Goal: Transaction & Acquisition: Purchase product/service

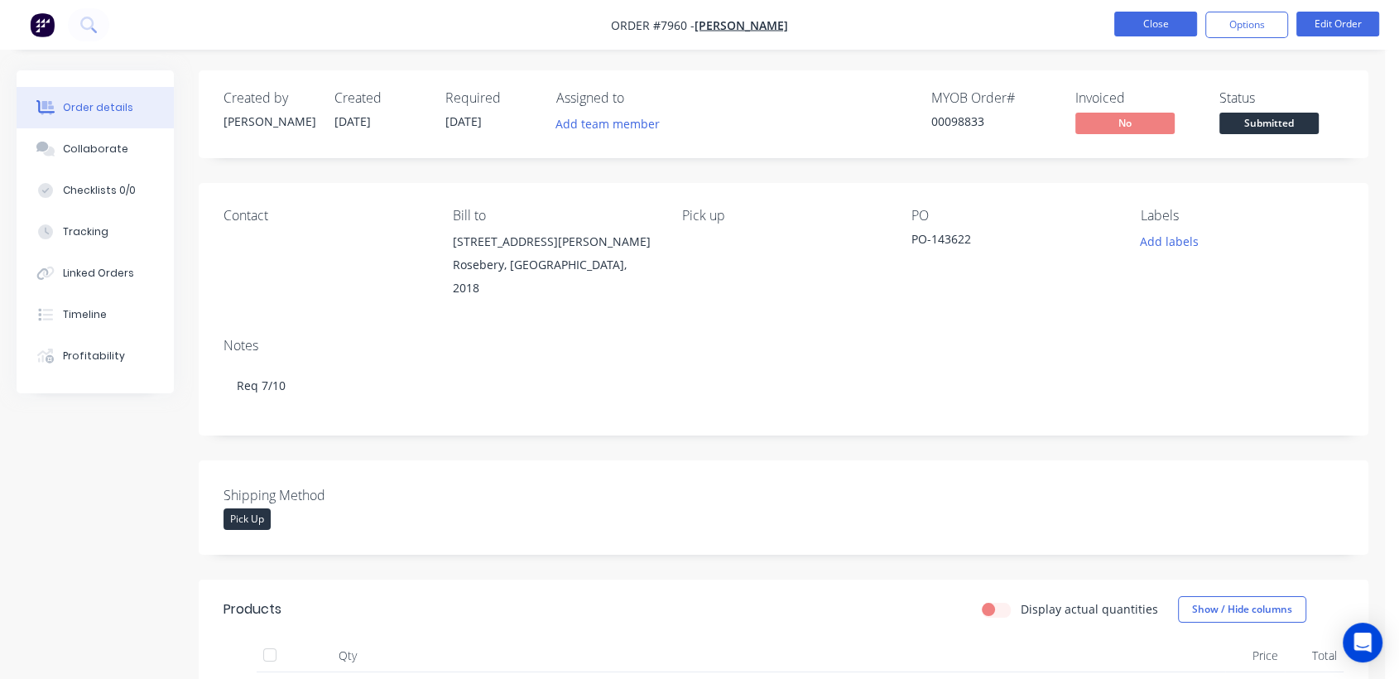
click at [1148, 23] on button "Close" at bounding box center [1155, 24] width 83 height 25
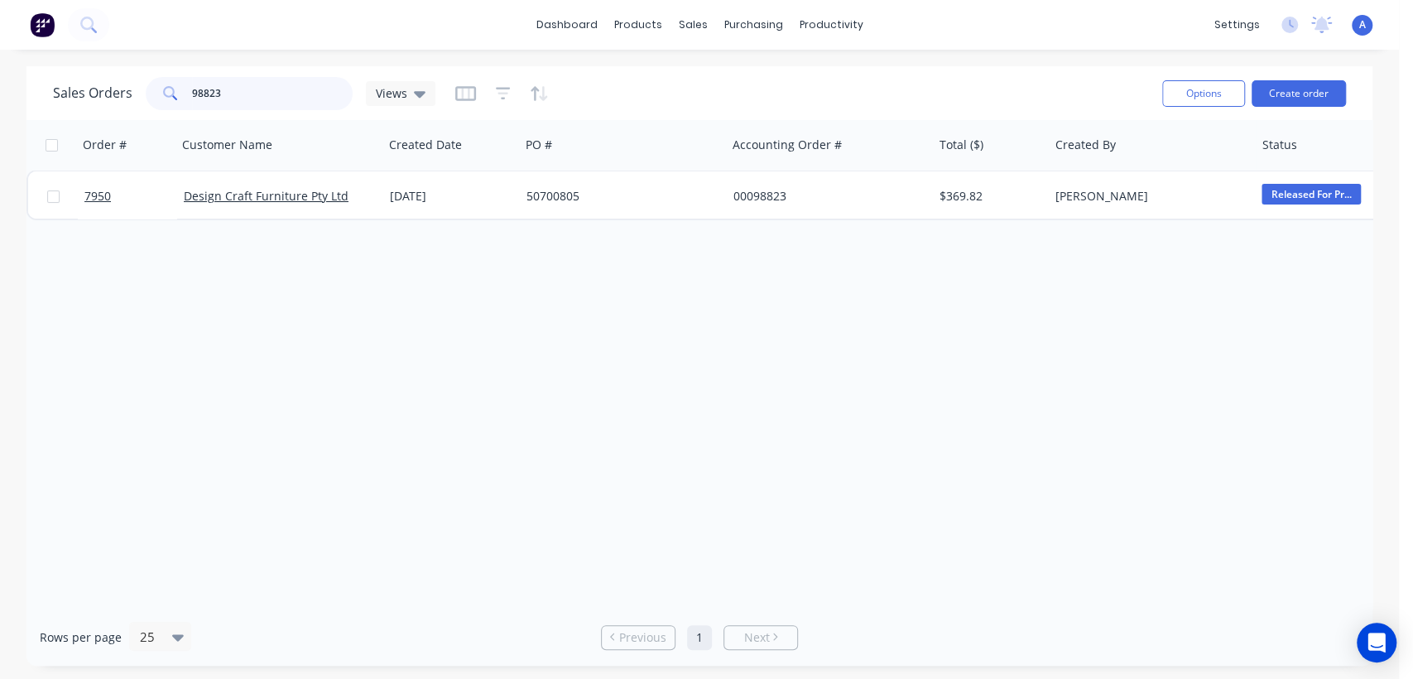
drag, startPoint x: 232, startPoint y: 94, endPoint x: 170, endPoint y: 94, distance: 62.1
click at [170, 94] on div "98823" at bounding box center [249, 93] width 207 height 33
type input "98826"
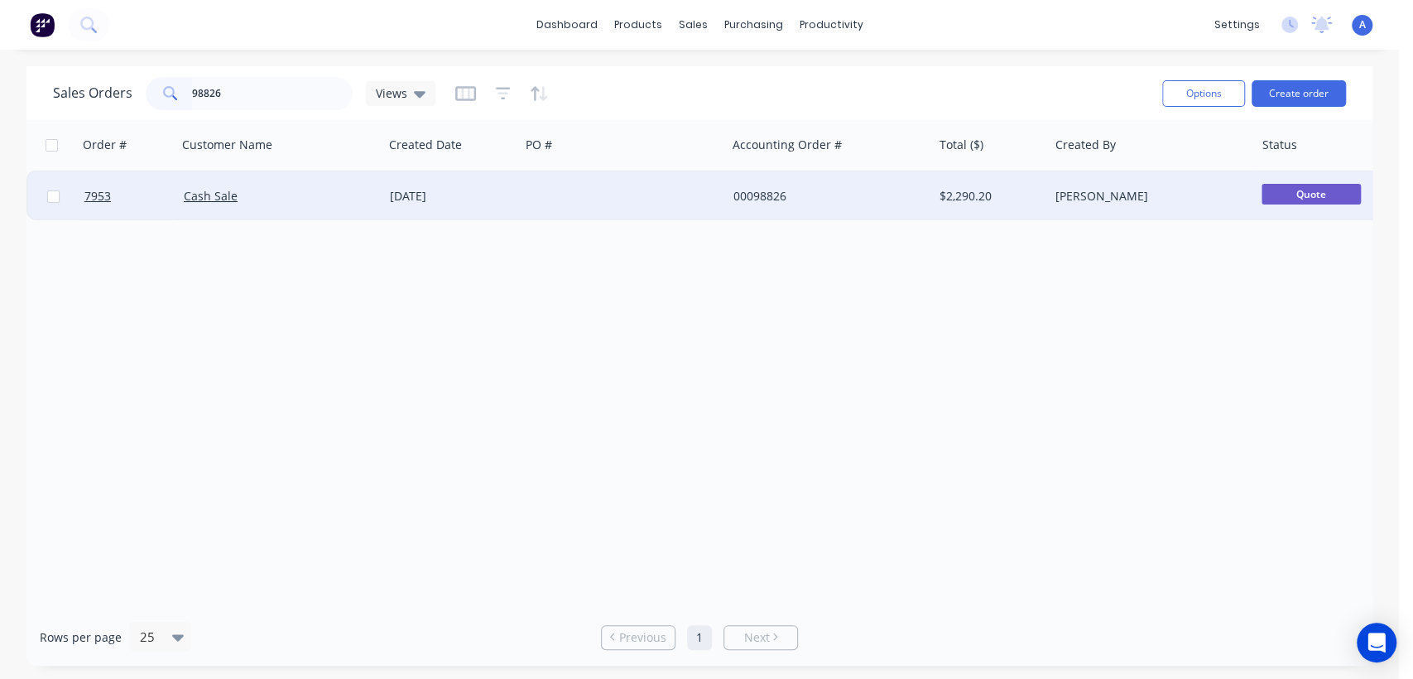
click at [622, 187] on div at bounding box center [623, 196] width 206 height 50
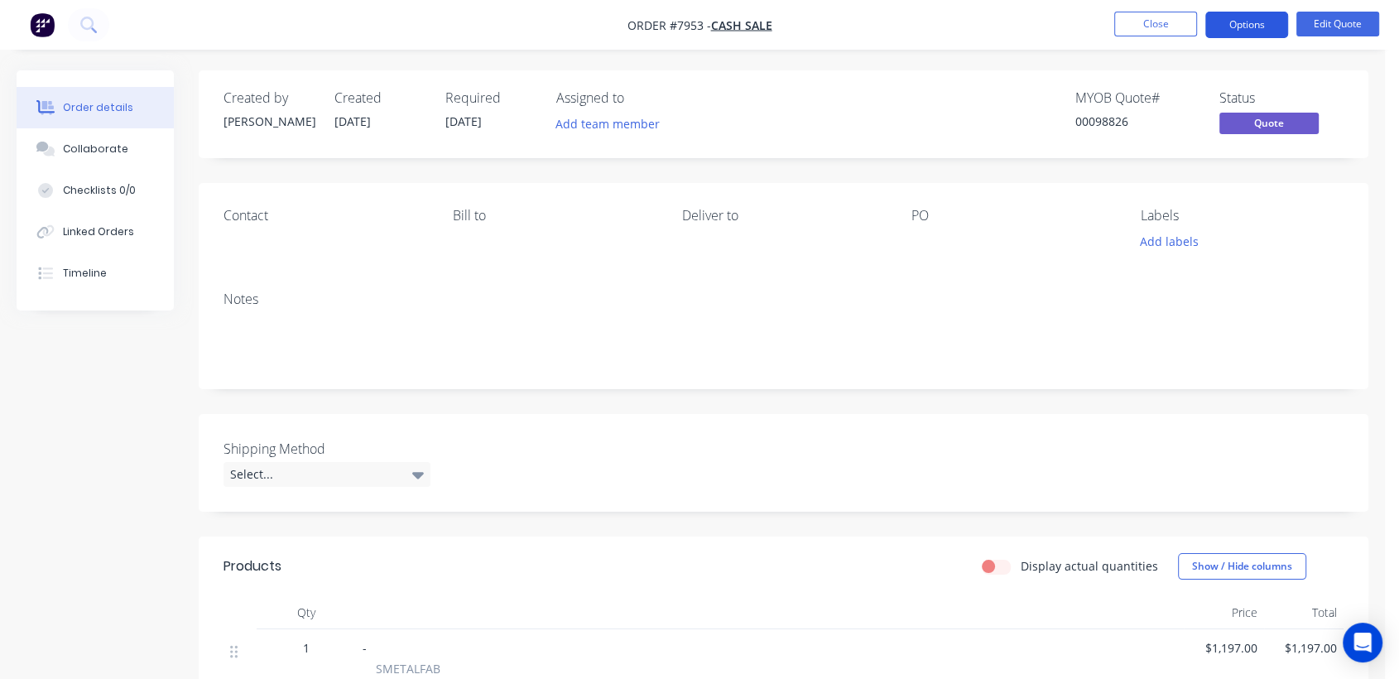
click at [1272, 19] on button "Options" at bounding box center [1246, 25] width 83 height 26
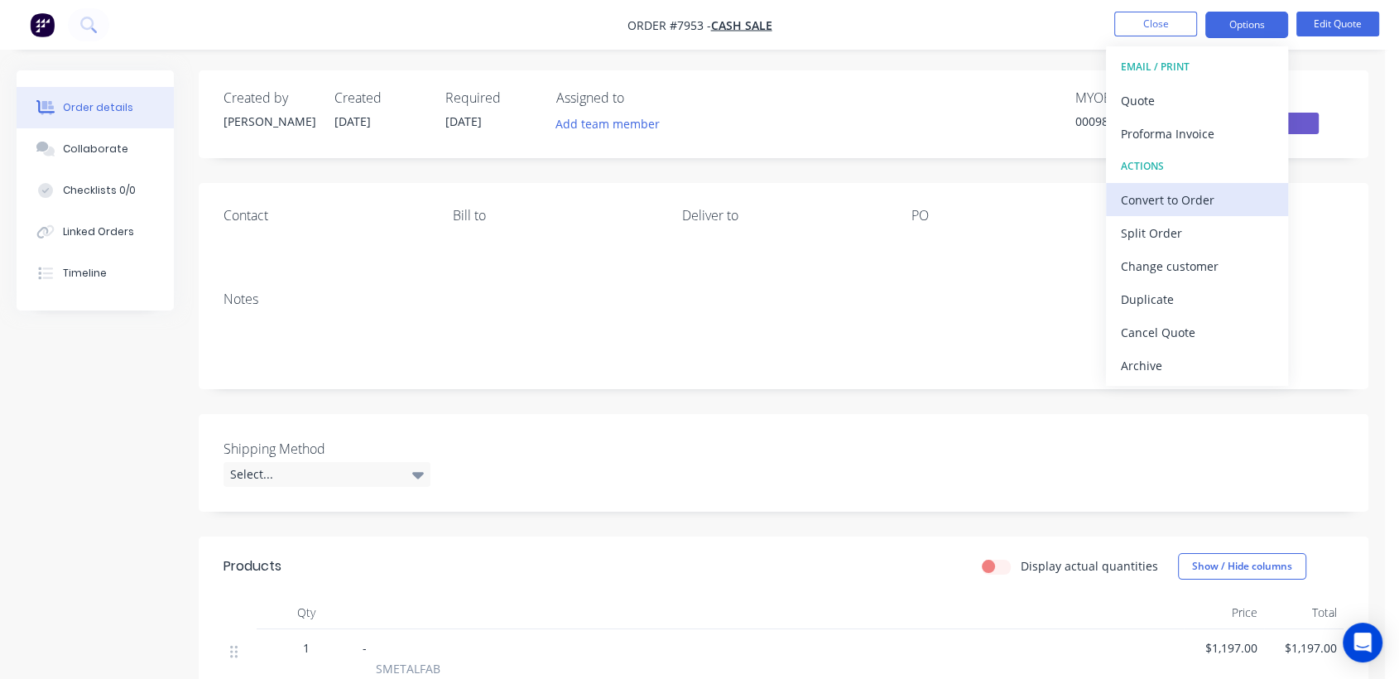
click at [1175, 199] on div "Convert to Order" at bounding box center [1197, 200] width 152 height 24
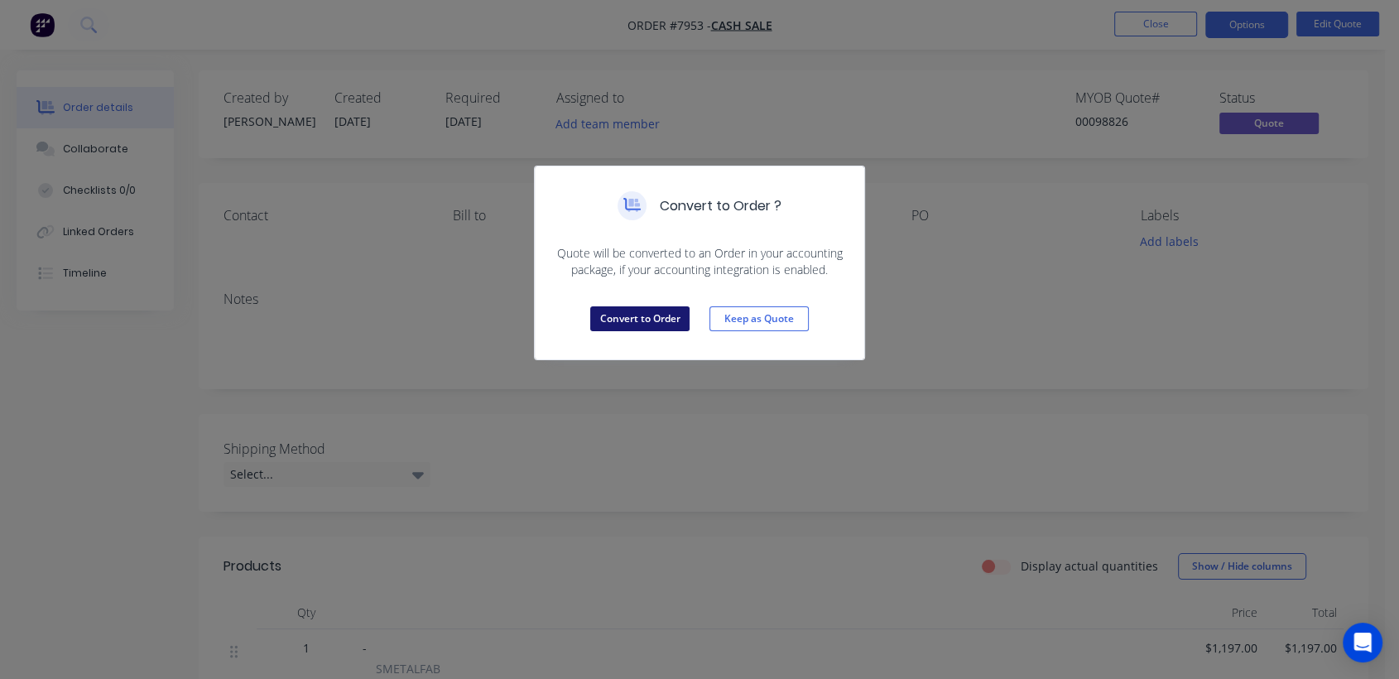
click at [627, 314] on button "Convert to Order" at bounding box center [639, 318] width 99 height 25
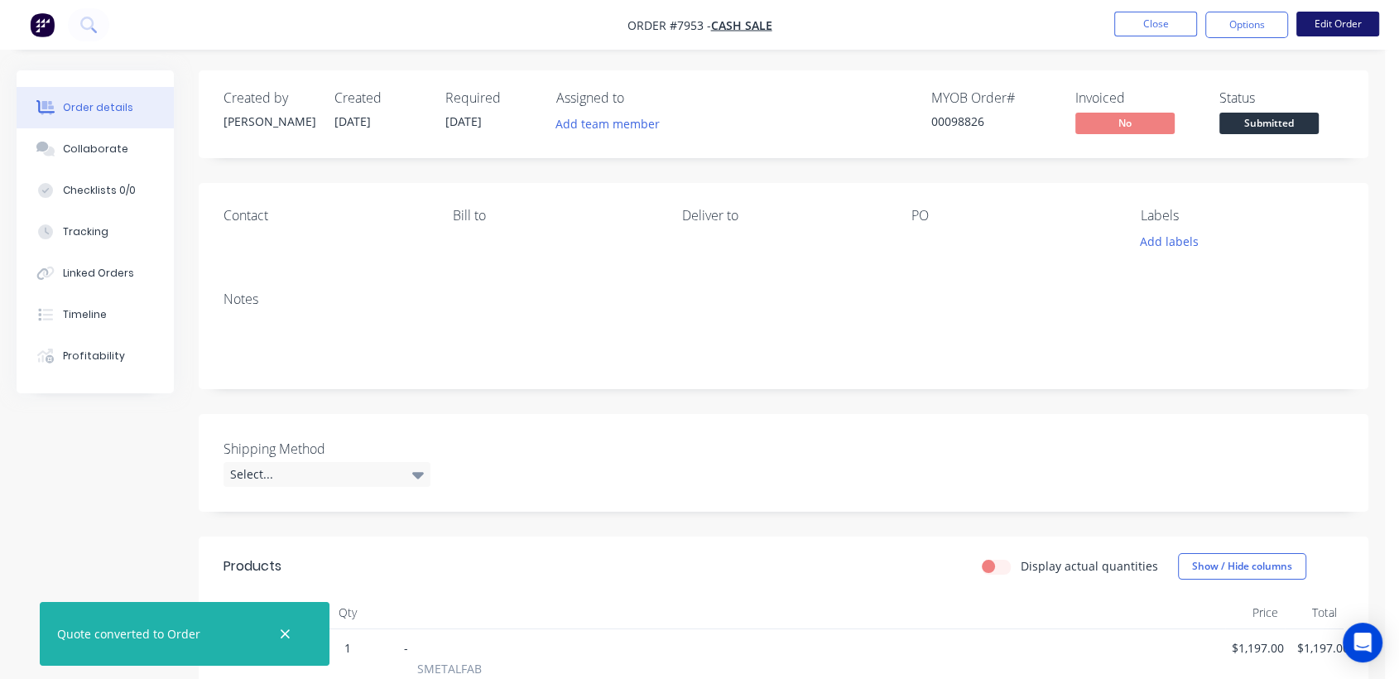
click at [1318, 17] on button "Edit Order" at bounding box center [1337, 24] width 83 height 25
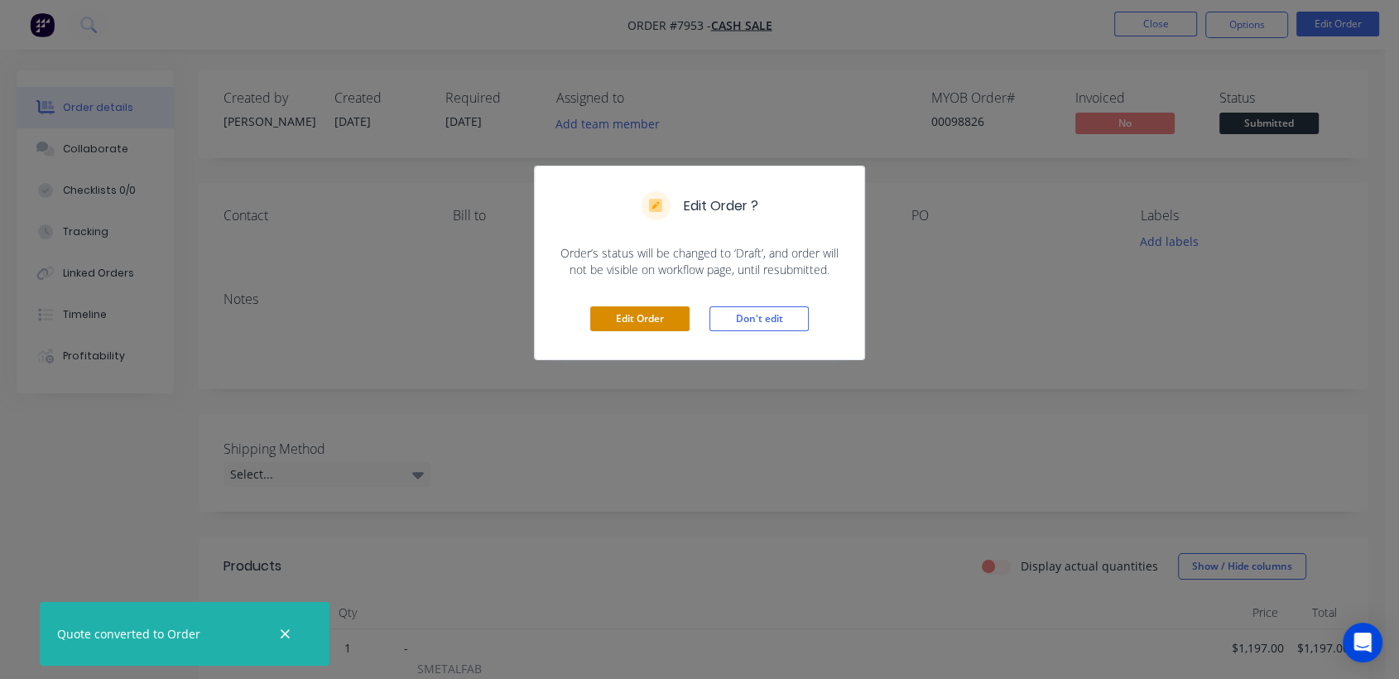
click at [654, 310] on button "Edit Order" at bounding box center [639, 318] width 99 height 25
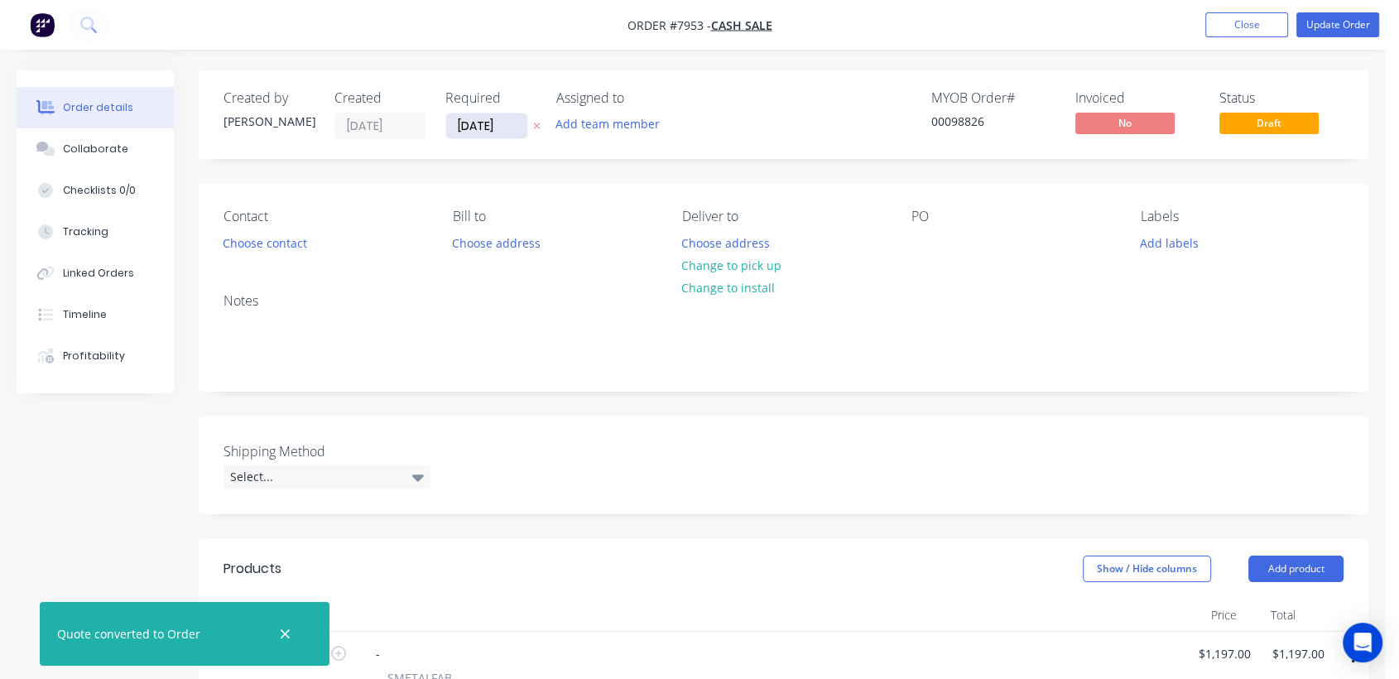
click at [510, 121] on input "[DATE]" at bounding box center [486, 125] width 81 height 25
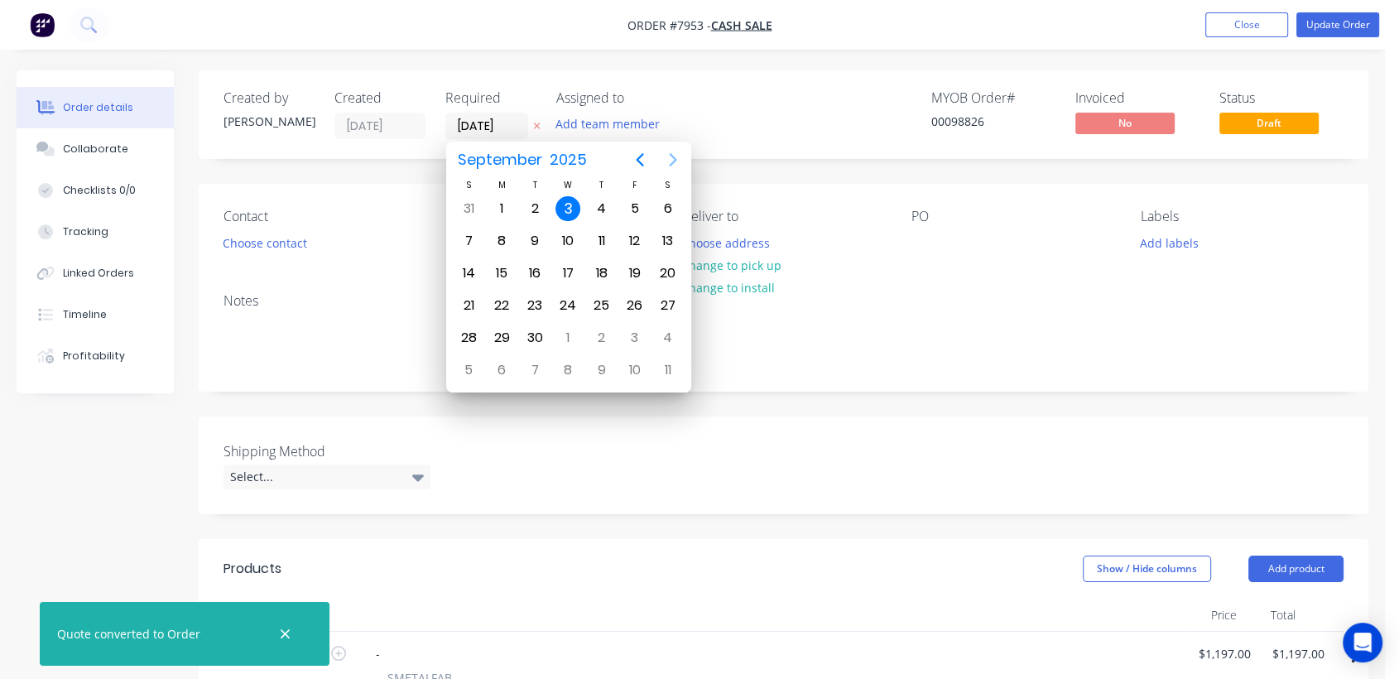
click at [673, 152] on icon "Next page" at bounding box center [673, 160] width 20 height 20
click at [672, 152] on icon "Next page" at bounding box center [673, 160] width 20 height 20
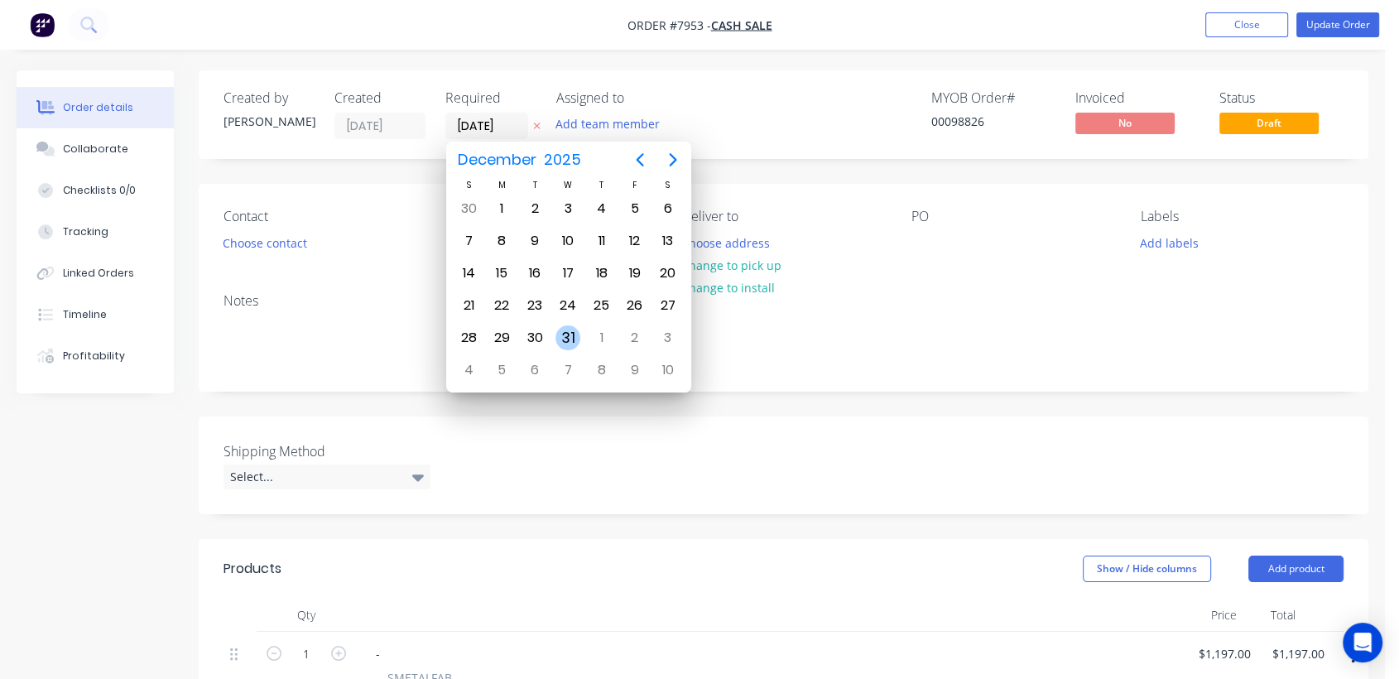
click at [573, 326] on div "31" at bounding box center [567, 337] width 25 height 25
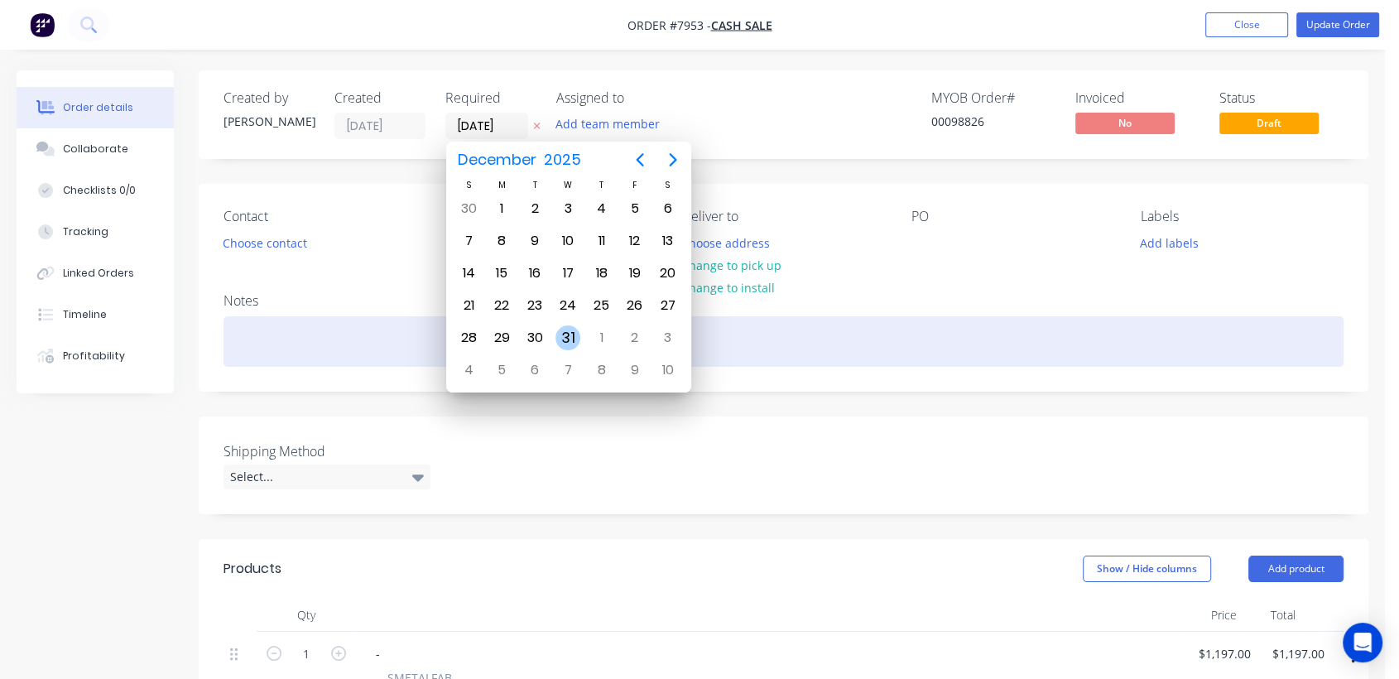
type input "[DATE]"
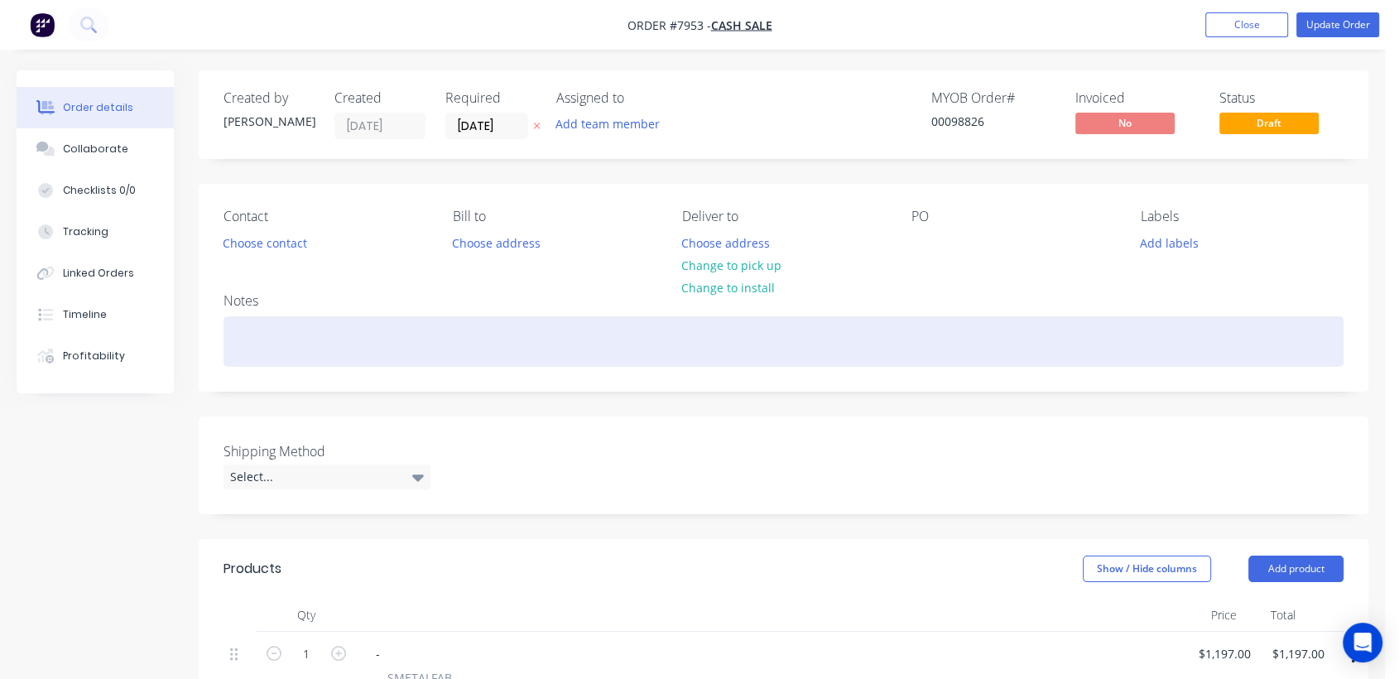
click at [296, 348] on div at bounding box center [783, 341] width 1120 height 50
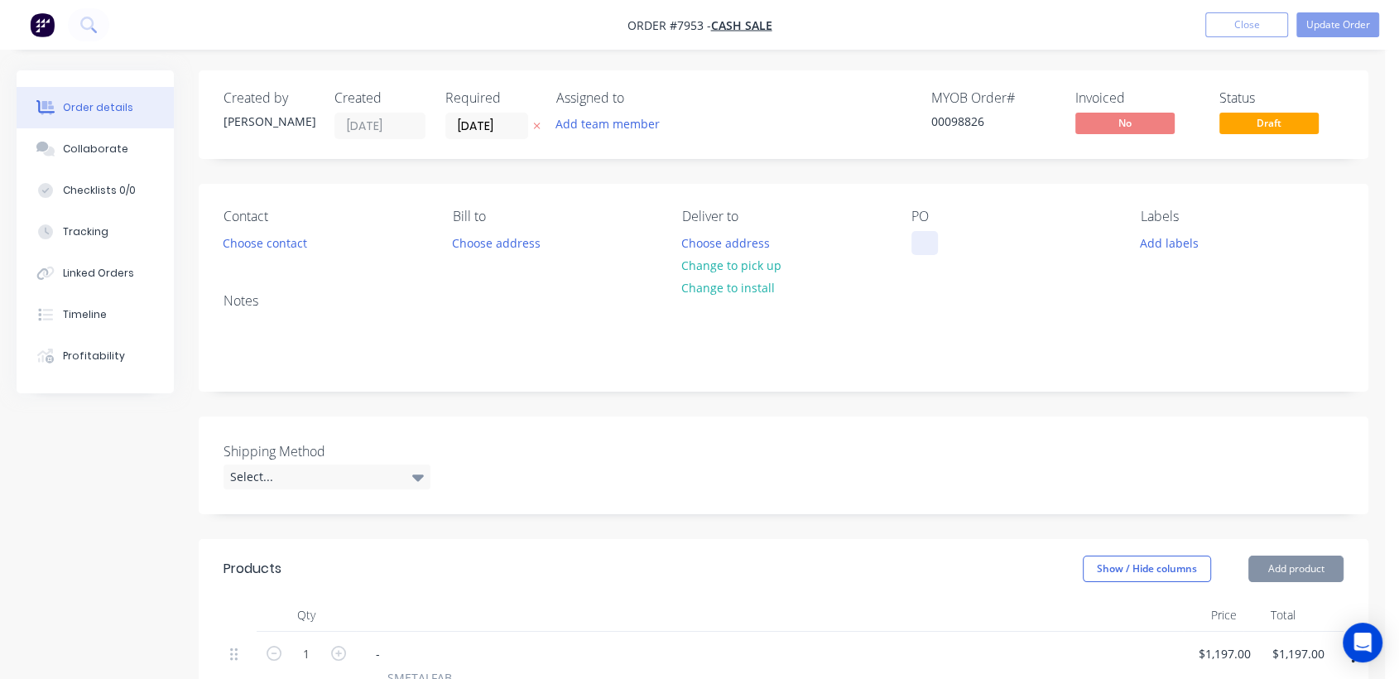
click at [924, 248] on div at bounding box center [924, 243] width 26 height 24
paste div
click at [704, 239] on button "Choose address" at bounding box center [726, 242] width 106 height 22
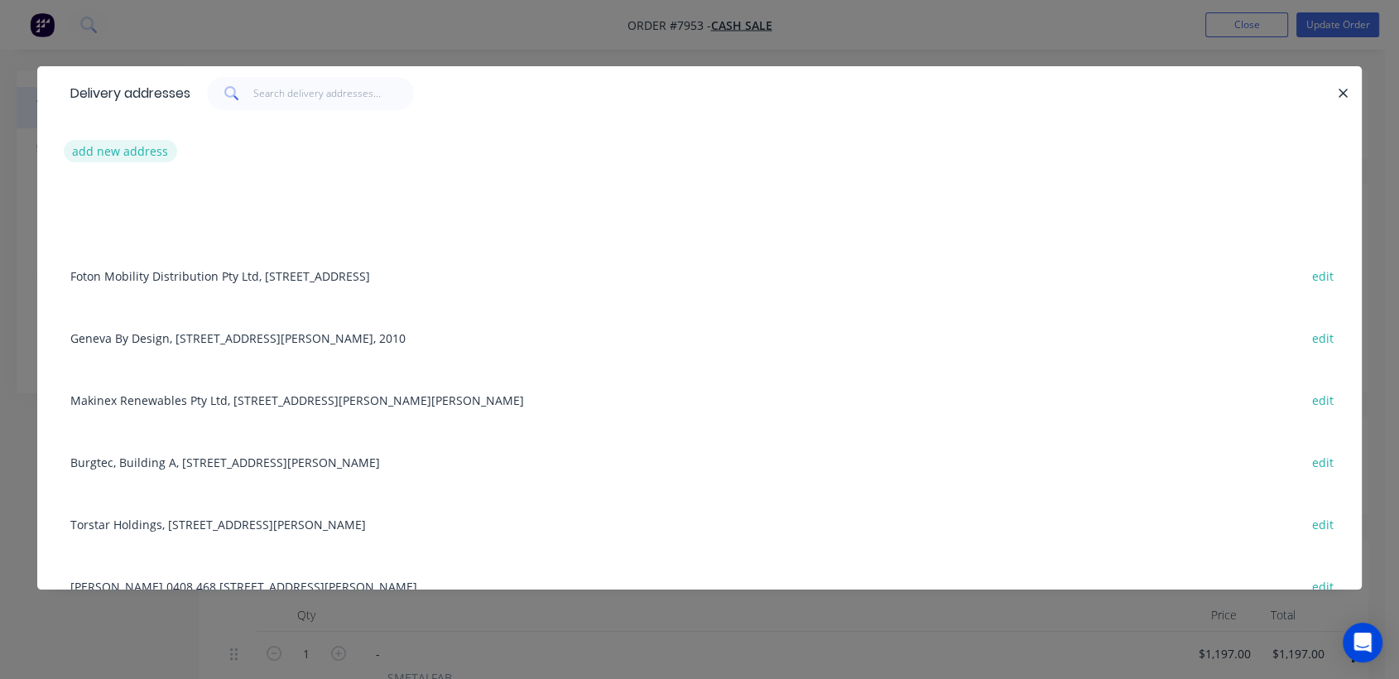
click at [119, 142] on button "add new address" at bounding box center [120, 151] width 113 height 22
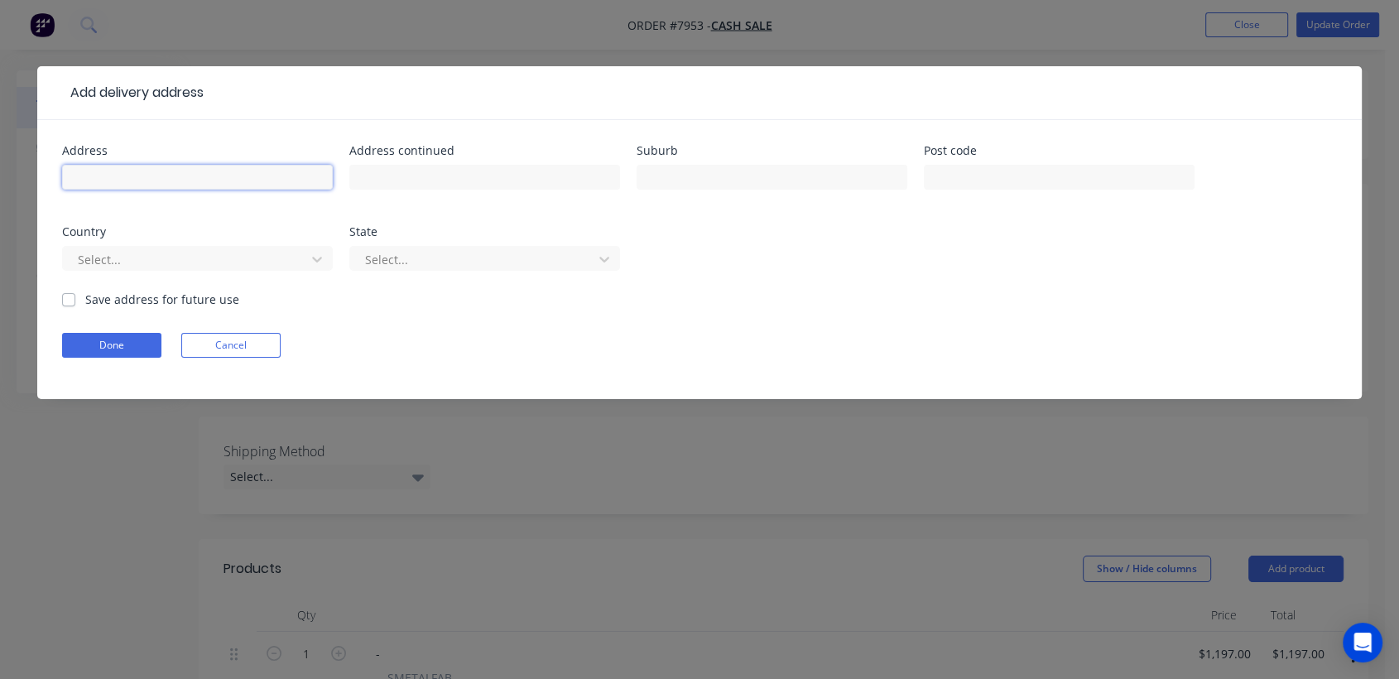
click at [166, 175] on input "text" at bounding box center [197, 177] width 271 height 25
type input "TBA"
click at [142, 342] on button "Done" at bounding box center [111, 345] width 99 height 25
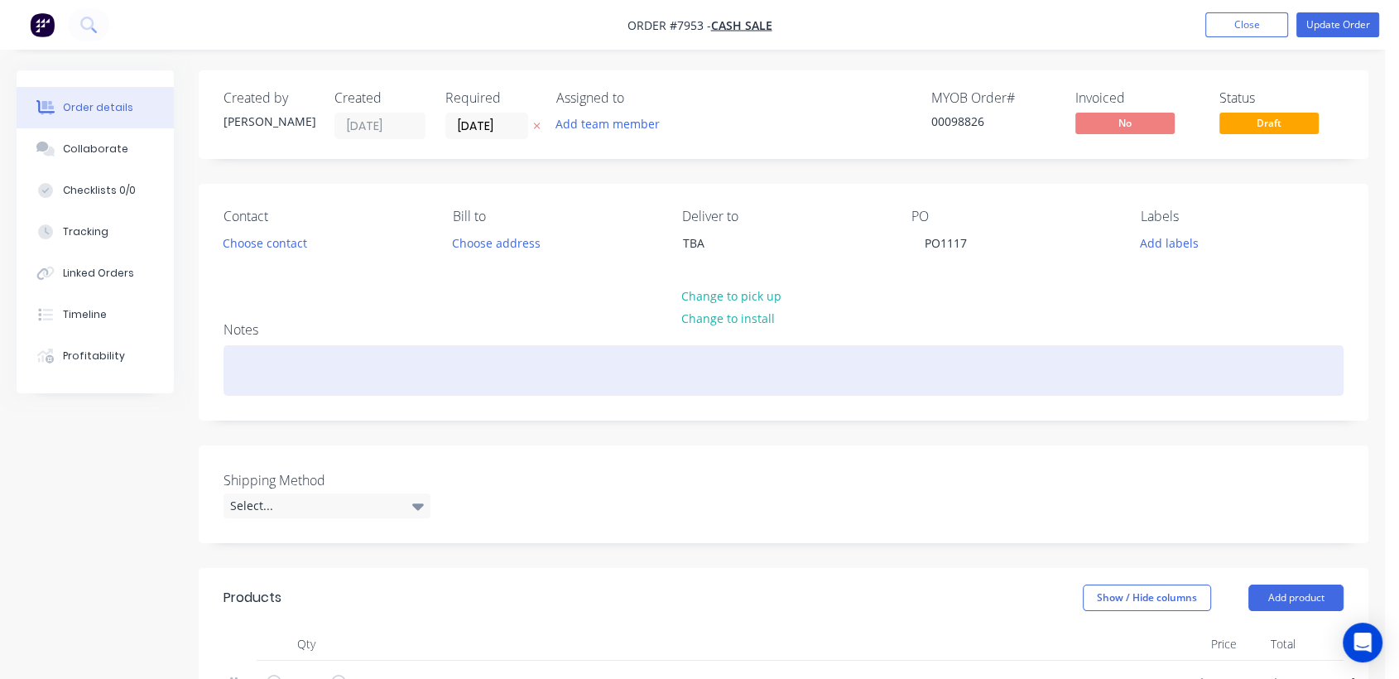
click at [305, 382] on div at bounding box center [783, 370] width 1120 height 50
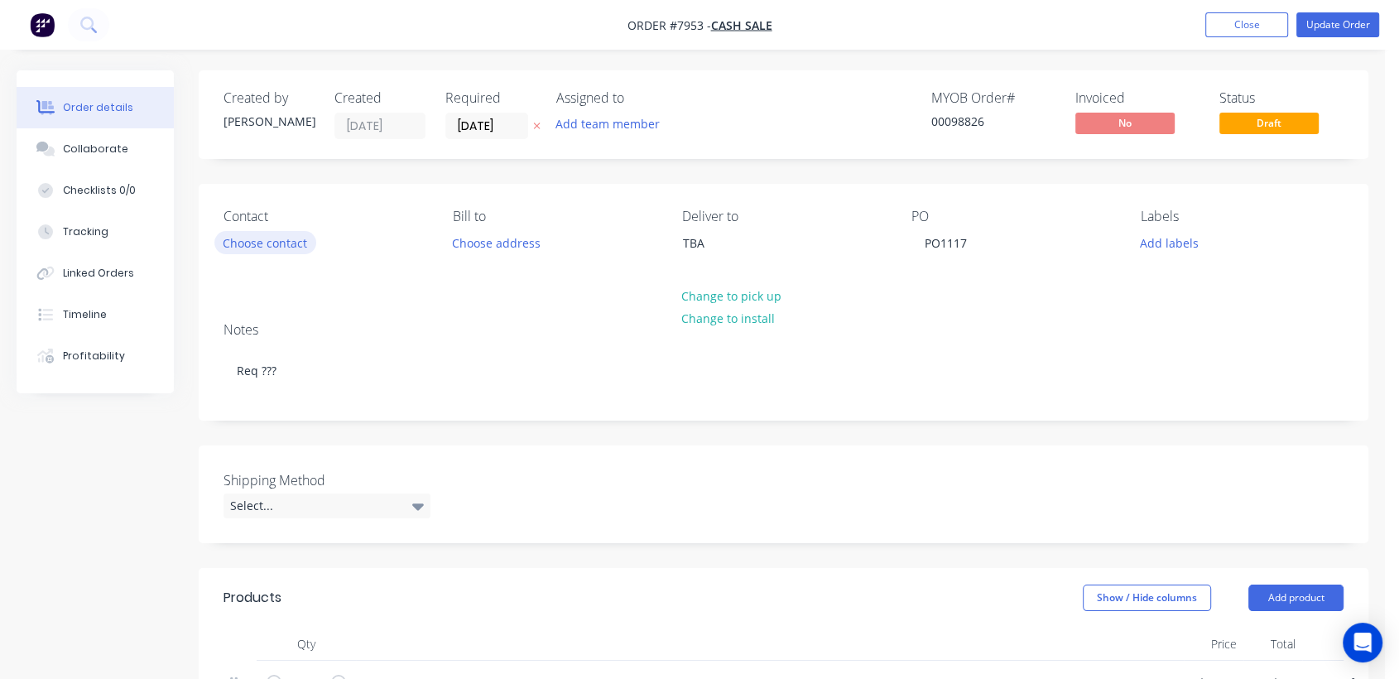
click at [298, 246] on button "Choose contact" at bounding box center [265, 242] width 102 height 22
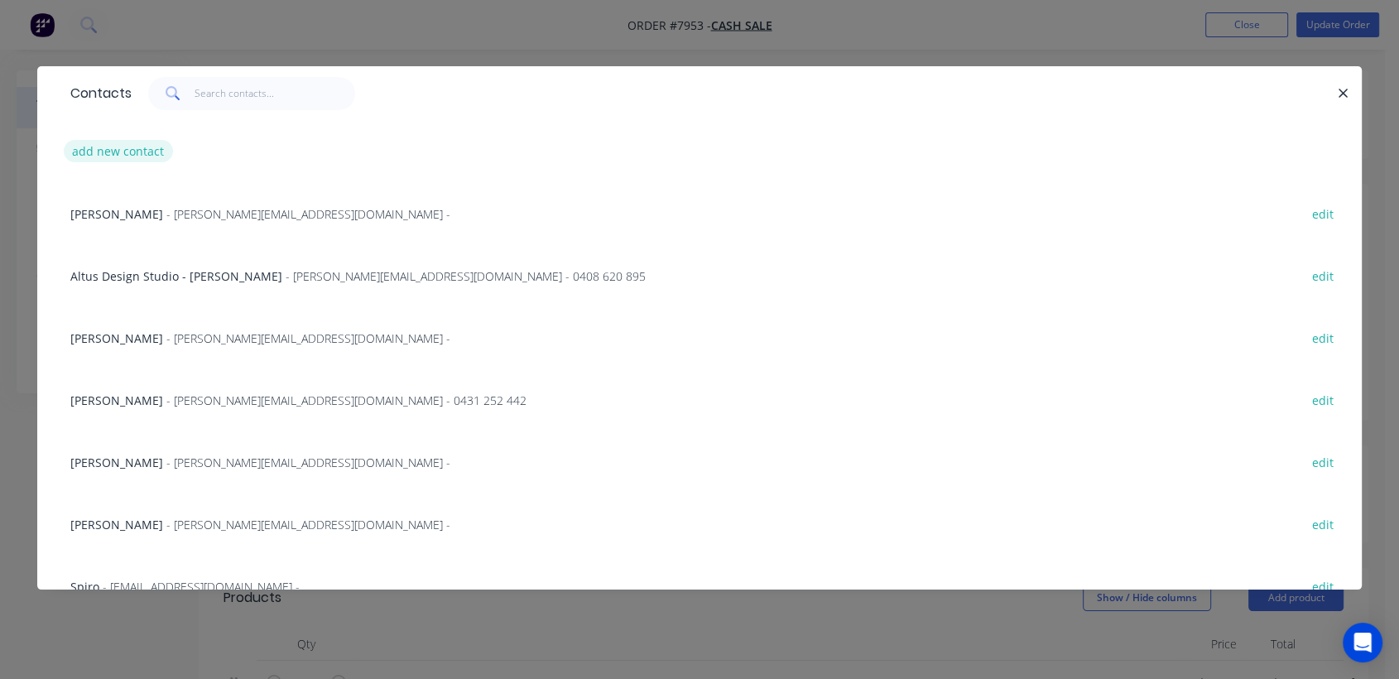
click at [103, 156] on button "add new contact" at bounding box center [118, 151] width 109 height 22
select select "AU"
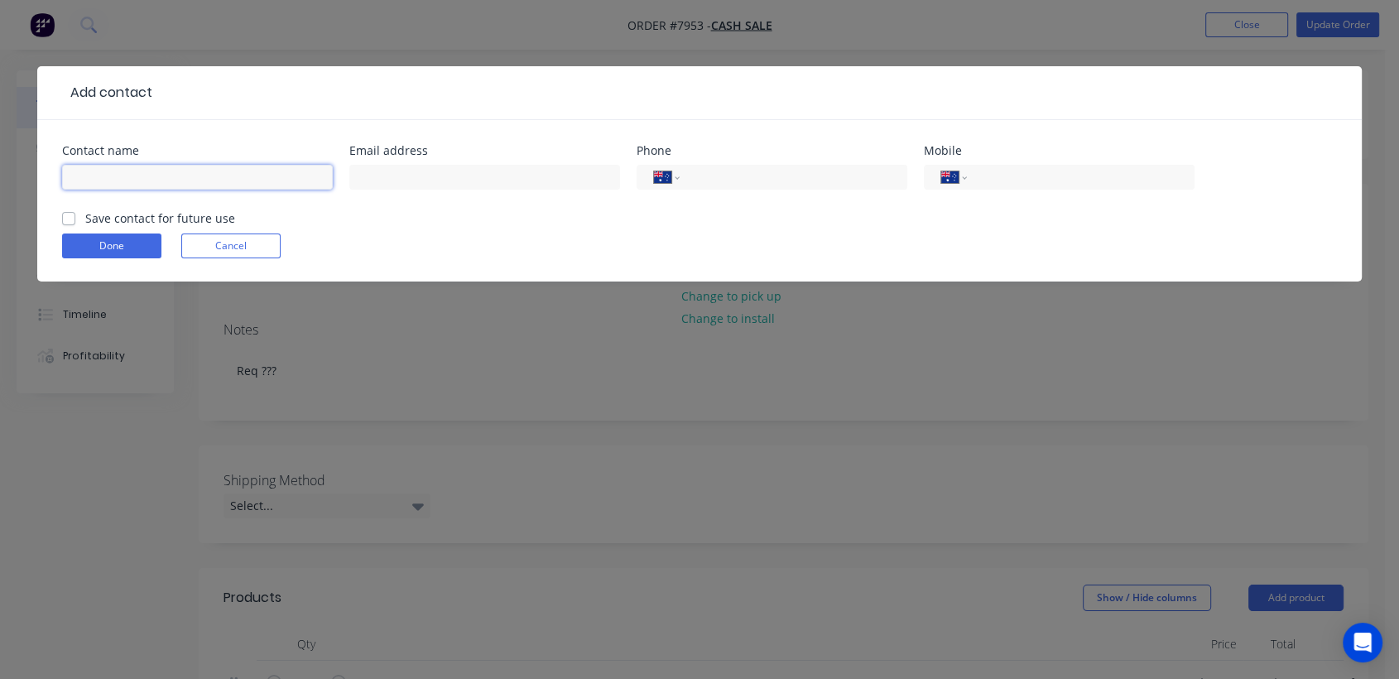
click at [134, 176] on input "text" at bounding box center [197, 177] width 271 height 25
type input "[PERSON_NAME]"
click at [454, 180] on input "text" at bounding box center [484, 177] width 271 height 25
paste input "[PERSON_NAME][EMAIL_ADDRESS][DOMAIN_NAME]>"
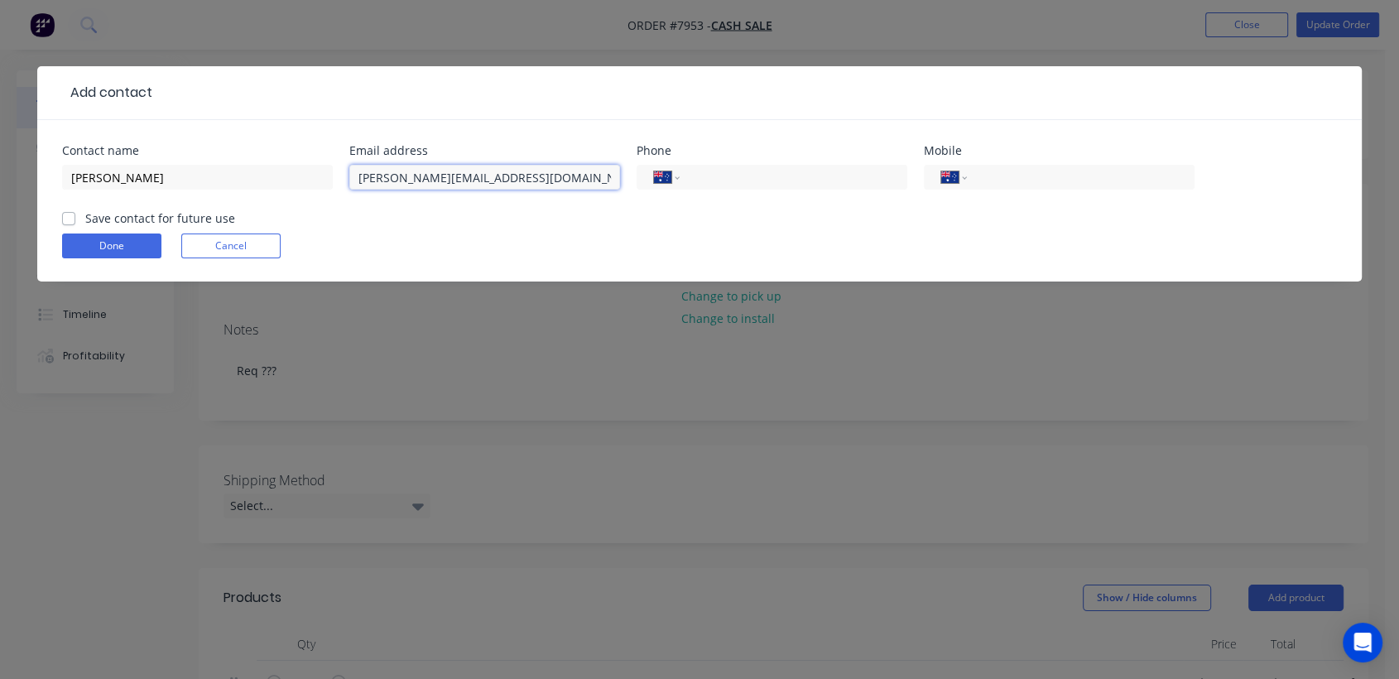
click at [508, 180] on input "[PERSON_NAME][EMAIL_ADDRESS][DOMAIN_NAME]>" at bounding box center [484, 177] width 271 height 25
type input "[PERSON_NAME][EMAIL_ADDRESS][DOMAIN_NAME]"
click at [995, 174] on input "tel" at bounding box center [1077, 177] width 199 height 19
paste input "0429 961 155"
type input "0429 961 155"
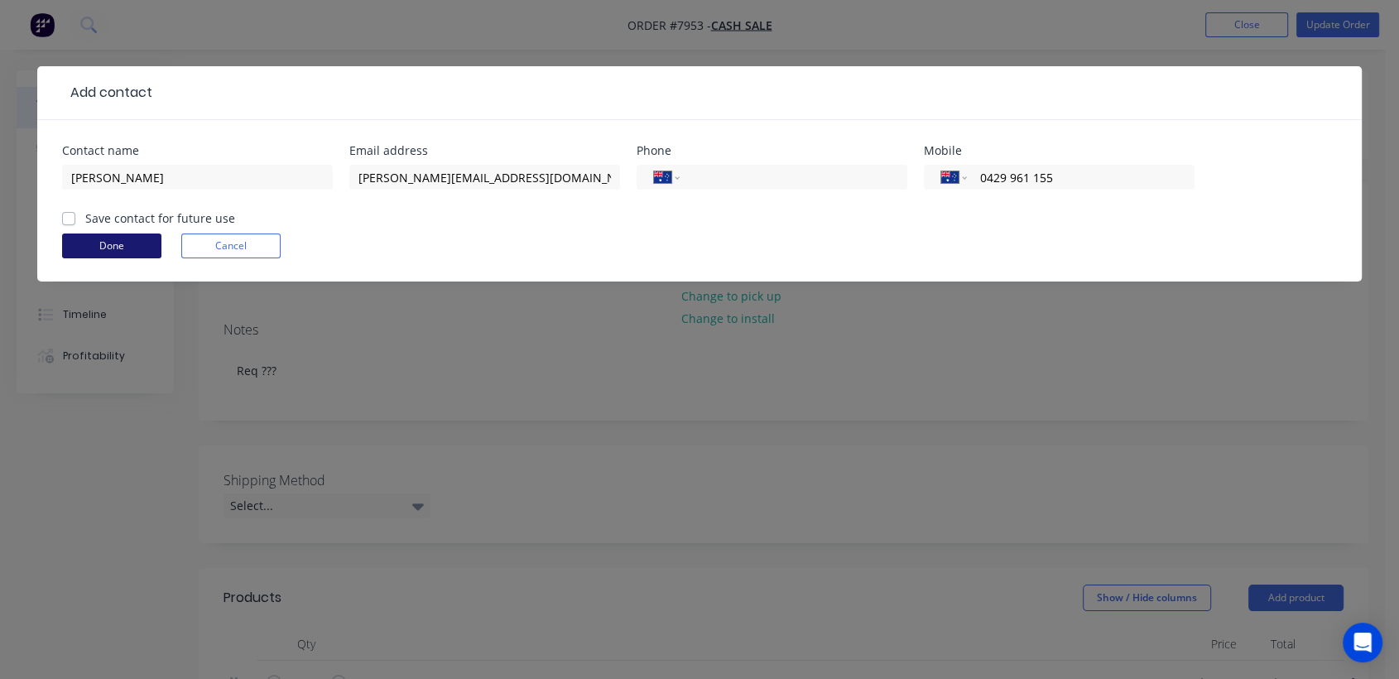
click at [118, 240] on button "Done" at bounding box center [111, 245] width 99 height 25
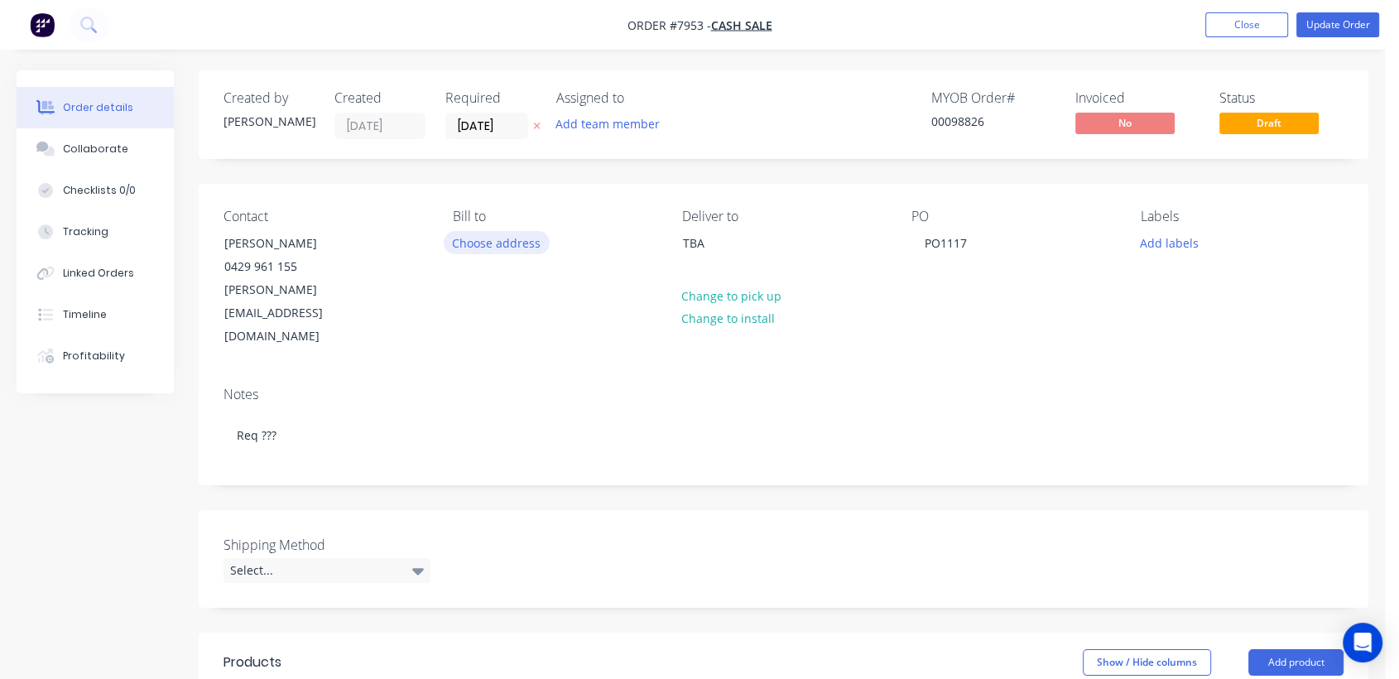
click at [512, 244] on button "Choose address" at bounding box center [497, 242] width 106 height 22
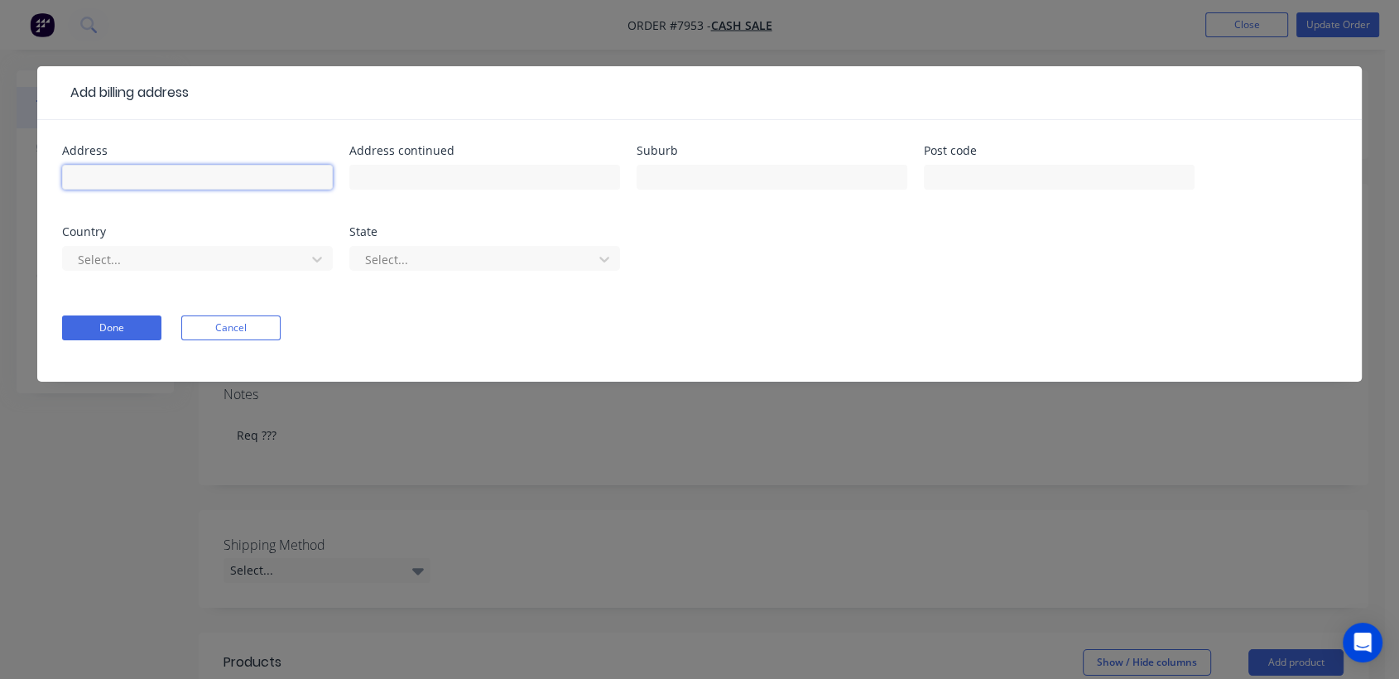
click at [131, 181] on input "text" at bounding box center [197, 177] width 271 height 25
type input "CPSNSW"
click at [125, 332] on button "Done" at bounding box center [111, 327] width 99 height 25
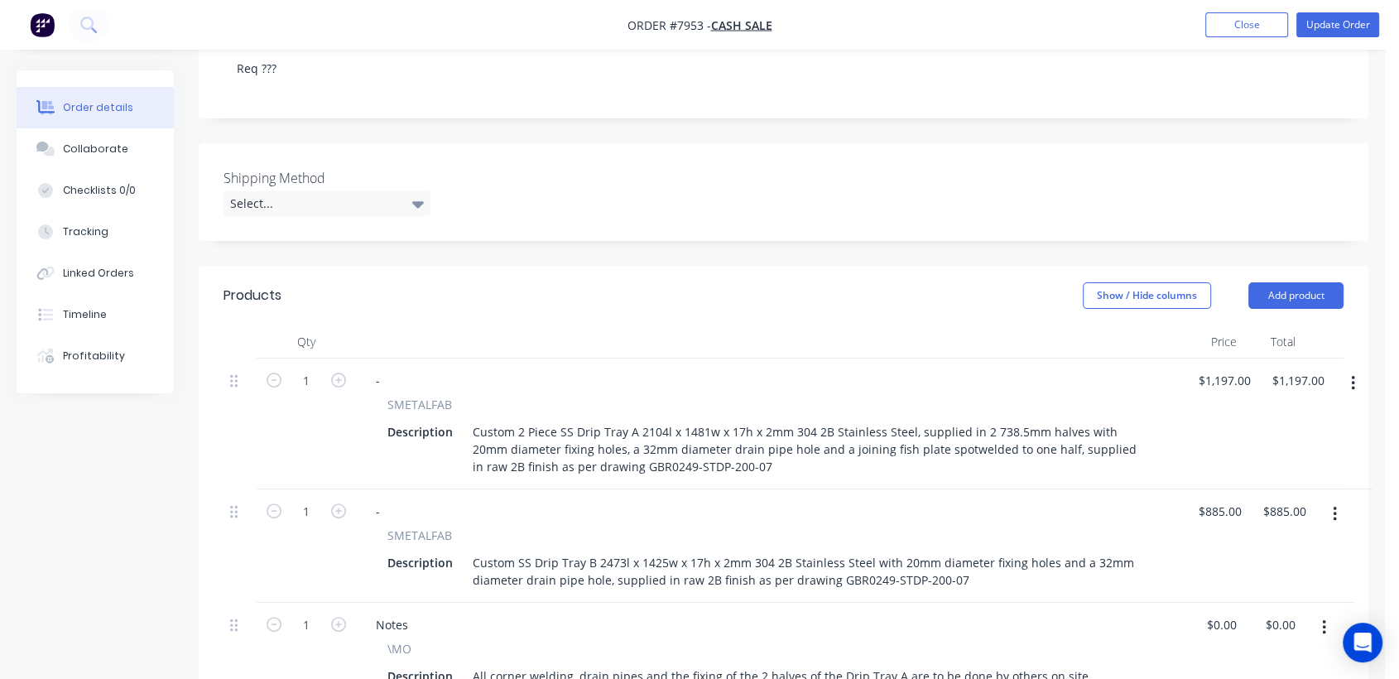
scroll to position [368, 0]
click at [291, 190] on div "Select..." at bounding box center [326, 202] width 207 height 25
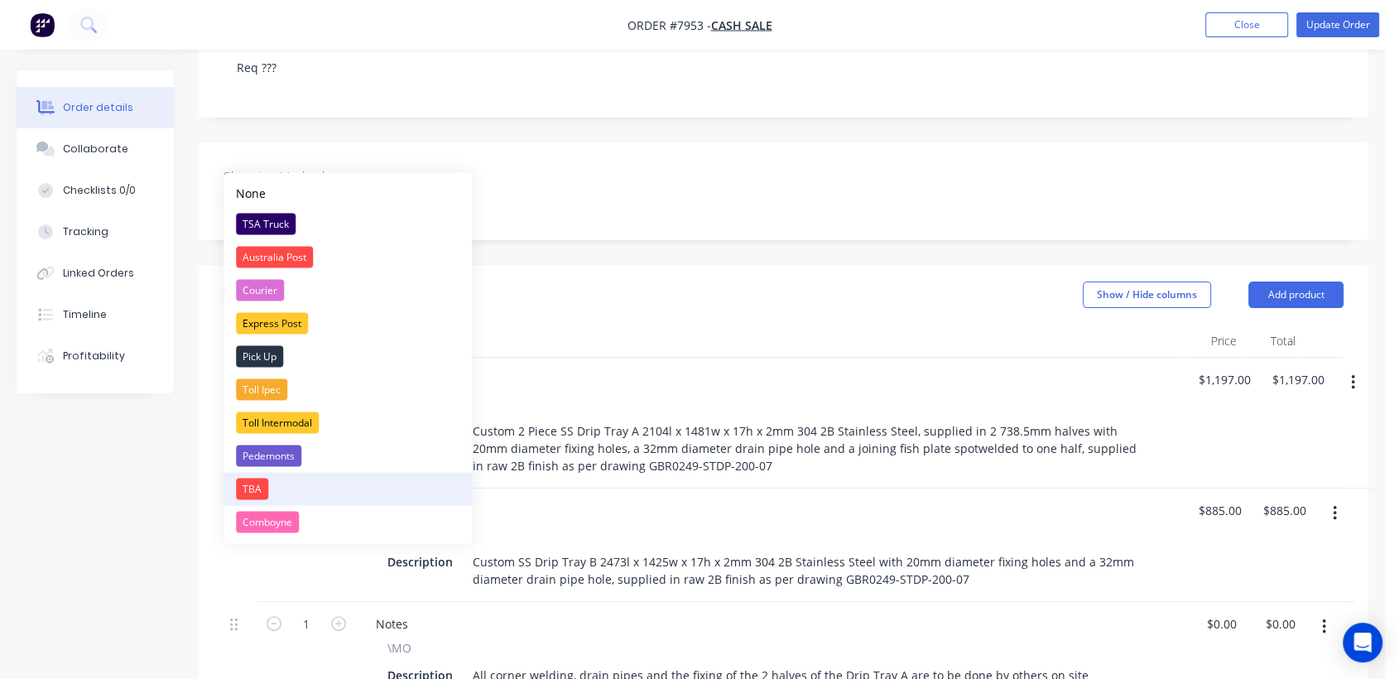
click at [258, 485] on div "TBA" at bounding box center [252, 489] width 32 height 22
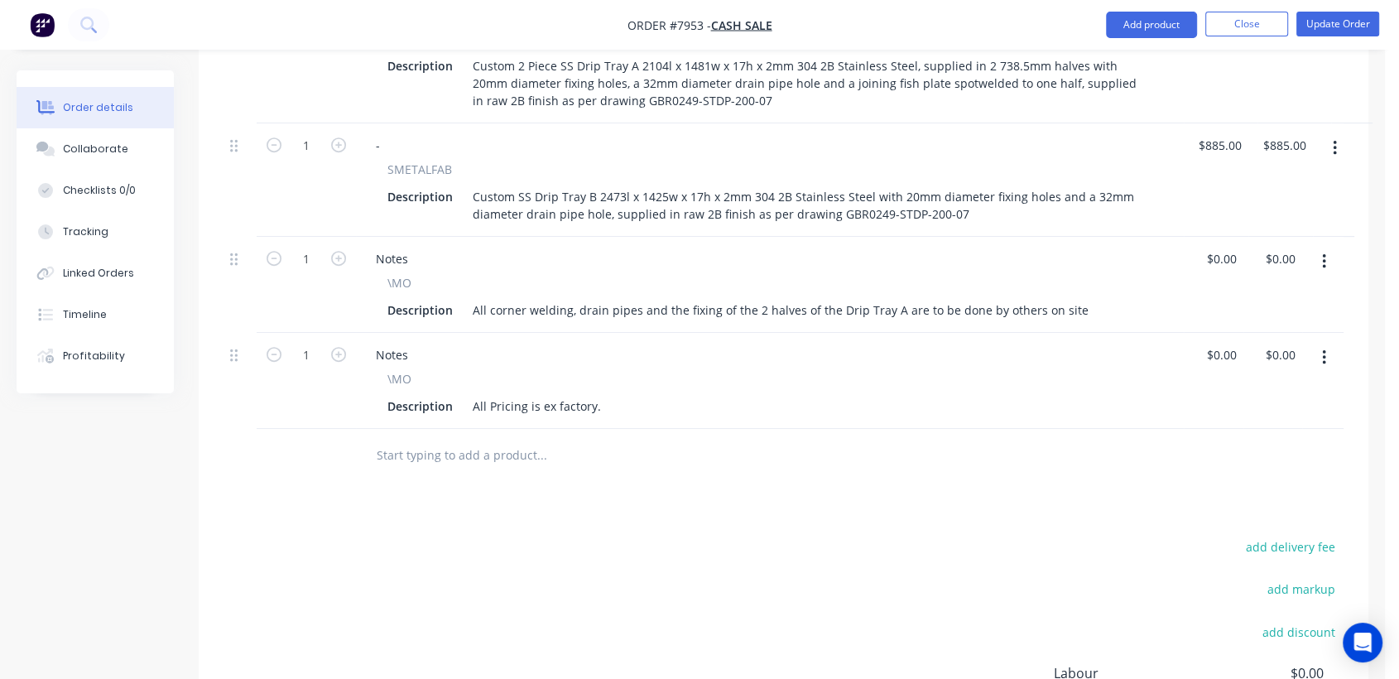
scroll to position [735, 0]
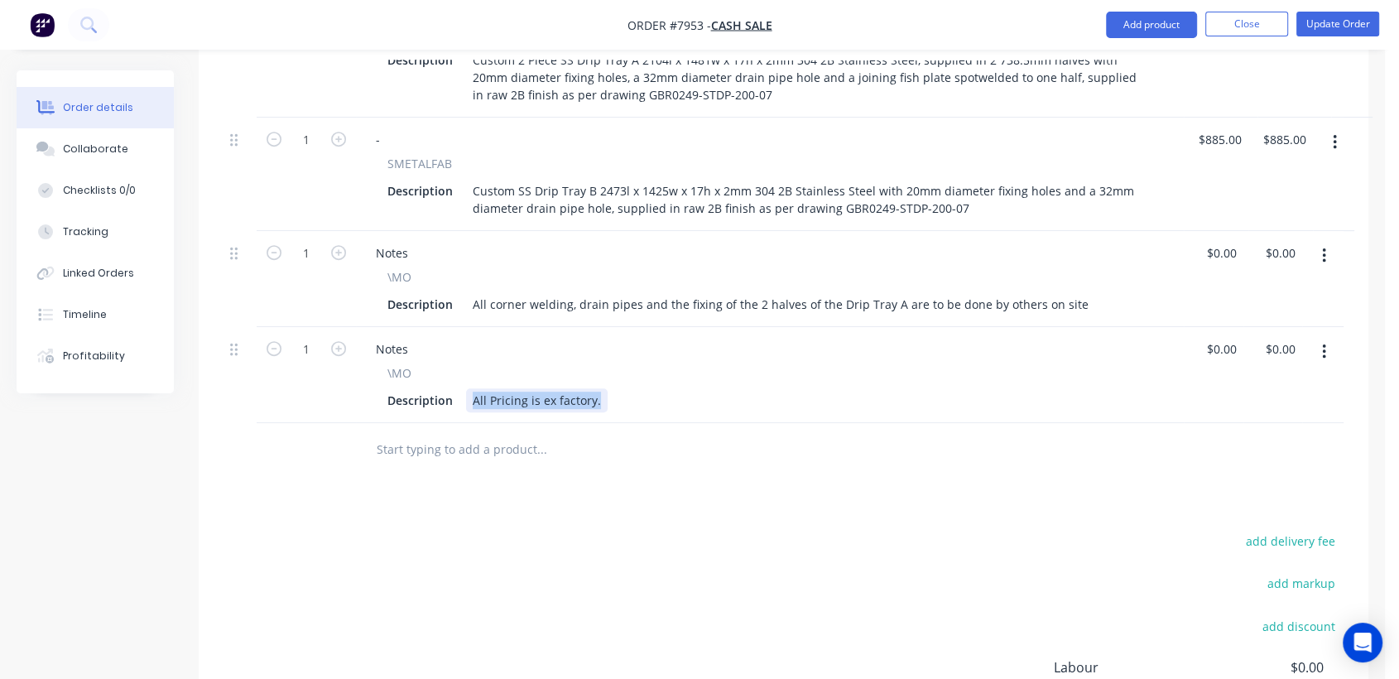
drag, startPoint x: 596, startPoint y: 354, endPoint x: 535, endPoint y: 597, distance: 250.1
click at [469, 388] on div "All Pricing is ex factory." at bounding box center [537, 400] width 142 height 24
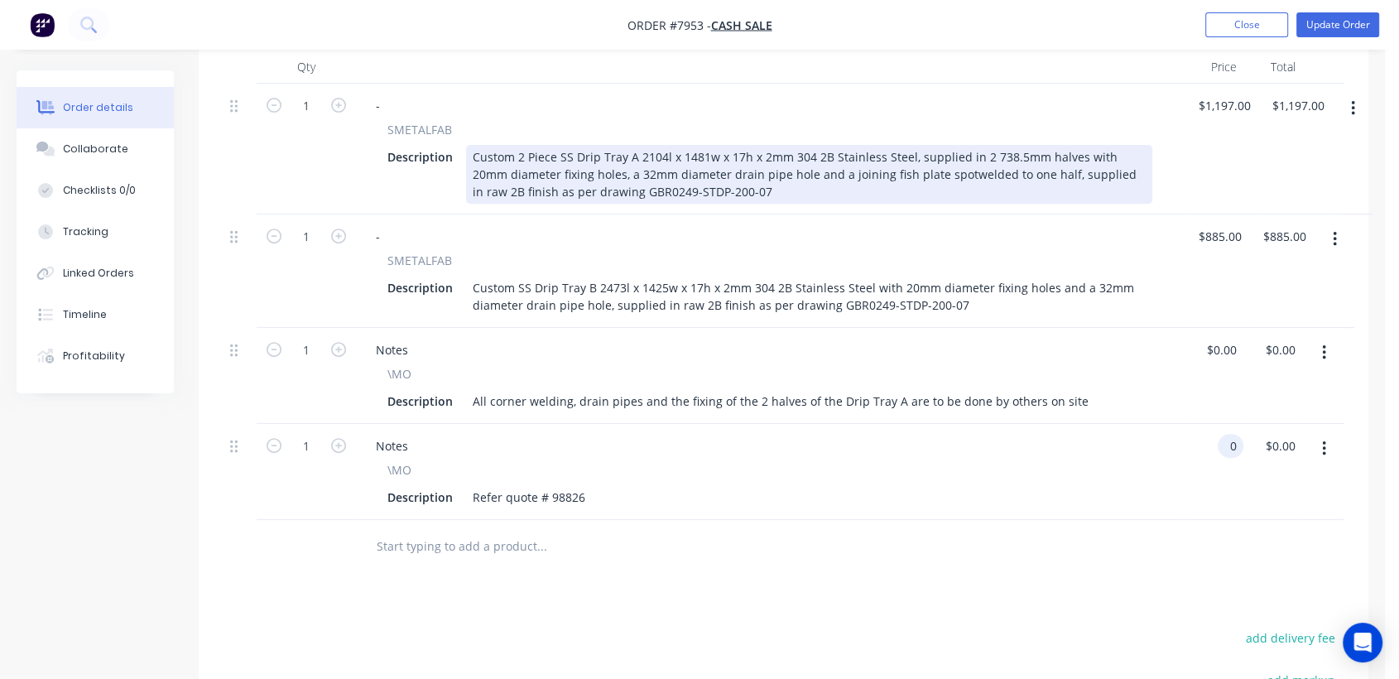
scroll to position [320, 0]
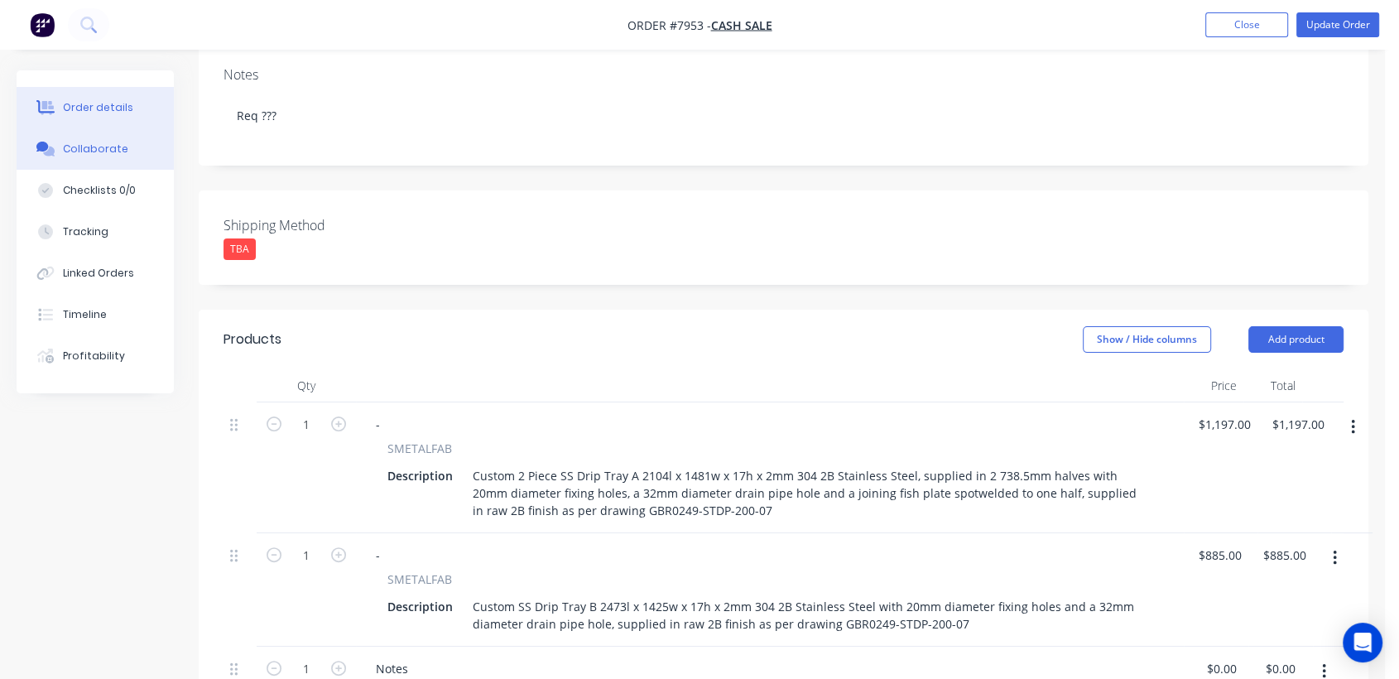
type input "$0.00"
click at [100, 146] on div "Collaborate" at bounding box center [95, 149] width 65 height 15
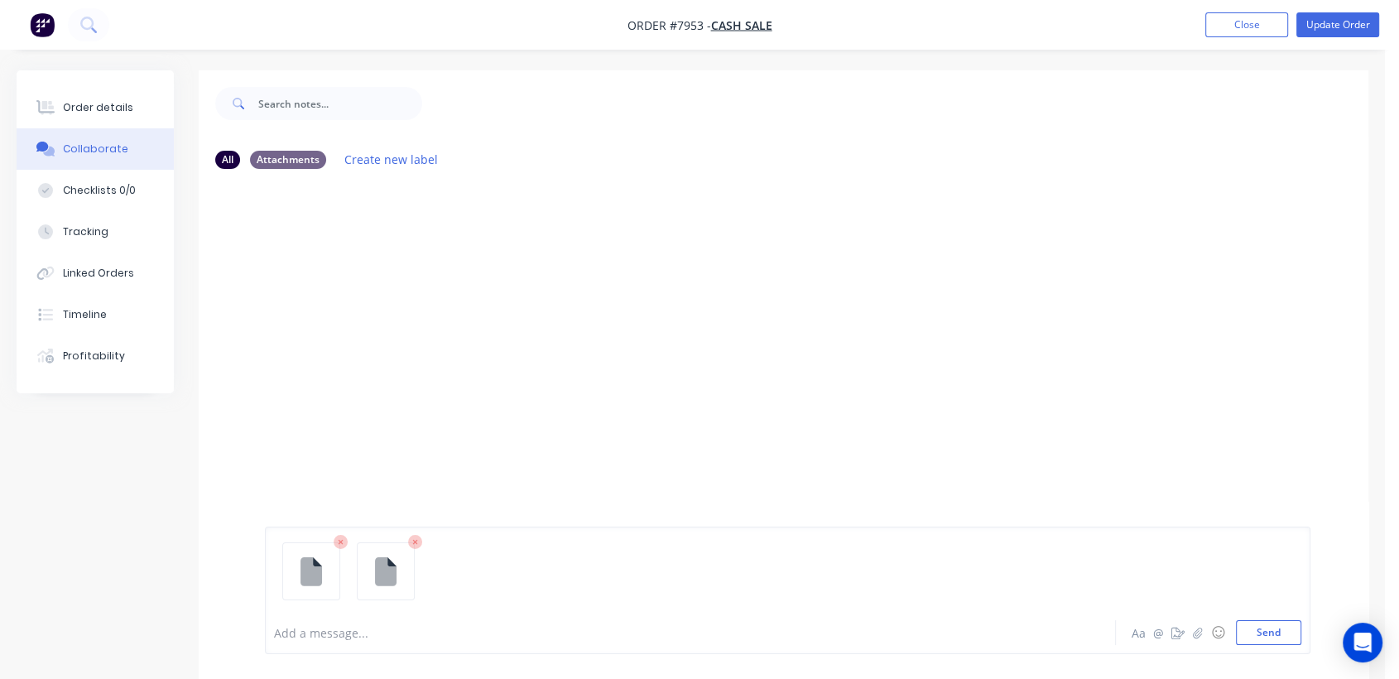
drag, startPoint x: 1273, startPoint y: 635, endPoint x: 1252, endPoint y: 617, distance: 27.0
click at [1274, 635] on button "Send" at bounding box center [1268, 632] width 65 height 25
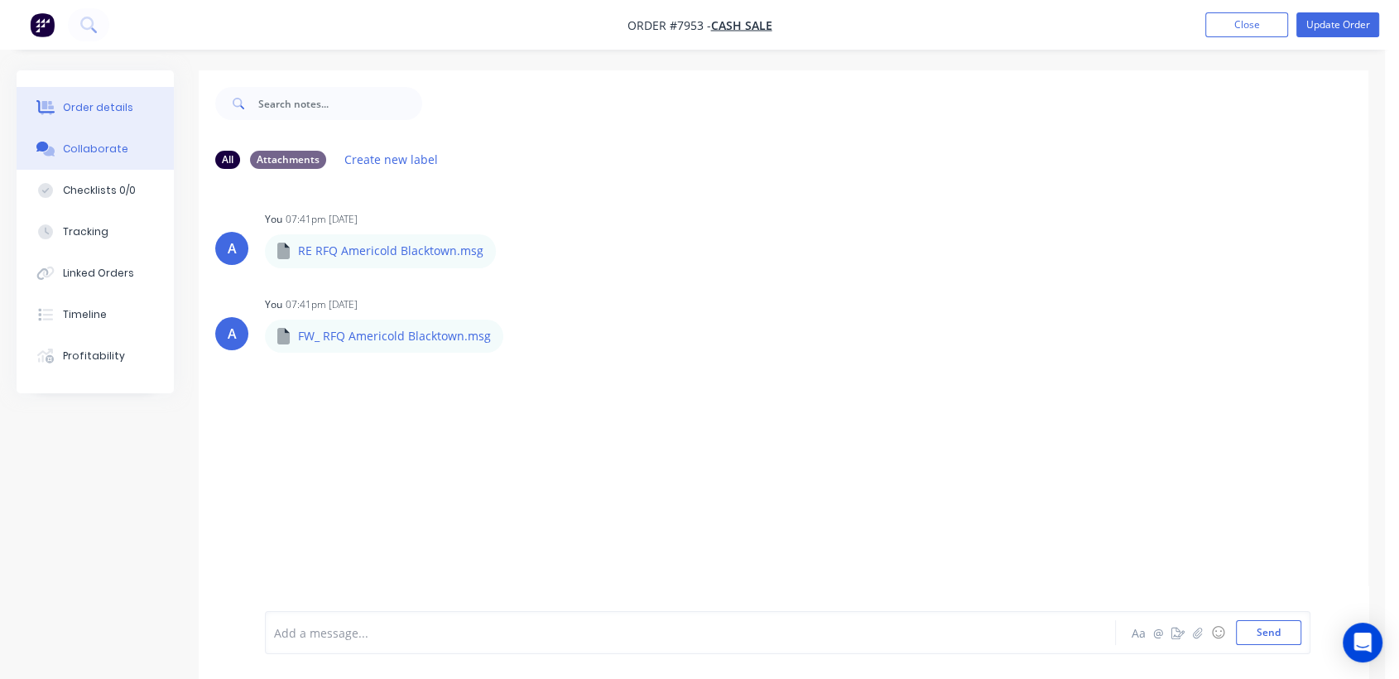
click at [92, 100] on div "Order details" at bounding box center [98, 107] width 70 height 15
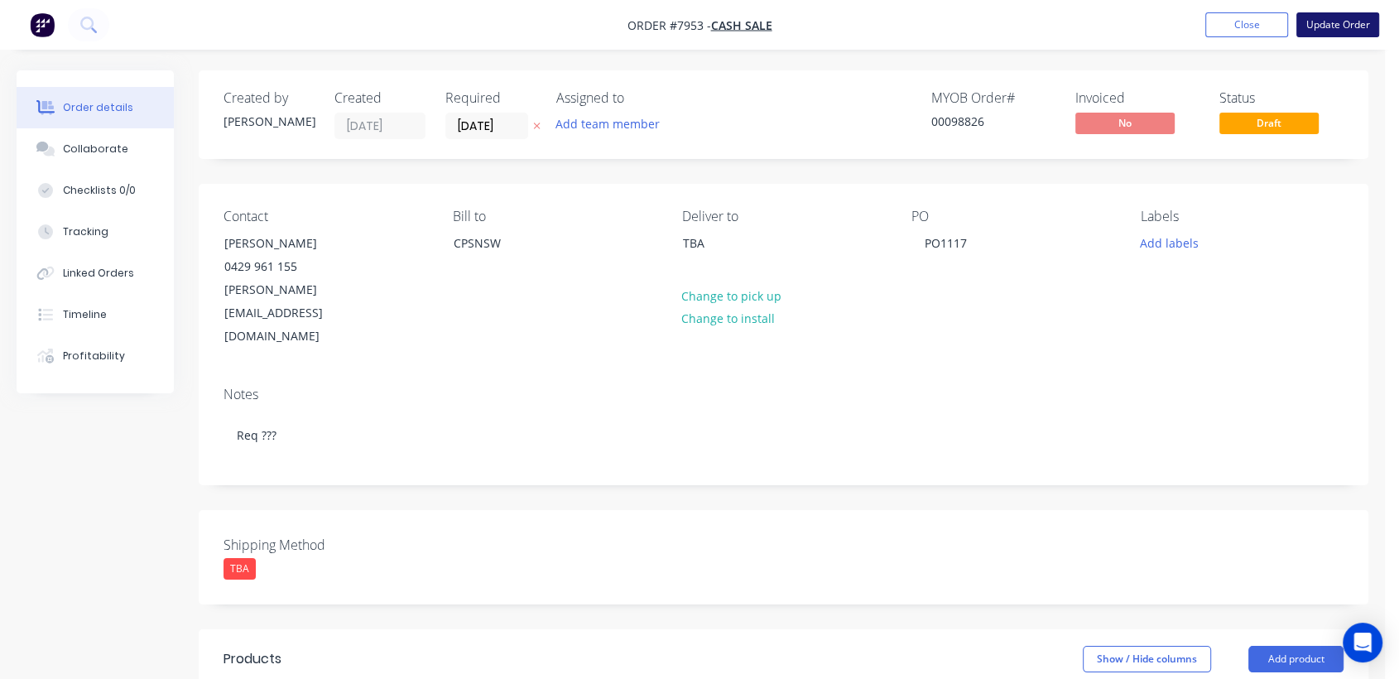
drag, startPoint x: 1344, startPoint y: 16, endPoint x: 616, endPoint y: 329, distance: 792.8
click at [1343, 17] on button "Update Order" at bounding box center [1337, 24] width 83 height 25
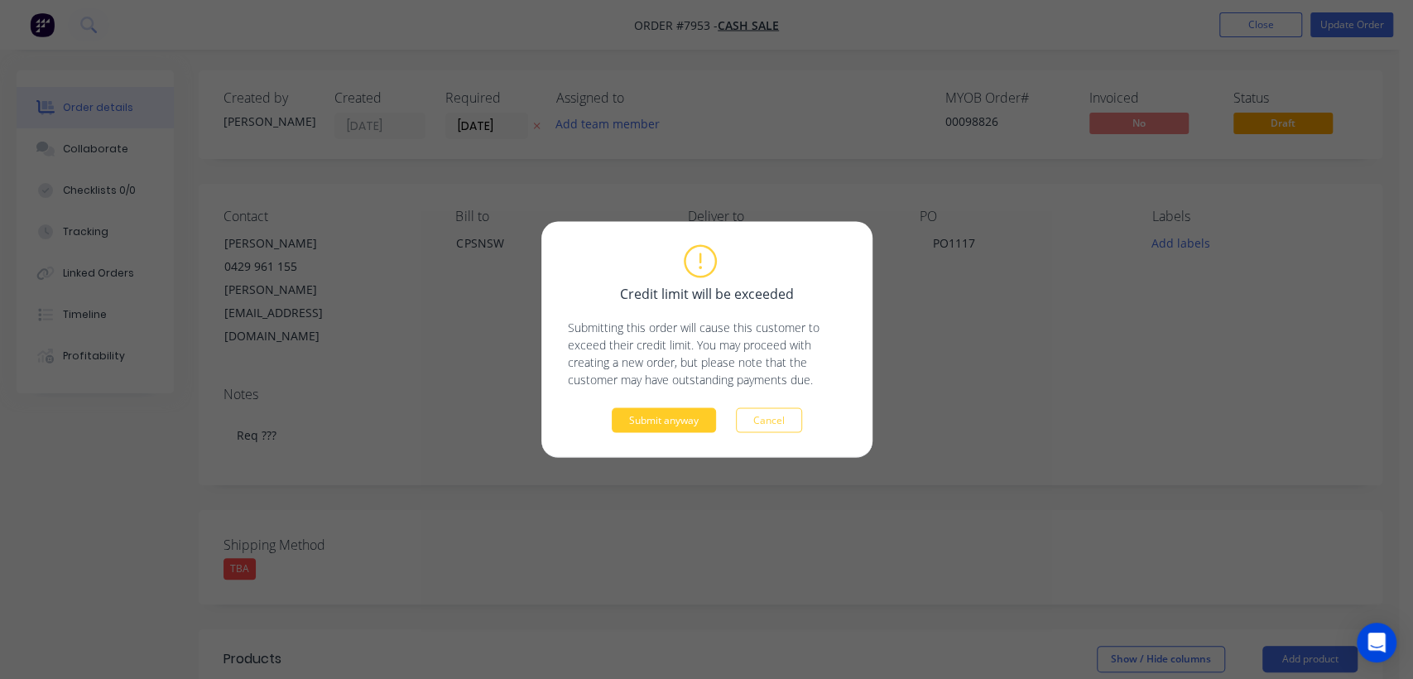
click at [643, 418] on button "Submit anyway" at bounding box center [664, 420] width 104 height 25
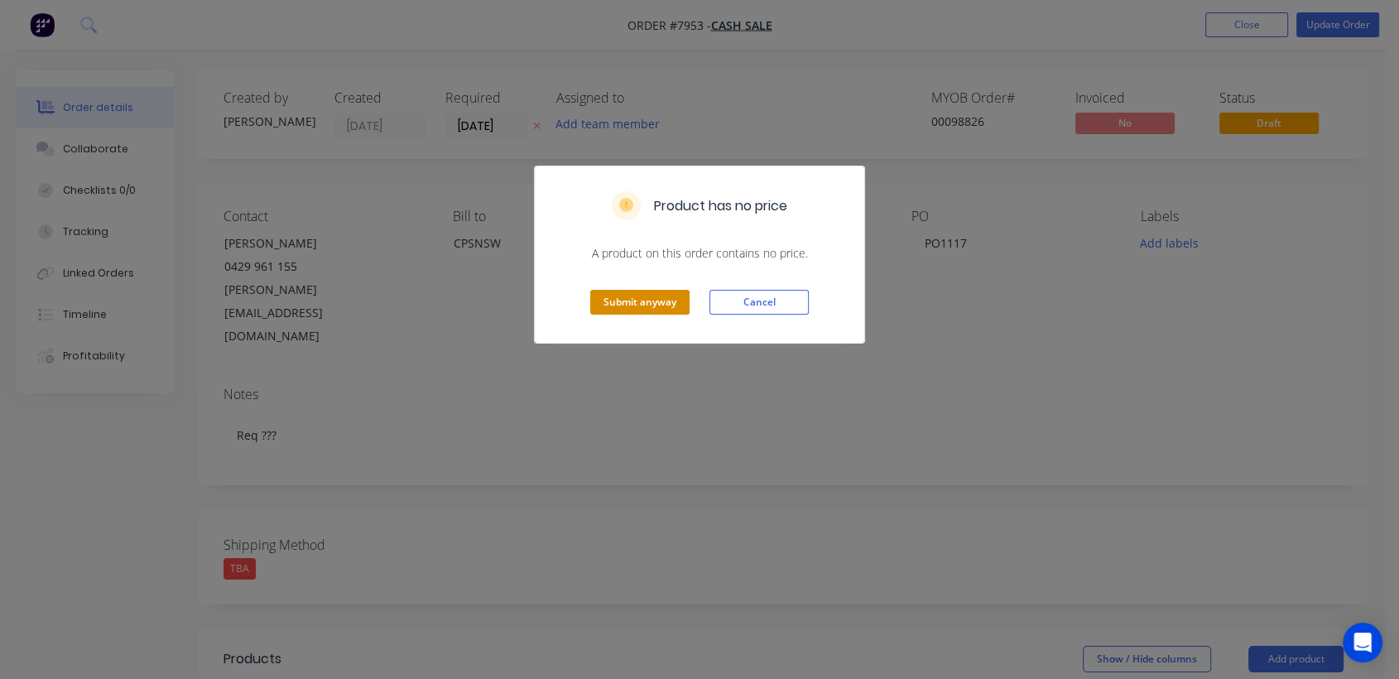
click at [644, 308] on button "Submit anyway" at bounding box center [639, 302] width 99 height 25
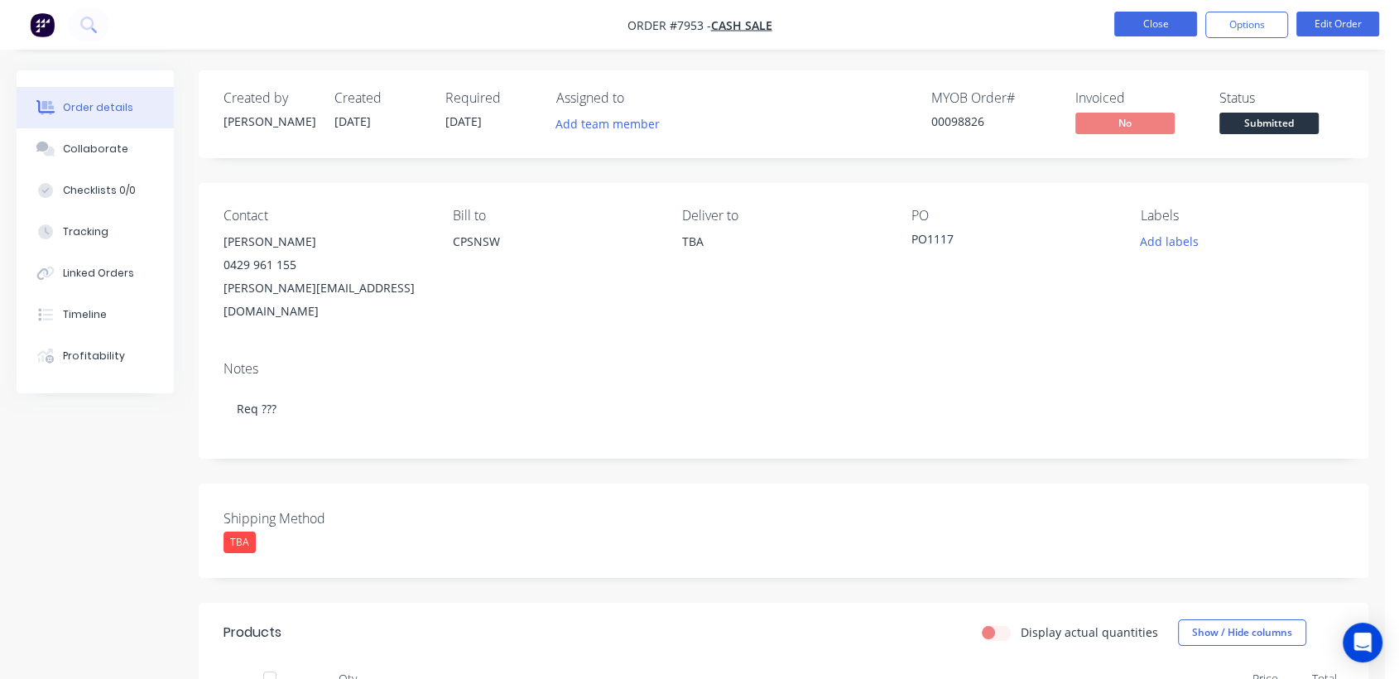
click at [1179, 28] on button "Close" at bounding box center [1155, 24] width 83 height 25
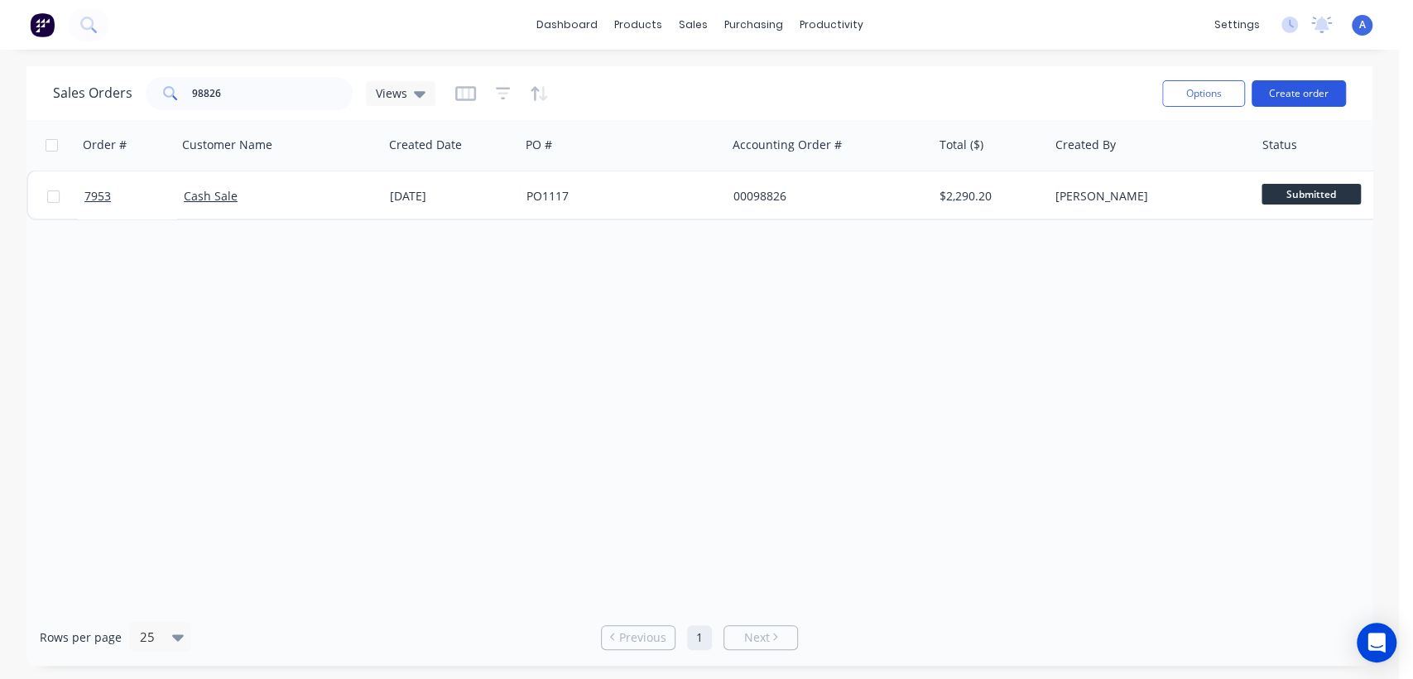
click at [1283, 95] on button "Create order" at bounding box center [1299, 93] width 94 height 26
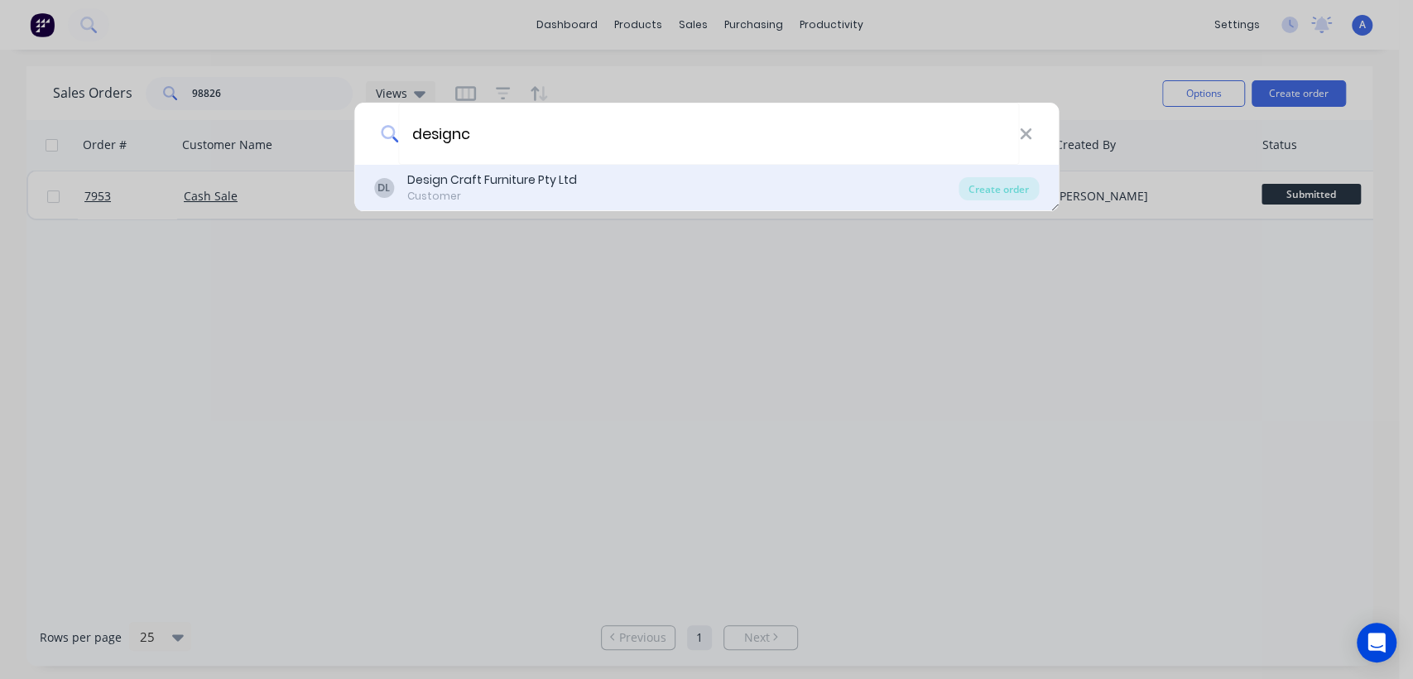
type input "designc"
click at [988, 174] on div "DL Design Craft Furniture Pty Ltd Customer Create order" at bounding box center [706, 188] width 705 height 46
click at [996, 186] on div "Create order" at bounding box center [999, 188] width 80 height 23
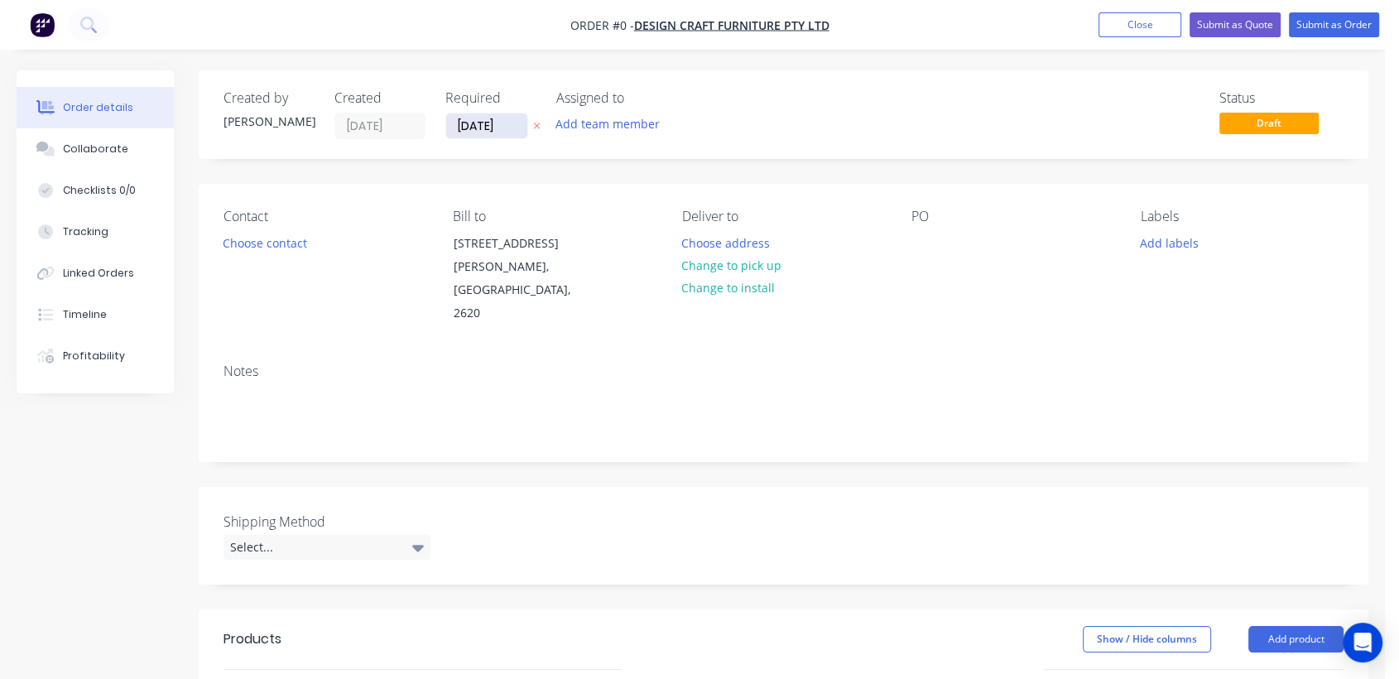
click at [510, 123] on input "[DATE]" at bounding box center [486, 125] width 81 height 25
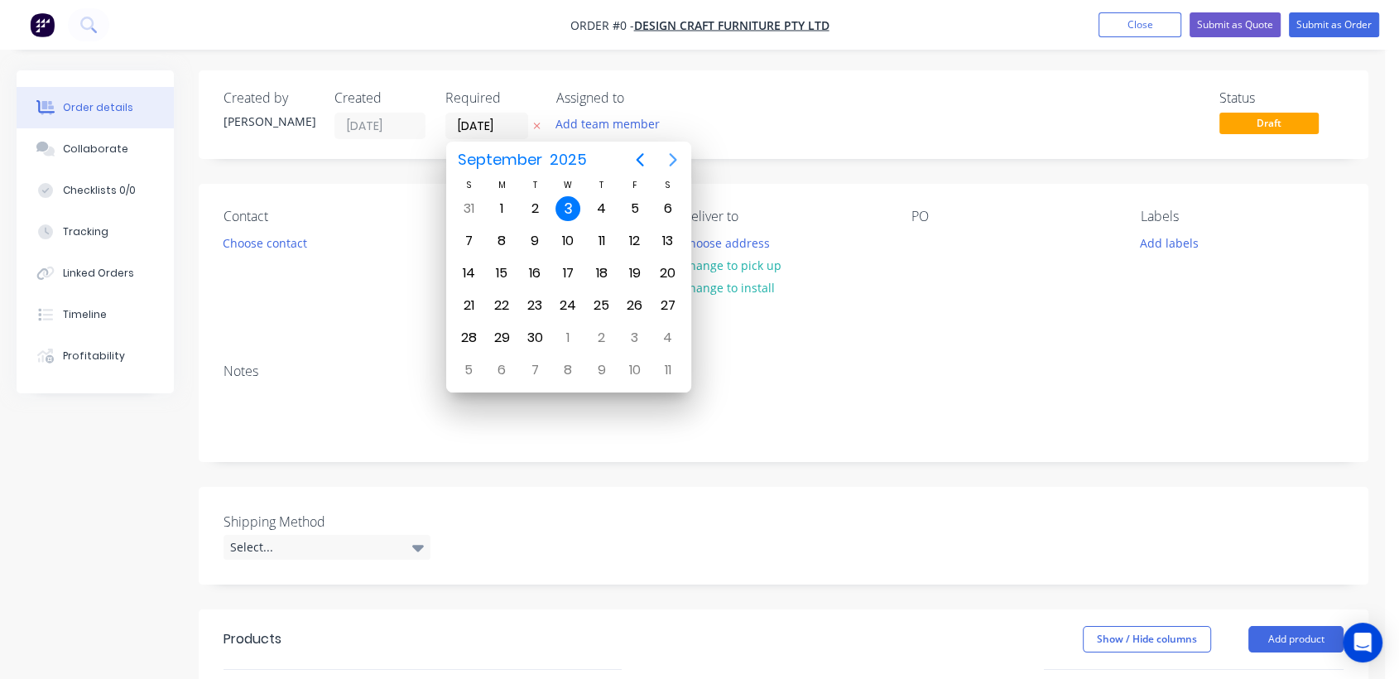
click at [672, 158] on icon "Next page" at bounding box center [673, 160] width 20 height 20
click at [671, 158] on icon "Next page" at bounding box center [673, 160] width 20 height 20
click at [558, 333] on div "31" at bounding box center [567, 337] width 25 height 25
type input "[DATE]"
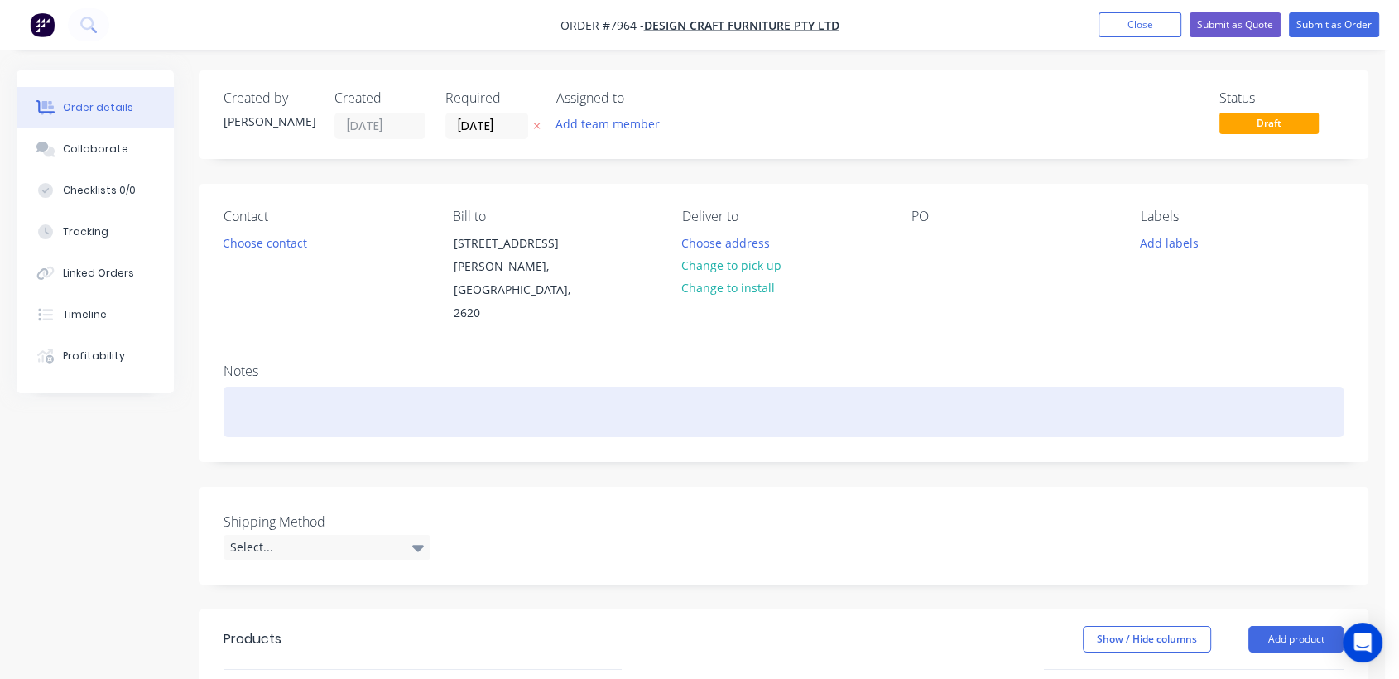
click at [292, 387] on div at bounding box center [783, 412] width 1120 height 50
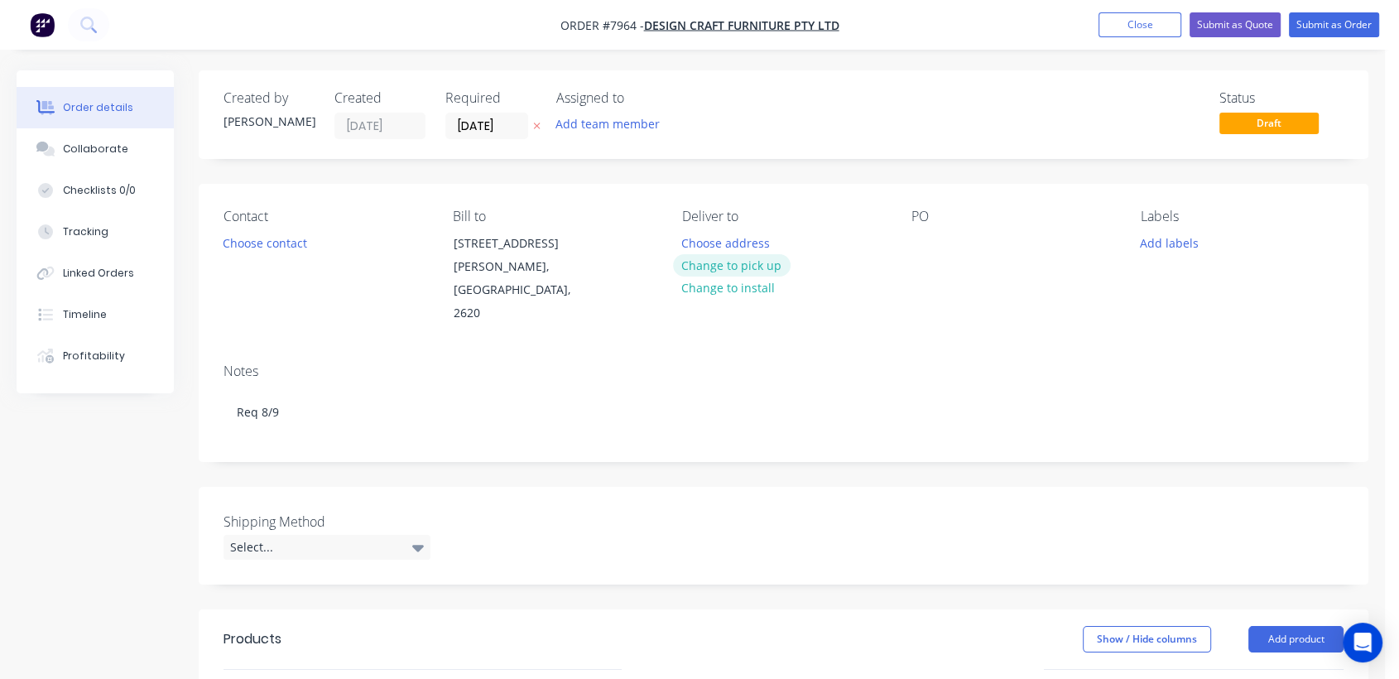
click at [706, 261] on button "Change to pick up" at bounding box center [732, 265] width 118 height 22
click at [927, 236] on div at bounding box center [924, 243] width 26 height 24
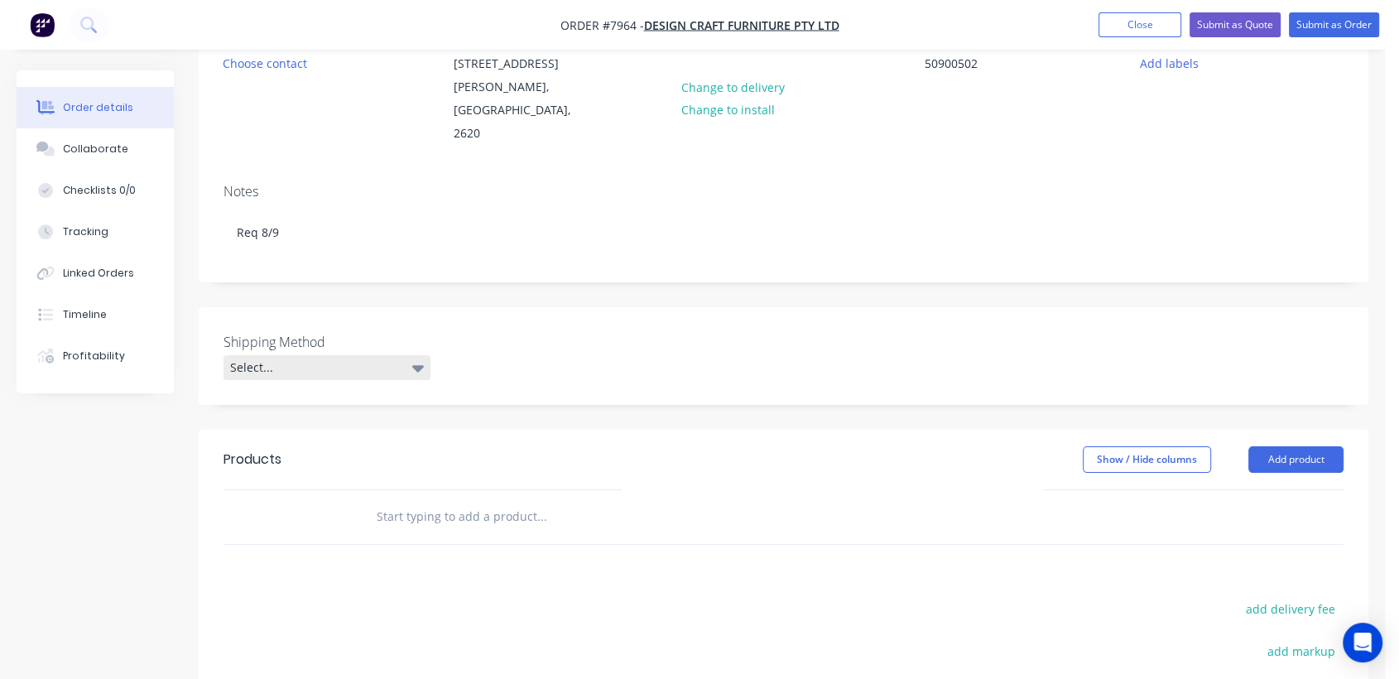
scroll to position [184, 0]
click at [346, 351] on div "Select..." at bounding box center [326, 363] width 207 height 25
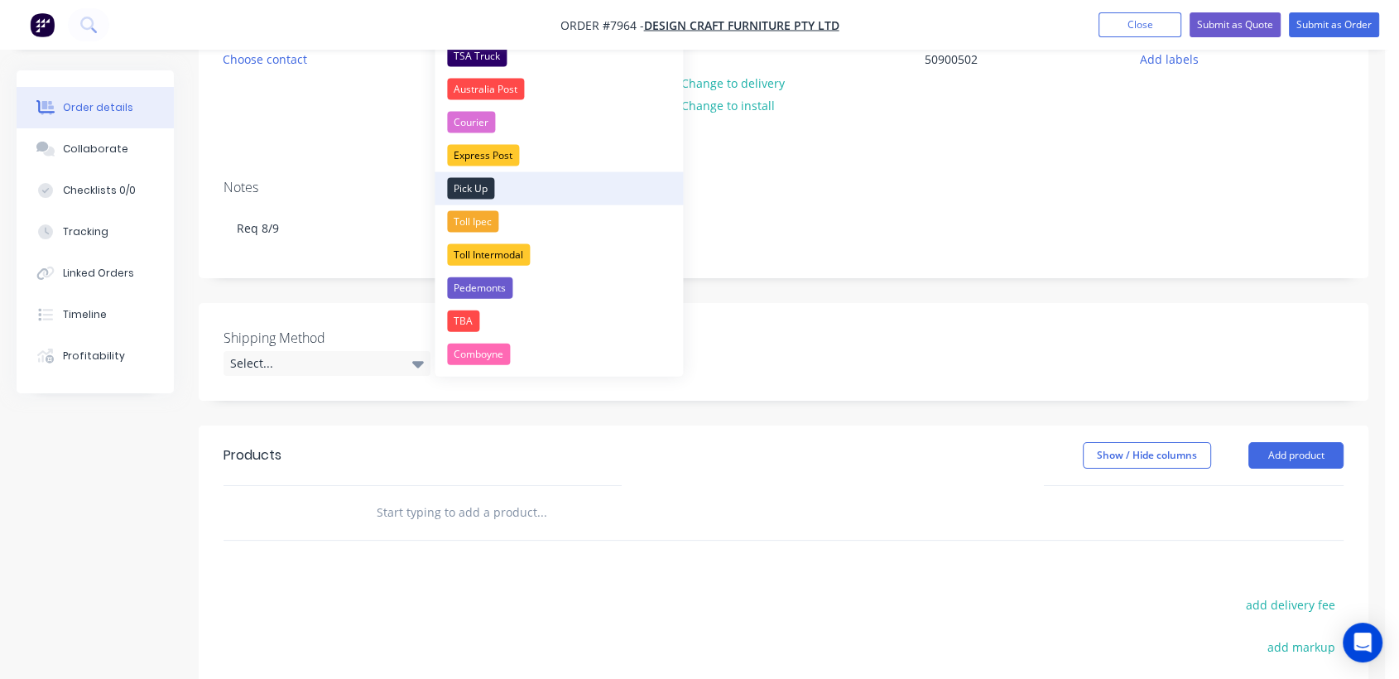
click at [478, 183] on div "Pick Up" at bounding box center [470, 189] width 47 height 22
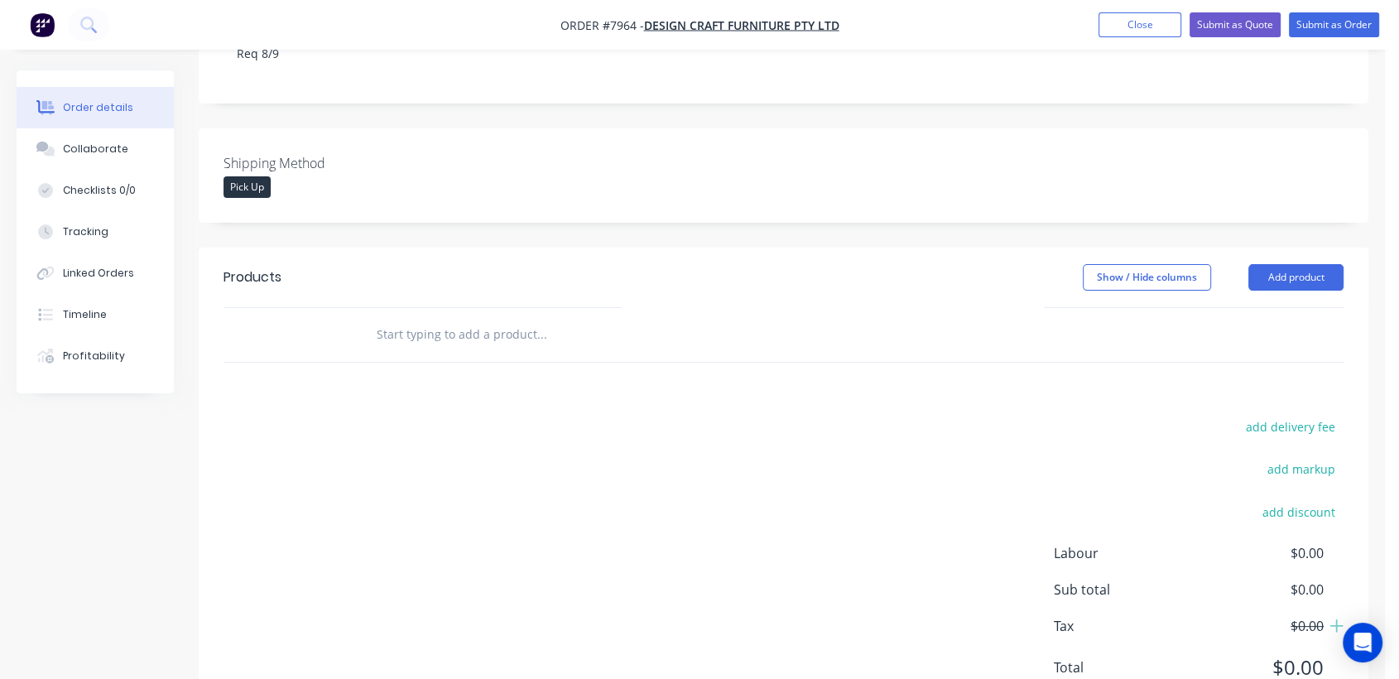
scroll to position [368, 0]
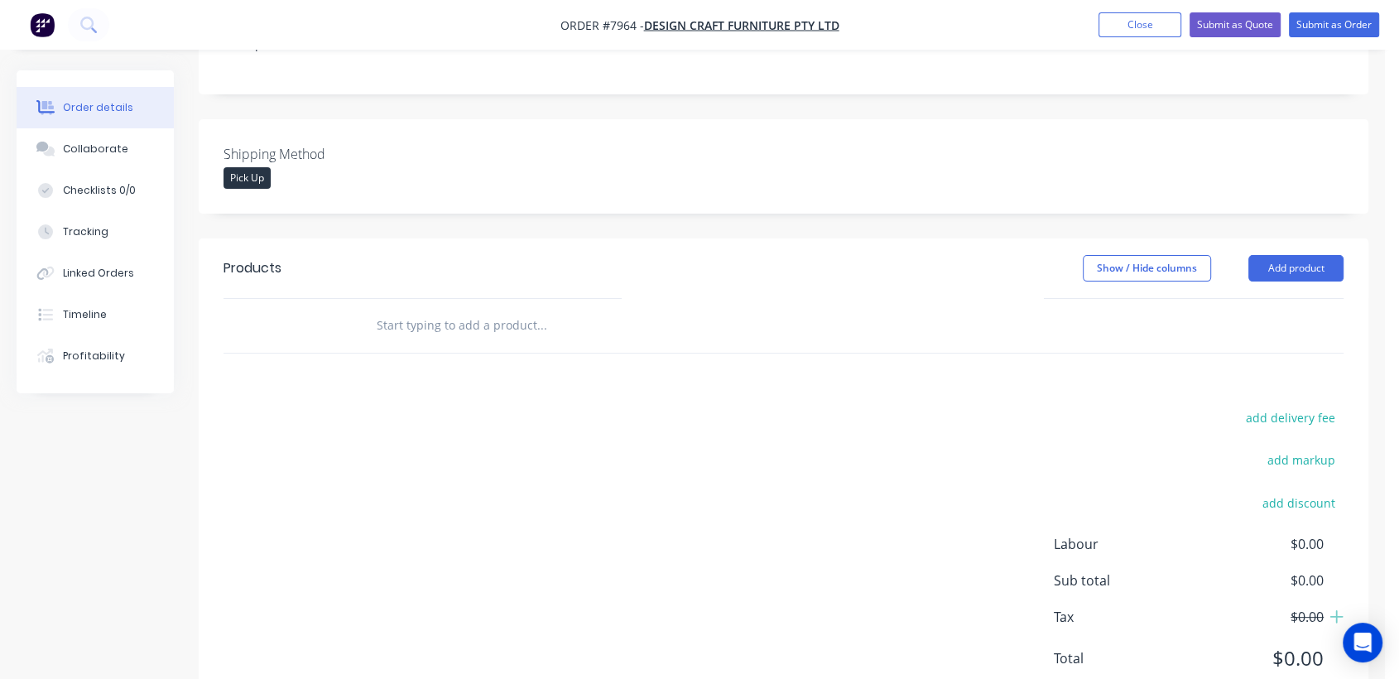
click at [450, 299] on div at bounding box center [654, 326] width 596 height 54
click at [460, 309] on input "text" at bounding box center [541, 325] width 331 height 33
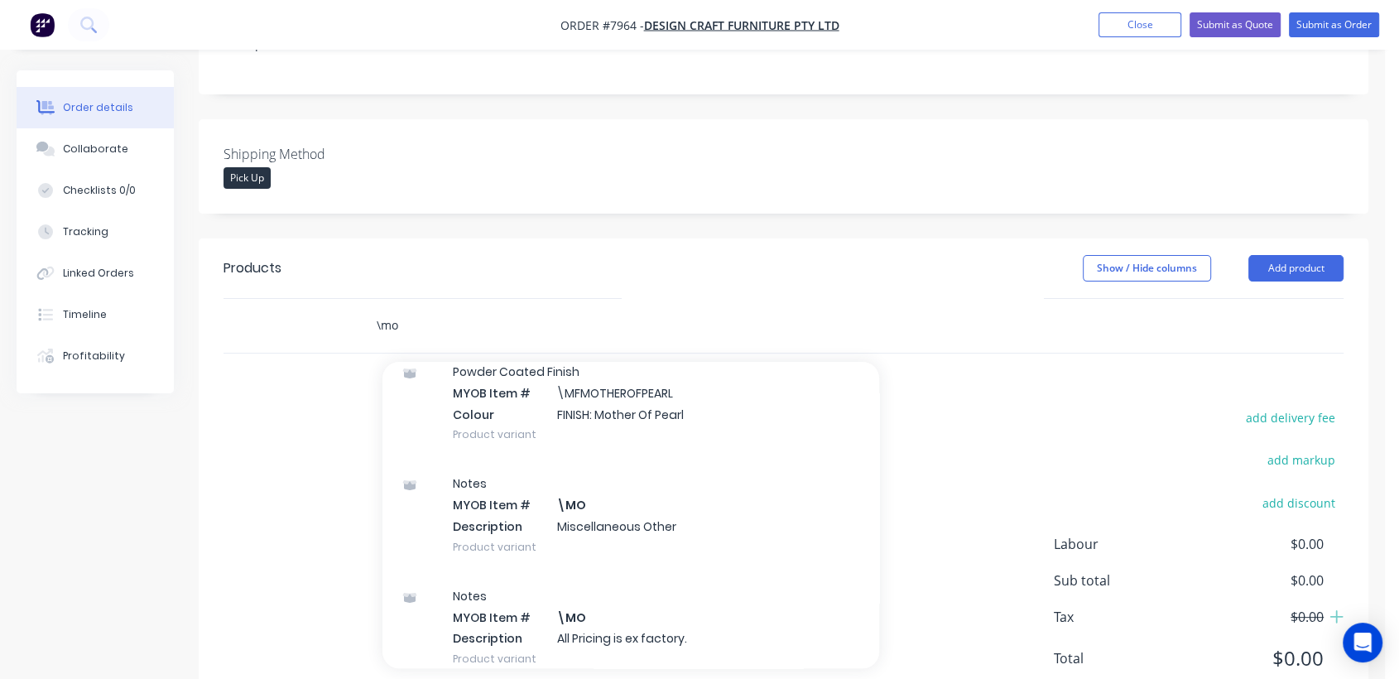
scroll to position [184, 0]
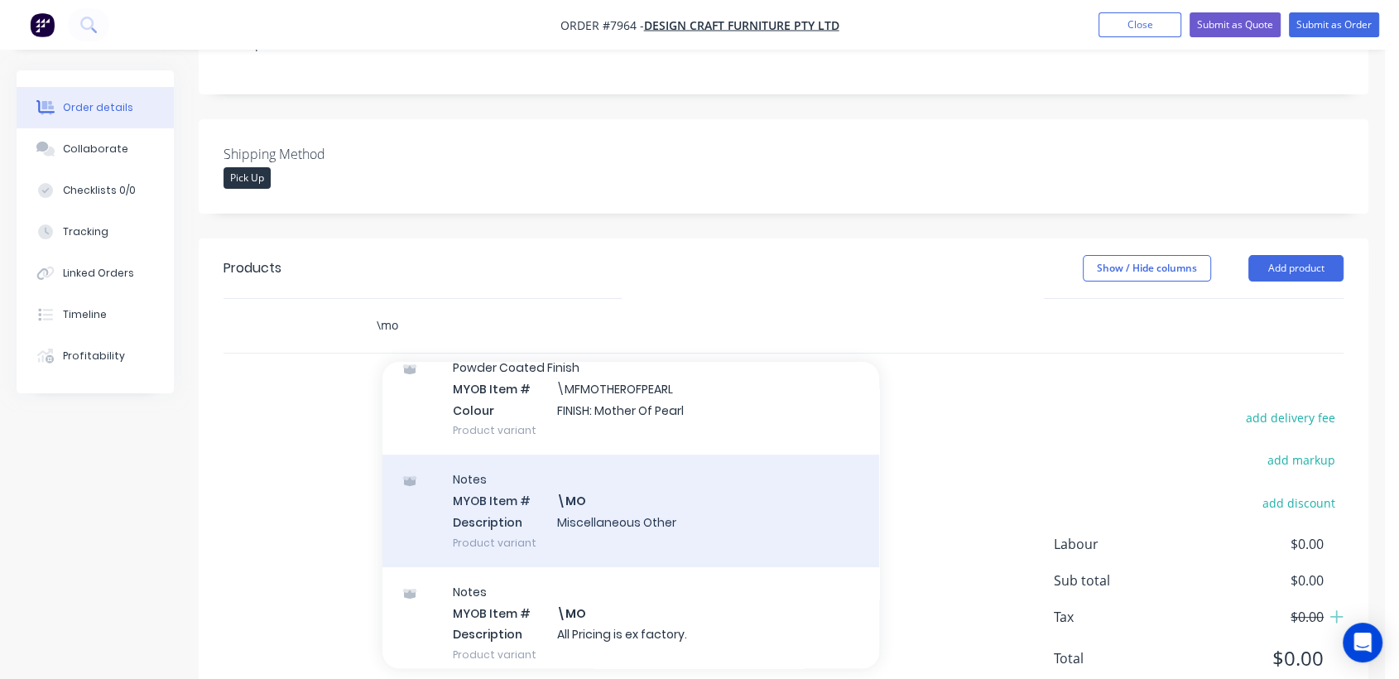
type input "\mo"
click at [590, 485] on div "Notes MYOB Item # \MO Description Miscellaneous Other Product variant" at bounding box center [630, 510] width 497 height 112
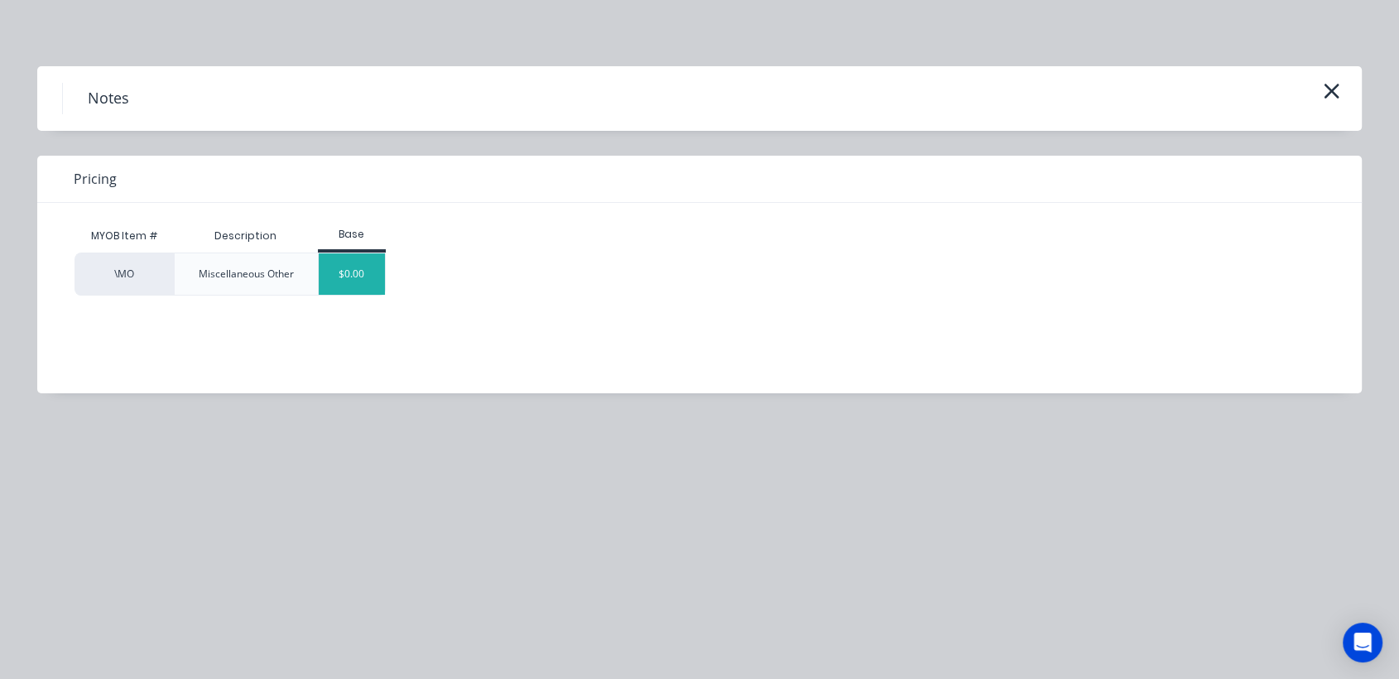
click at [368, 283] on div "$0.00" at bounding box center [352, 273] width 67 height 41
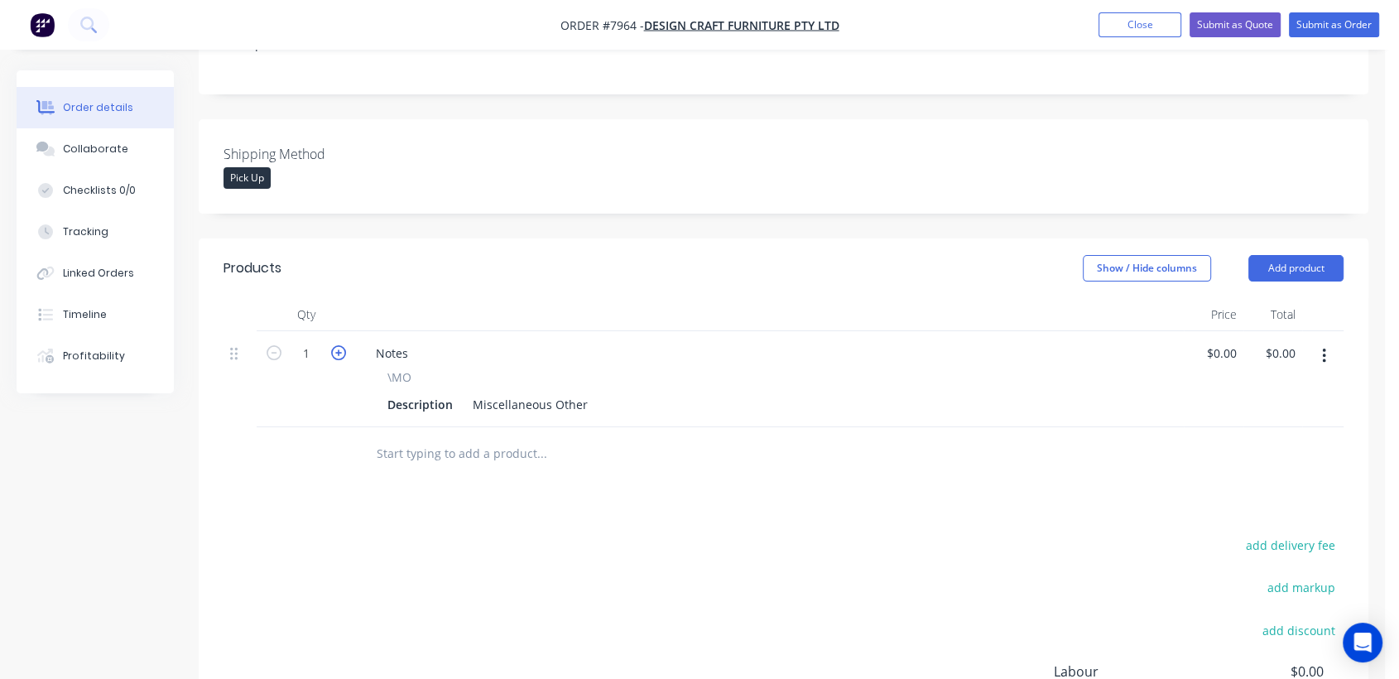
click at [339, 345] on icon "button" at bounding box center [338, 352] width 15 height 15
type input "3"
drag, startPoint x: 468, startPoint y: 382, endPoint x: 669, endPoint y: 392, distance: 201.4
click at [669, 392] on div "Notes \MO Description Miscellaneous Other" at bounding box center [770, 379] width 828 height 96
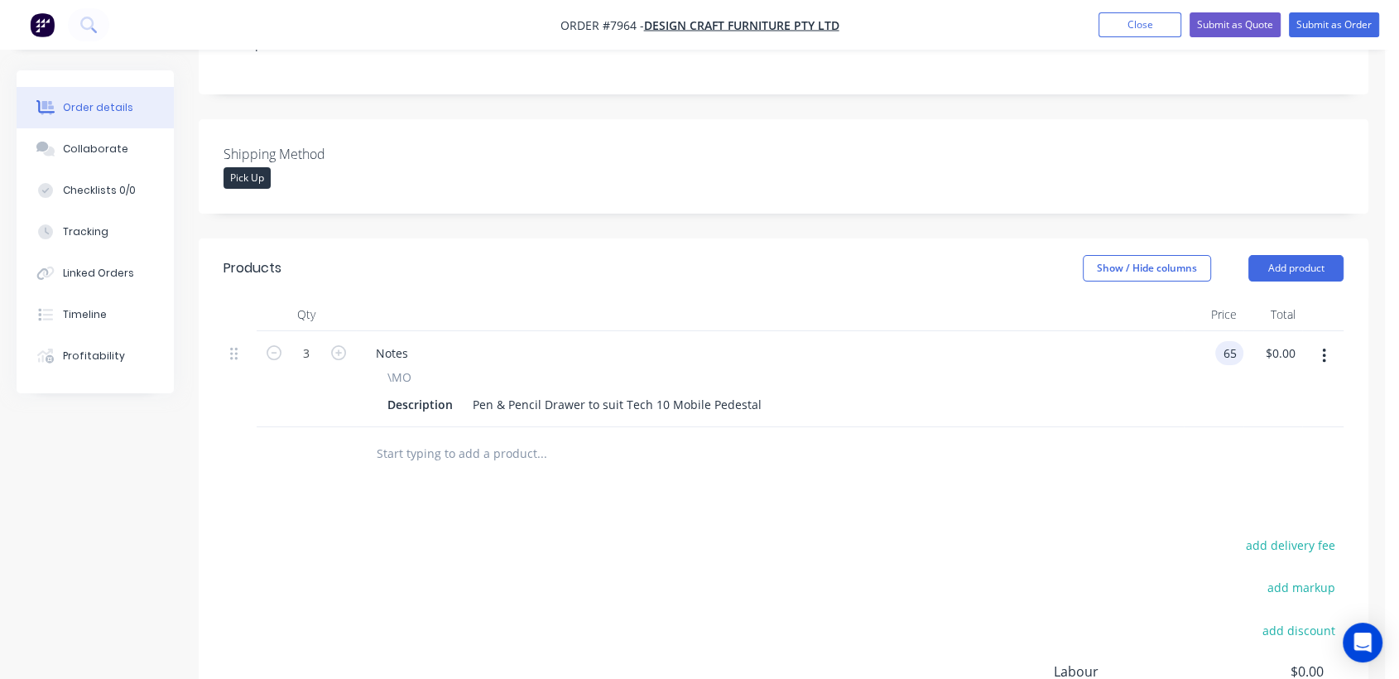
type input "$65.00"
type input "$195.00"
click at [466, 437] on input "text" at bounding box center [541, 453] width 331 height 33
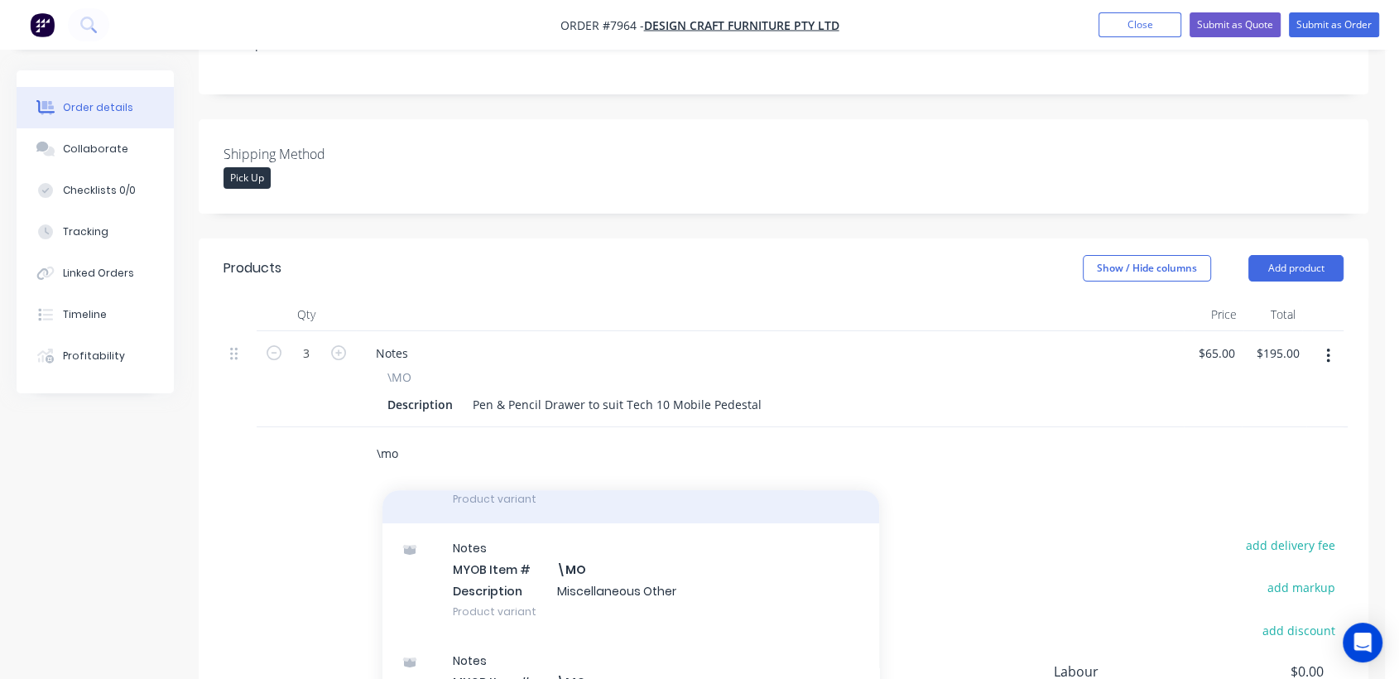
scroll to position [276, 0]
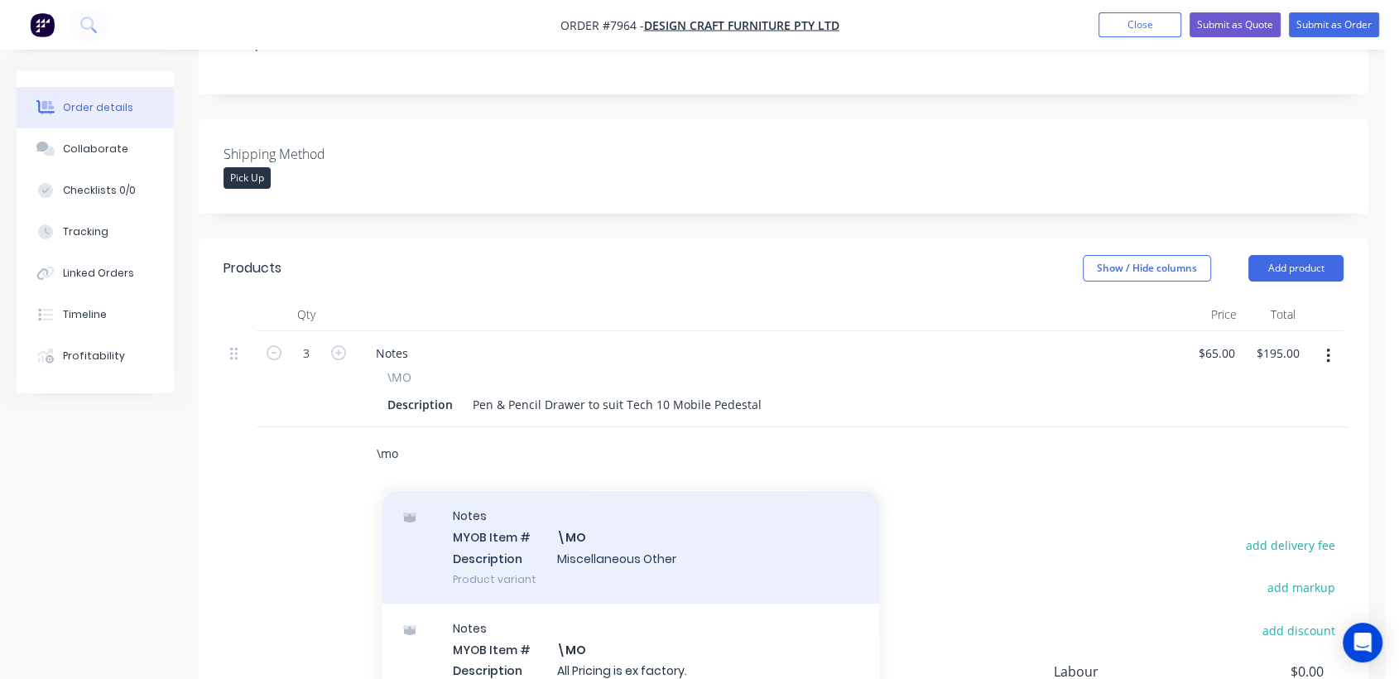
type input "\mo"
click at [643, 531] on div "Notes MYOB Item # \MO Description Miscellaneous Other Product variant" at bounding box center [630, 547] width 497 height 112
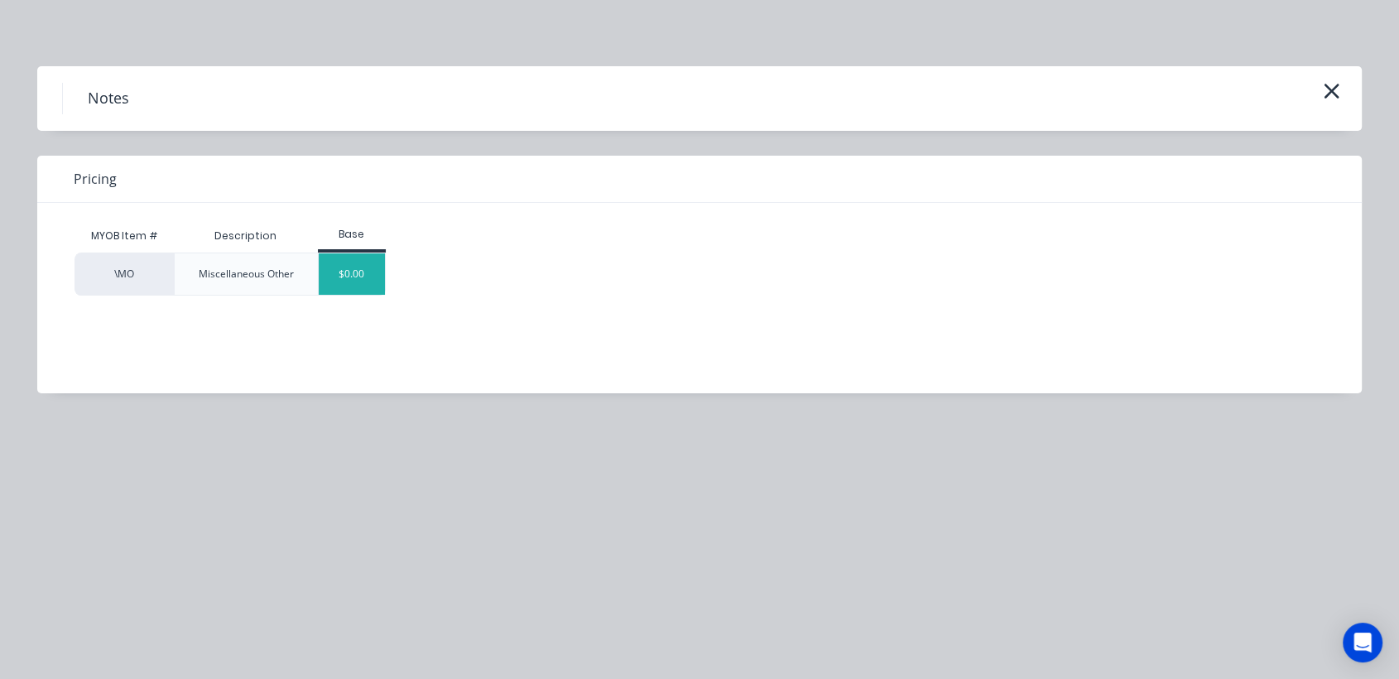
click at [369, 265] on div "$0.00" at bounding box center [352, 273] width 67 height 41
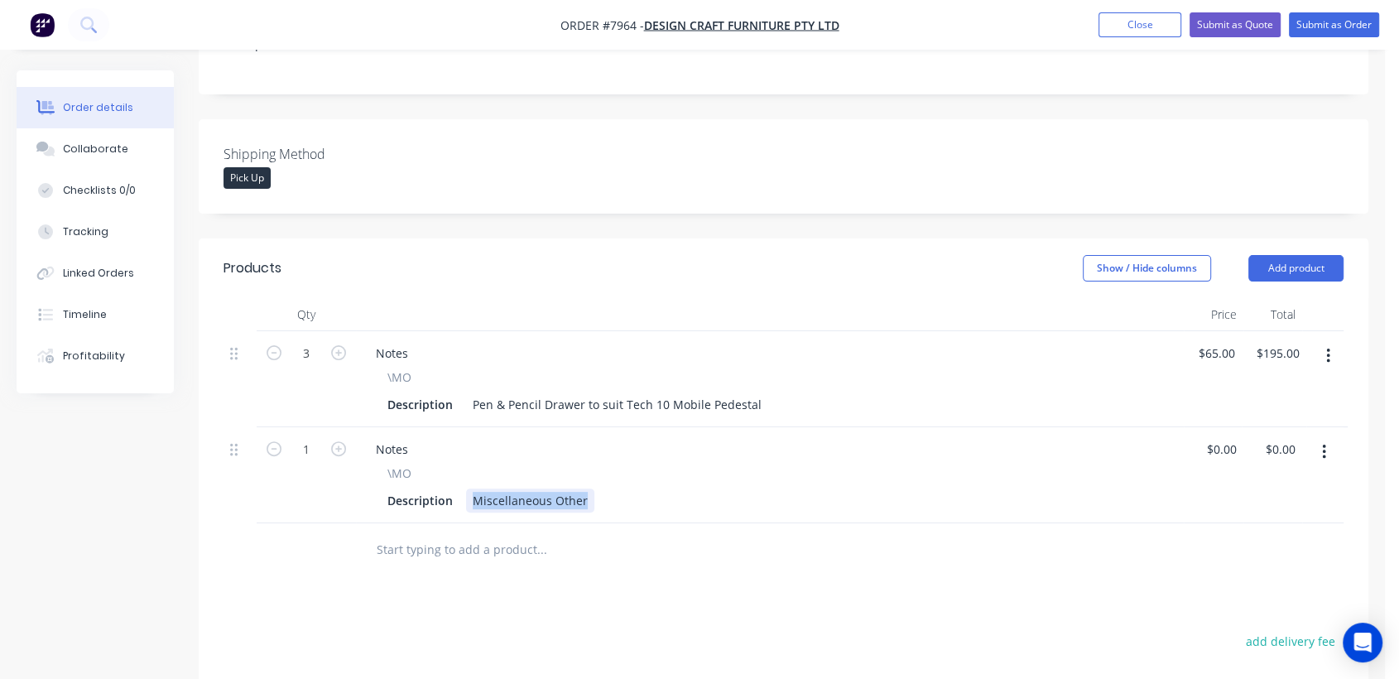
drag, startPoint x: 471, startPoint y: 476, endPoint x: 622, endPoint y: 484, distance: 151.7
click at [622, 488] on div "Description Miscellaneous Other" at bounding box center [766, 500] width 771 height 24
type input "$16.00"
click at [425, 533] on input "text" at bounding box center [541, 549] width 331 height 33
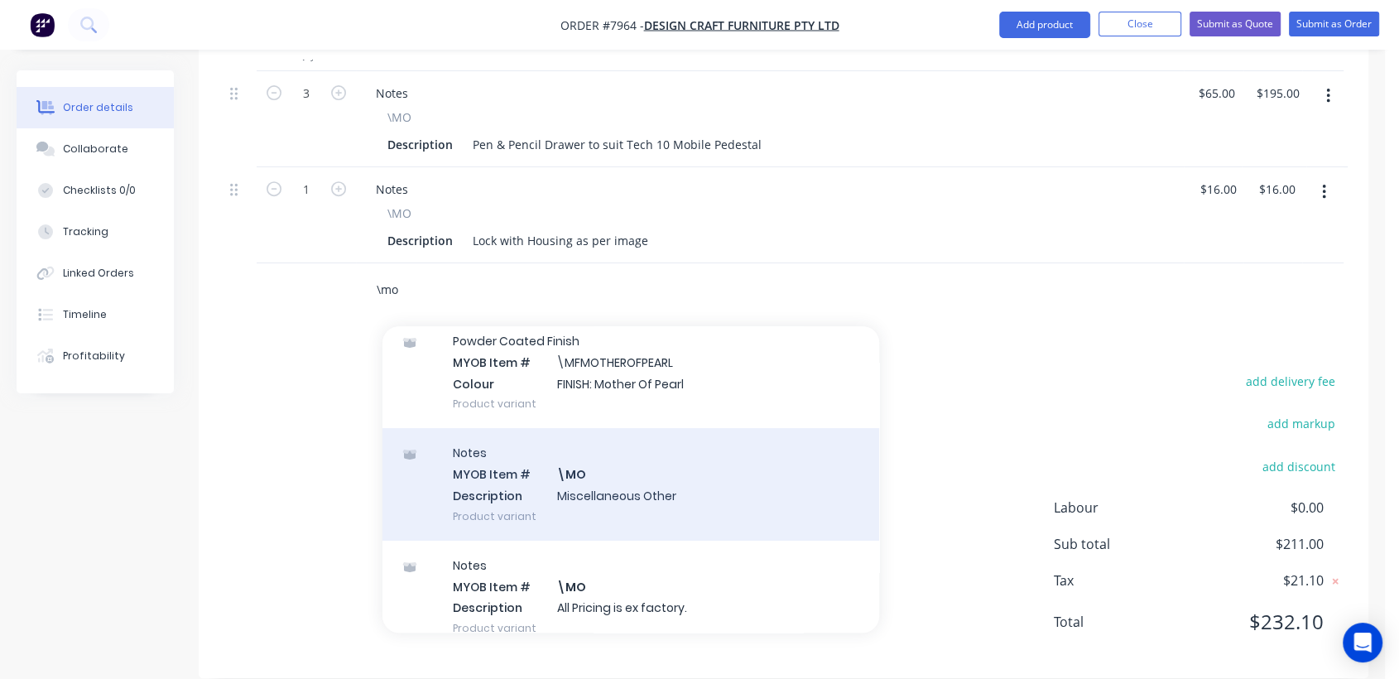
scroll to position [184, 0]
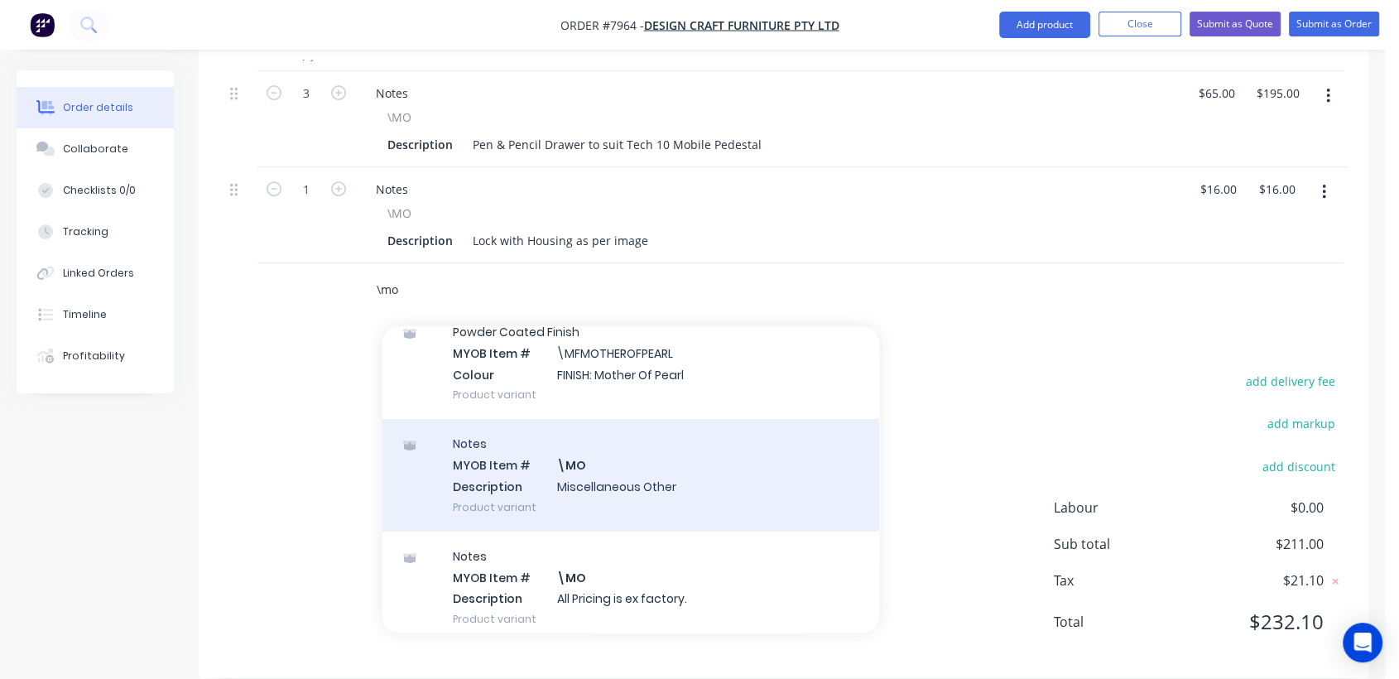
type input "\mo"
click at [611, 459] on div "Notes MYOB Item # \MO Description Miscellaneous Other Product variant" at bounding box center [630, 475] width 497 height 112
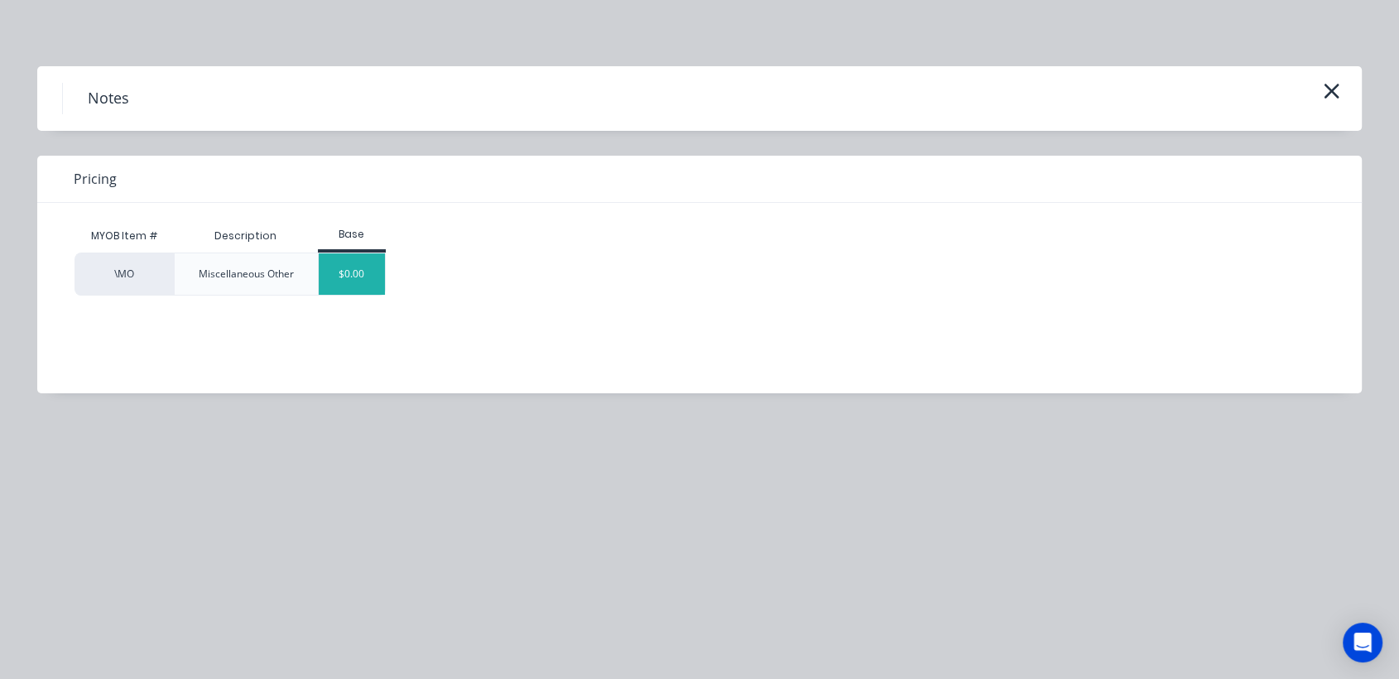
click at [372, 272] on div "$0.00" at bounding box center [352, 273] width 67 height 41
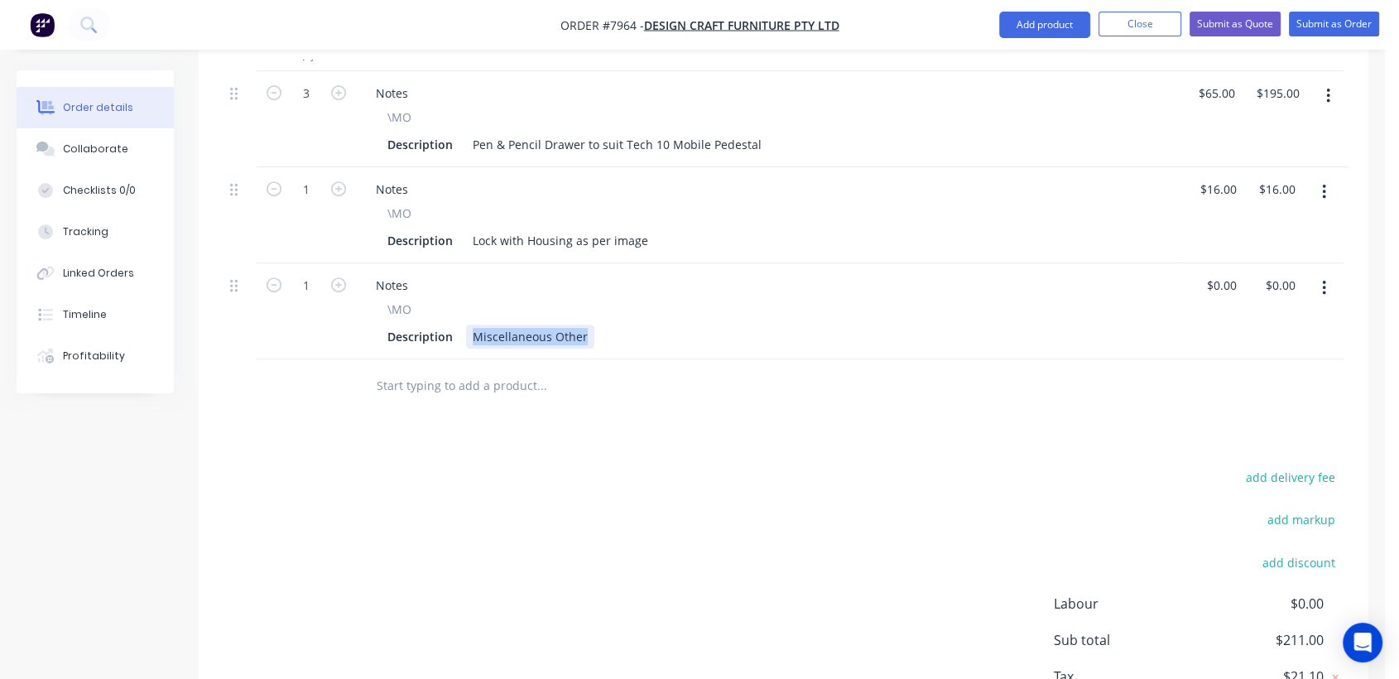
drag, startPoint x: 470, startPoint y: 310, endPoint x: 669, endPoint y: 327, distance: 199.4
click at [669, 326] on div "Notes \MO Description Miscellaneous Other" at bounding box center [770, 311] width 828 height 96
type input "$0.00"
click at [72, 142] on div "Collaborate" at bounding box center [95, 149] width 65 height 15
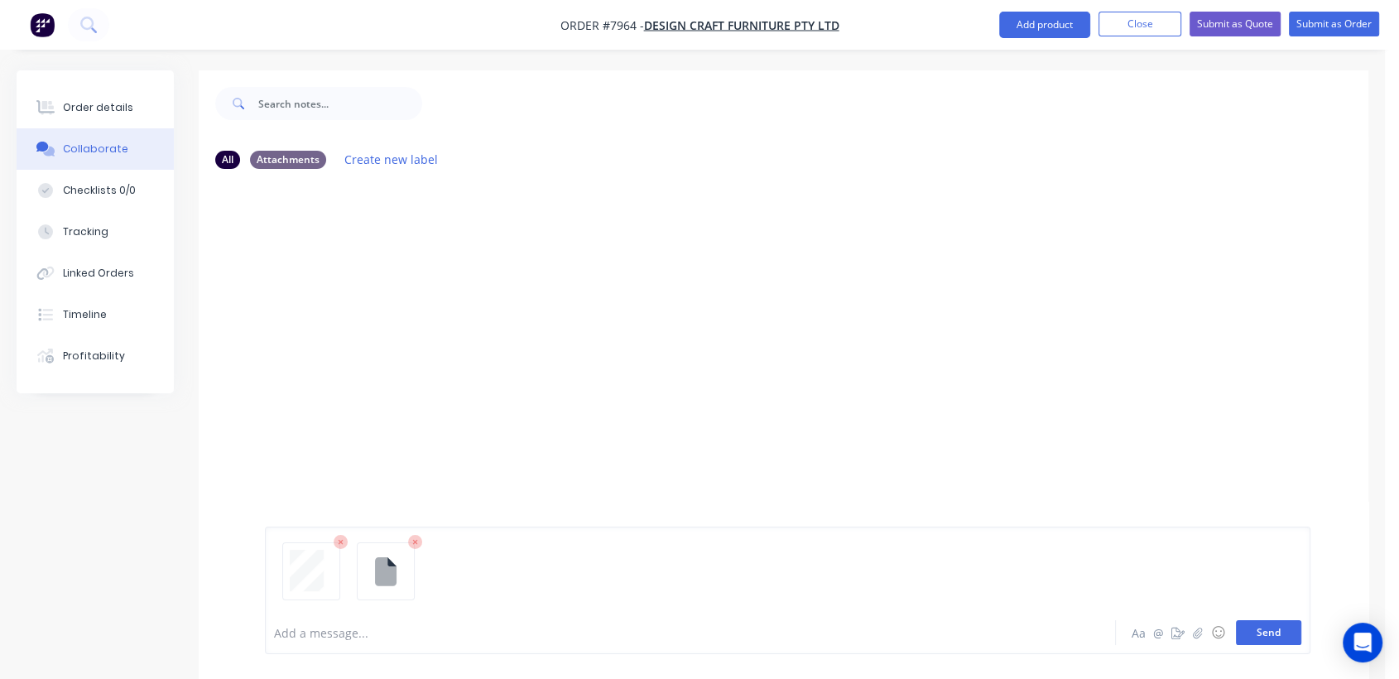
click at [1270, 637] on button "Send" at bounding box center [1268, 632] width 65 height 25
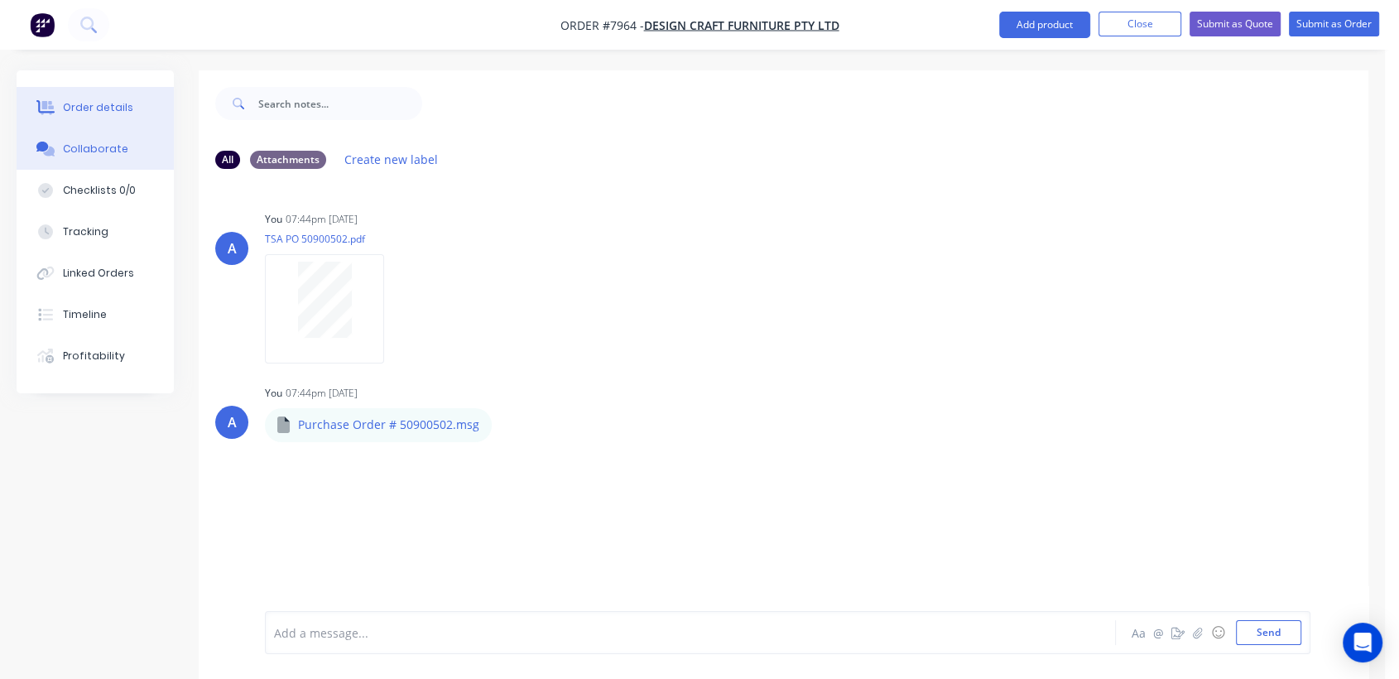
click at [69, 108] on div "Order details" at bounding box center [98, 107] width 70 height 15
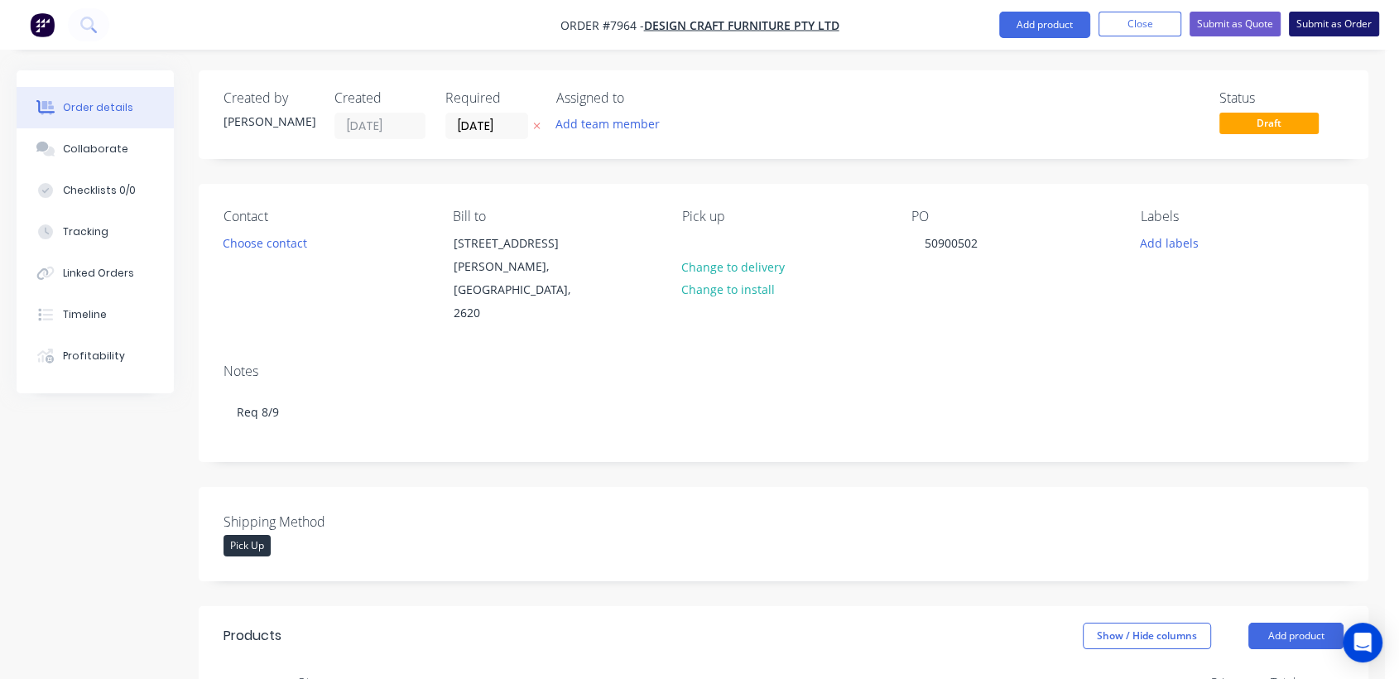
click at [1335, 15] on button "Submit as Order" at bounding box center [1334, 24] width 90 height 25
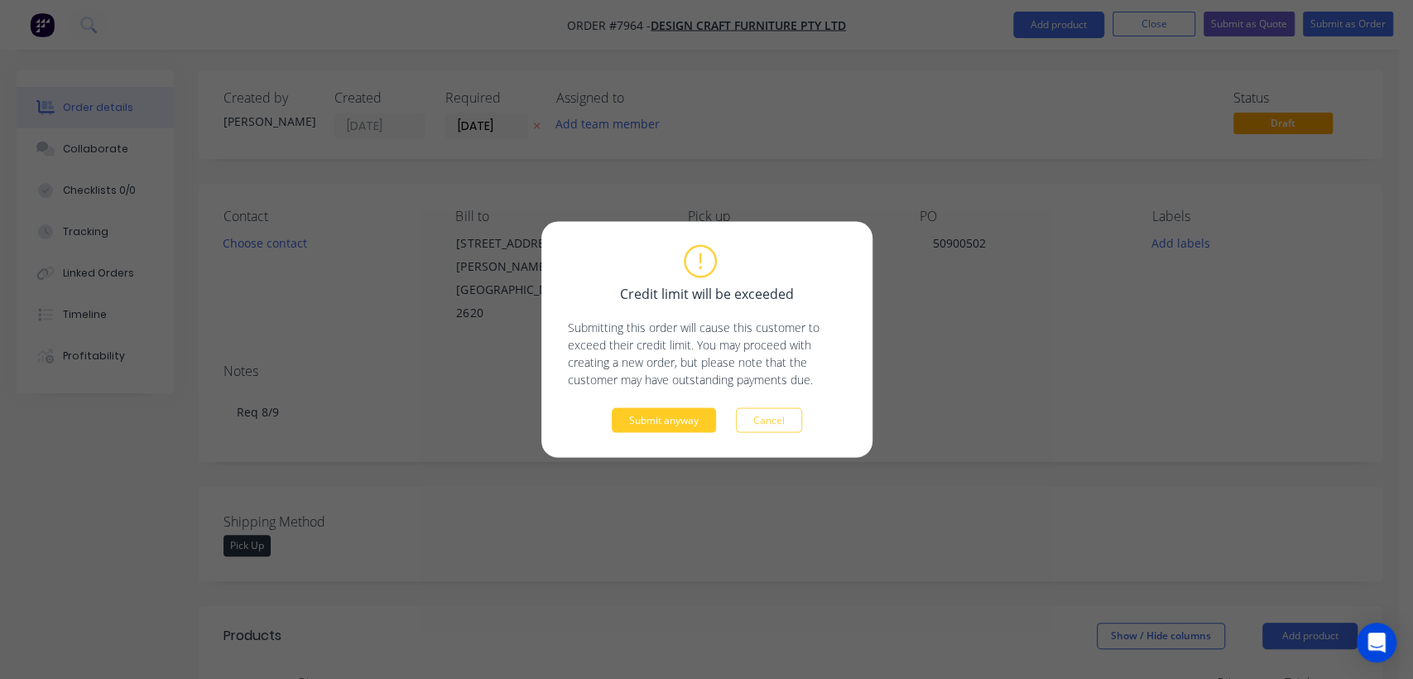
click at [684, 420] on button "Submit anyway" at bounding box center [664, 420] width 104 height 25
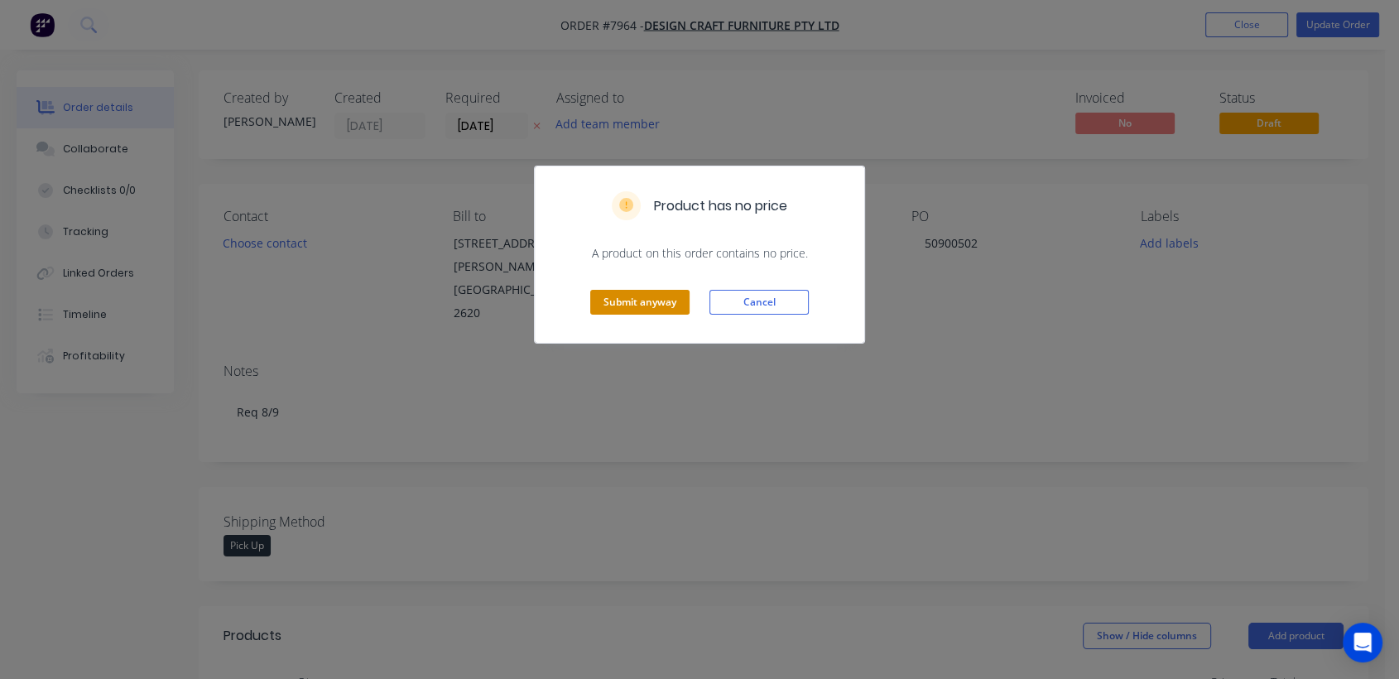
click at [636, 302] on button "Submit anyway" at bounding box center [639, 302] width 99 height 25
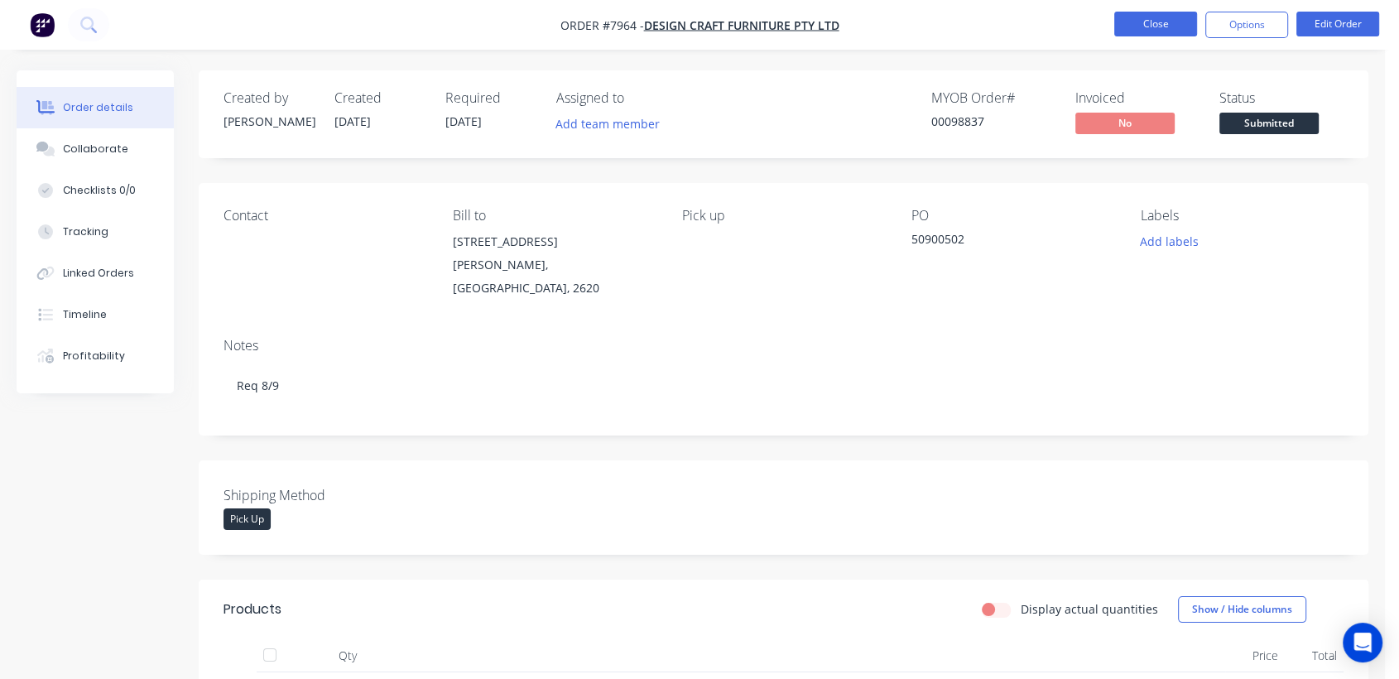
click at [1167, 31] on button "Close" at bounding box center [1155, 24] width 83 height 25
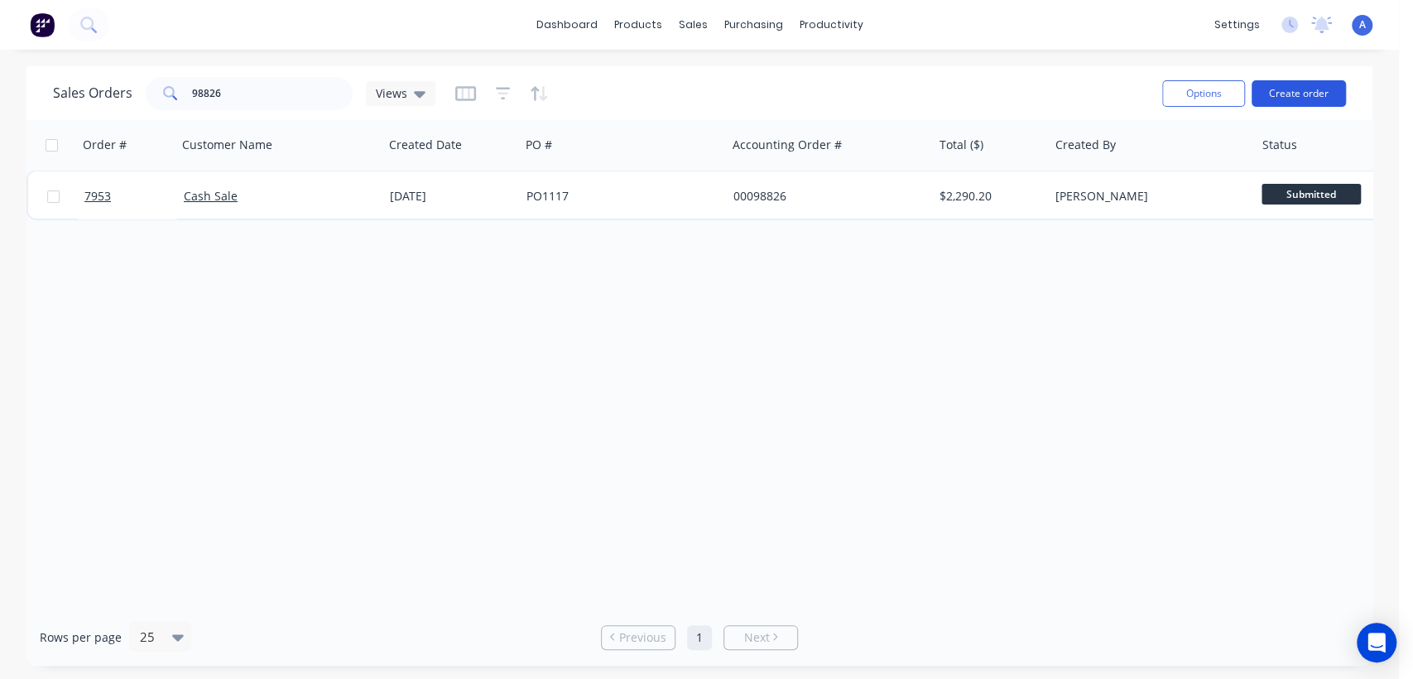
click at [1307, 95] on button "Create order" at bounding box center [1299, 93] width 94 height 26
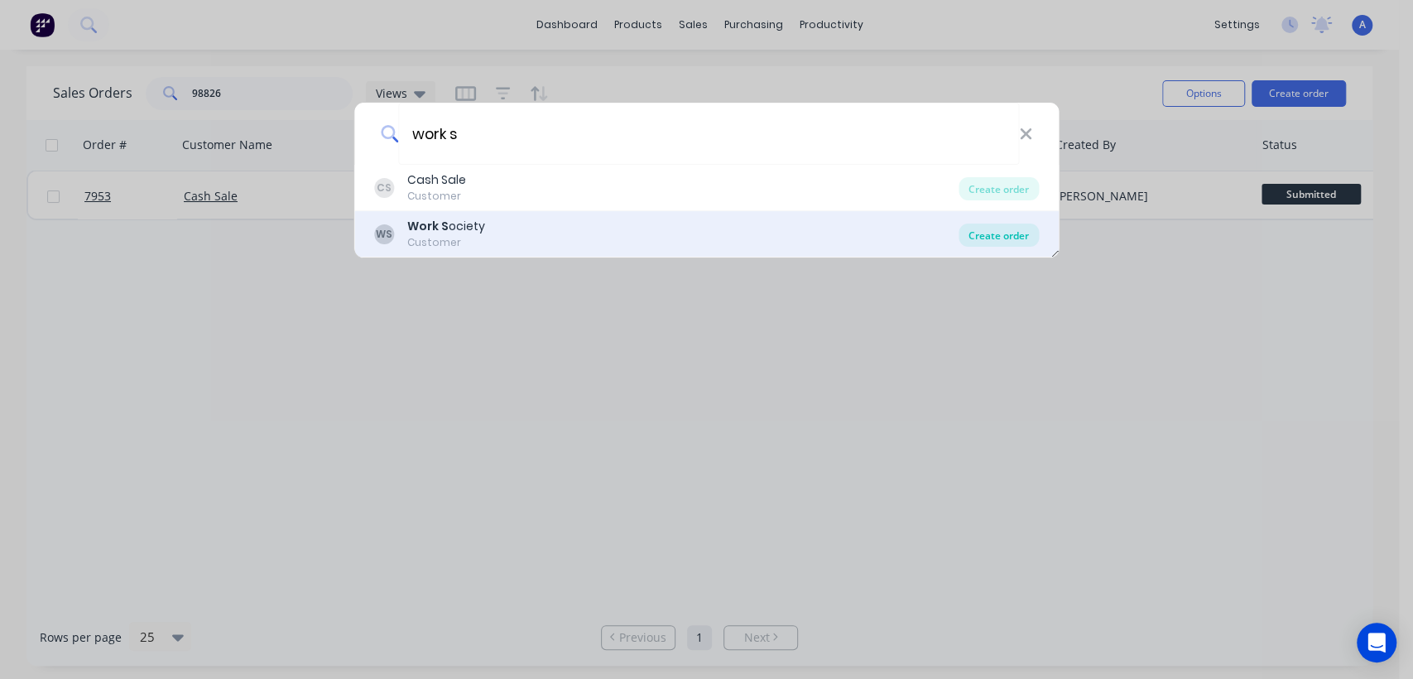
type input "work s"
drag, startPoint x: 989, startPoint y: 236, endPoint x: 968, endPoint y: 224, distance: 24.4
click at [989, 235] on div "Create order" at bounding box center [999, 234] width 80 height 23
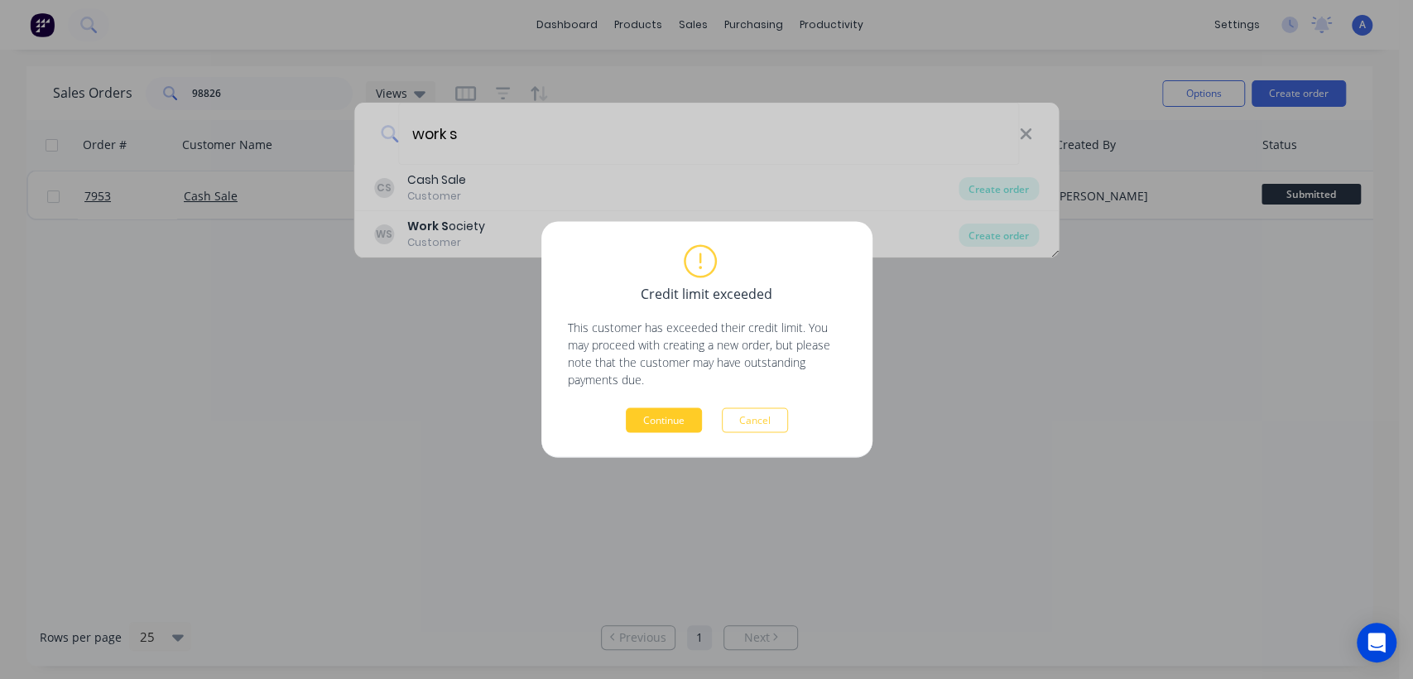
click at [679, 419] on button "Continue" at bounding box center [664, 420] width 76 height 25
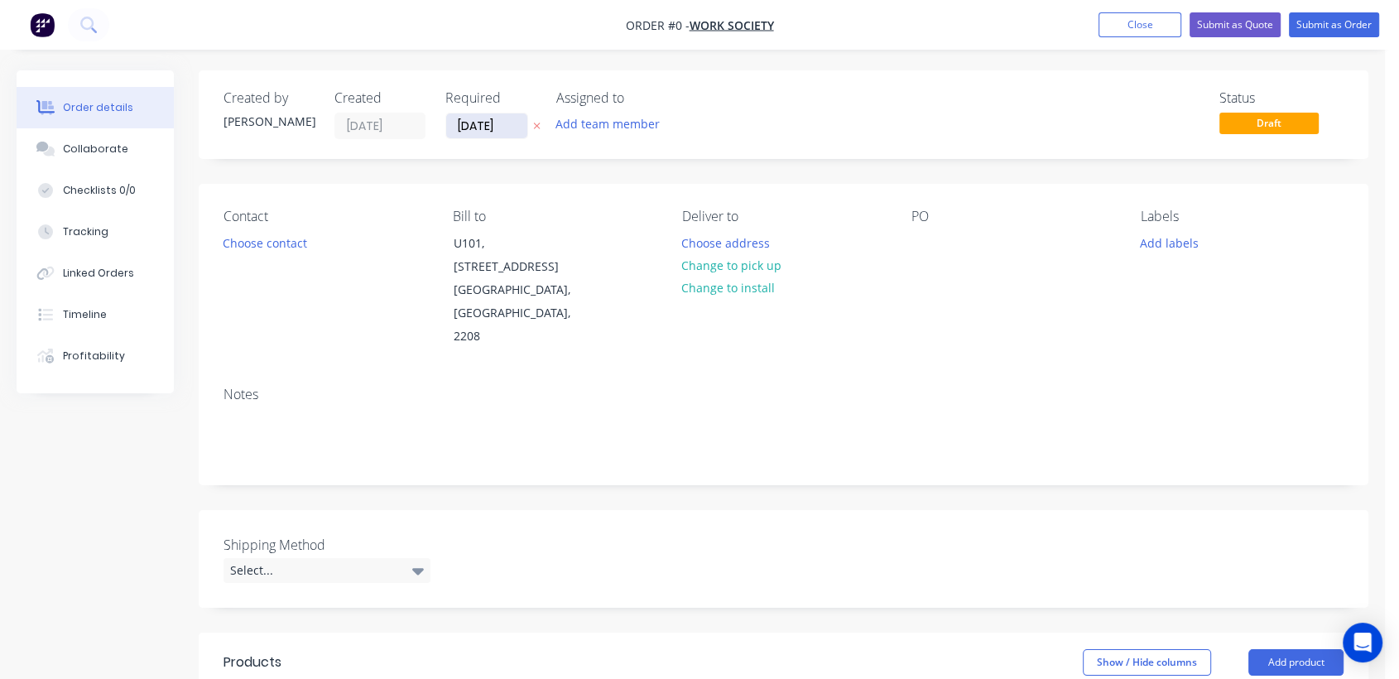
click at [506, 122] on input "[DATE]" at bounding box center [486, 125] width 81 height 25
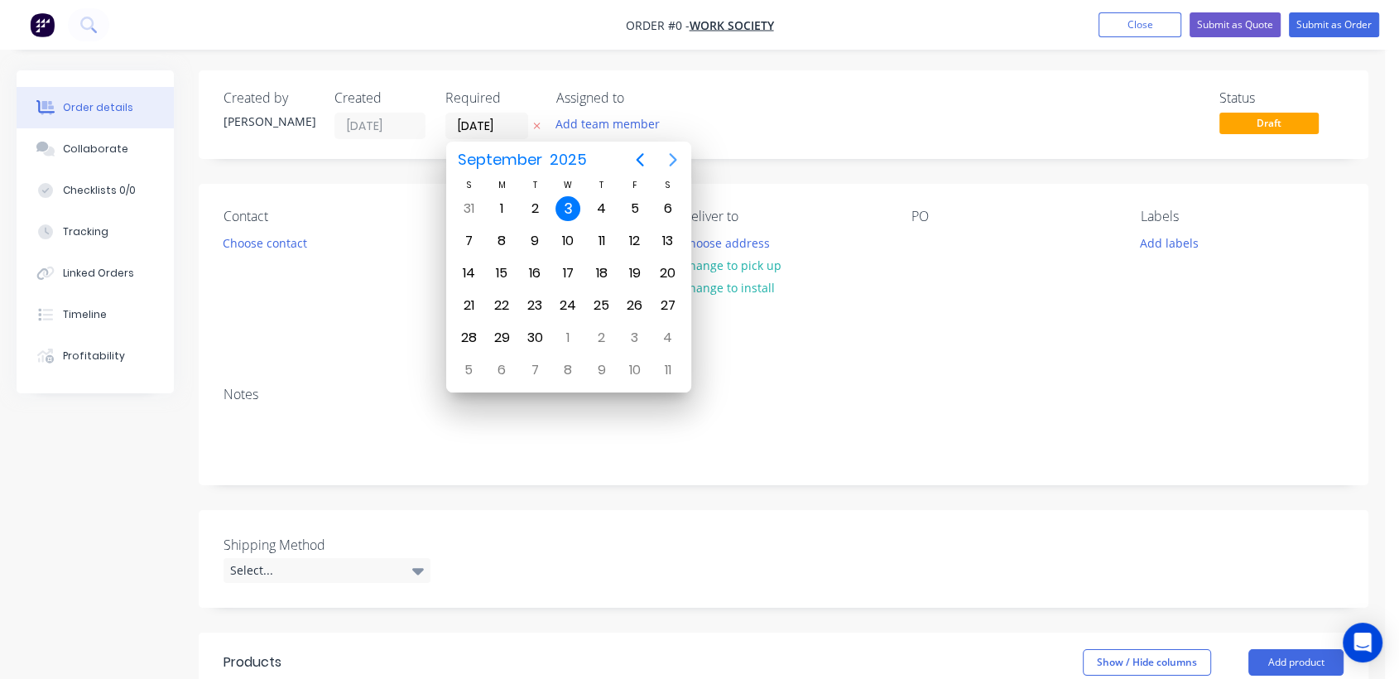
click at [669, 158] on icon "Next page" at bounding box center [673, 160] width 20 height 20
click at [636, 159] on icon "Previous page" at bounding box center [640, 160] width 20 height 20
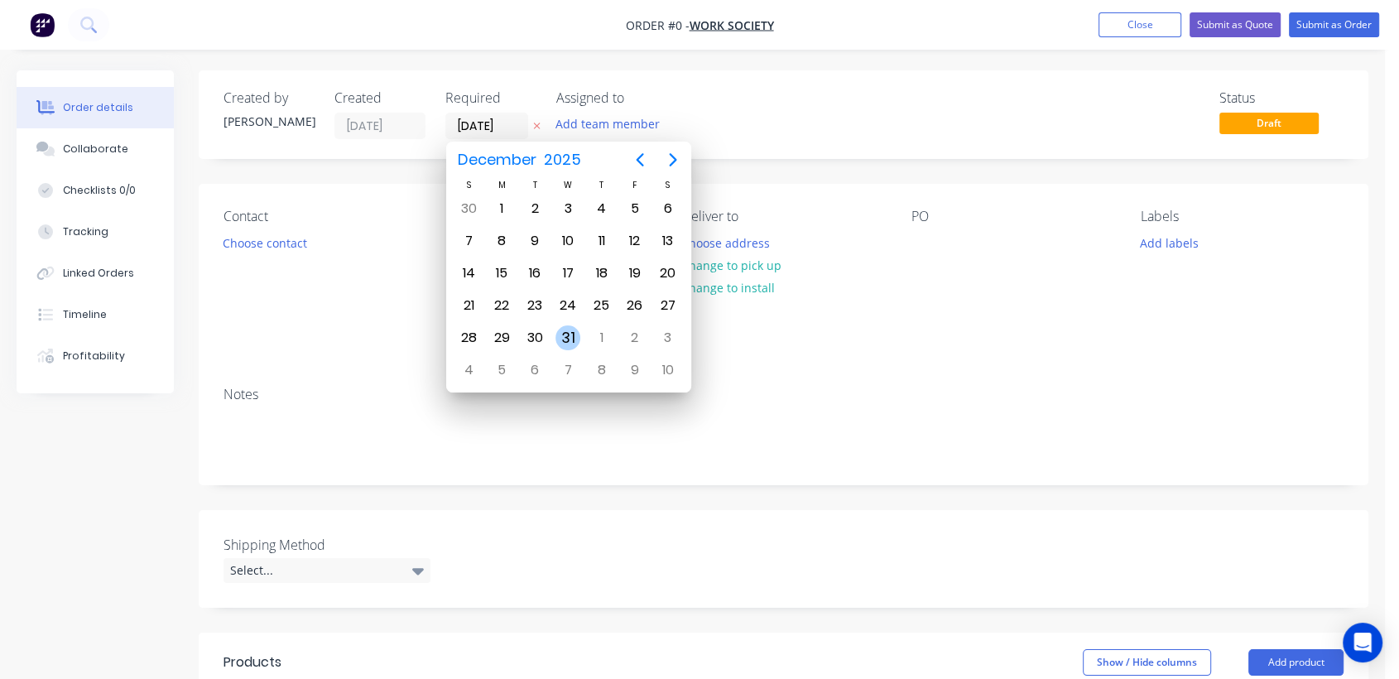
click at [570, 325] on div "31" at bounding box center [567, 337] width 25 height 25
type input "[DATE]"
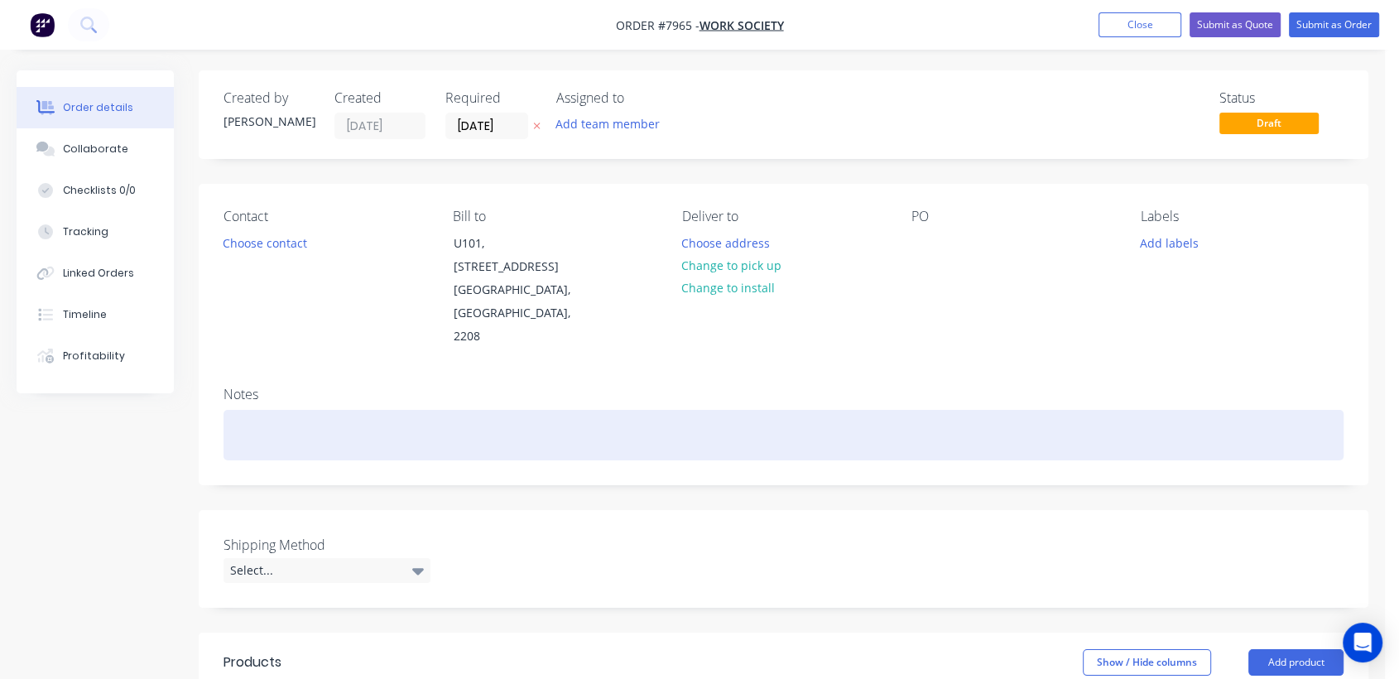
click at [266, 410] on div at bounding box center [783, 435] width 1120 height 50
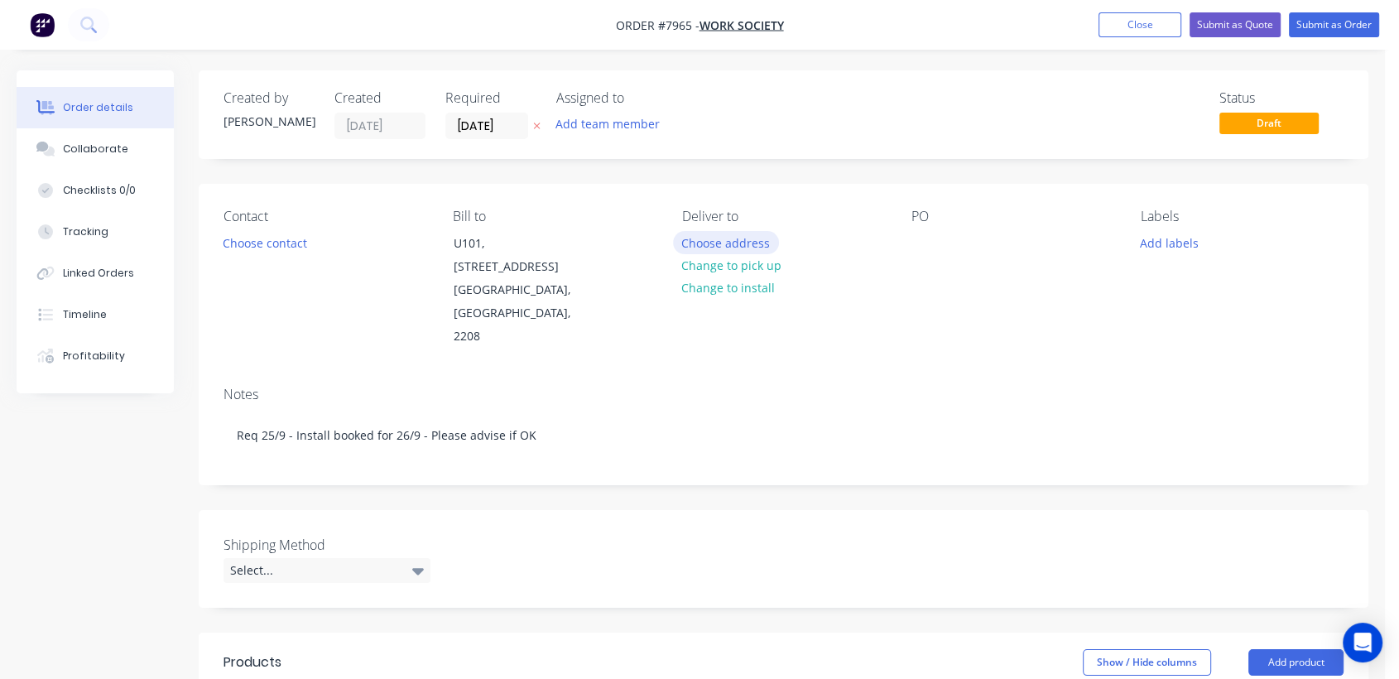
click at [721, 235] on button "Choose address" at bounding box center [726, 242] width 106 height 22
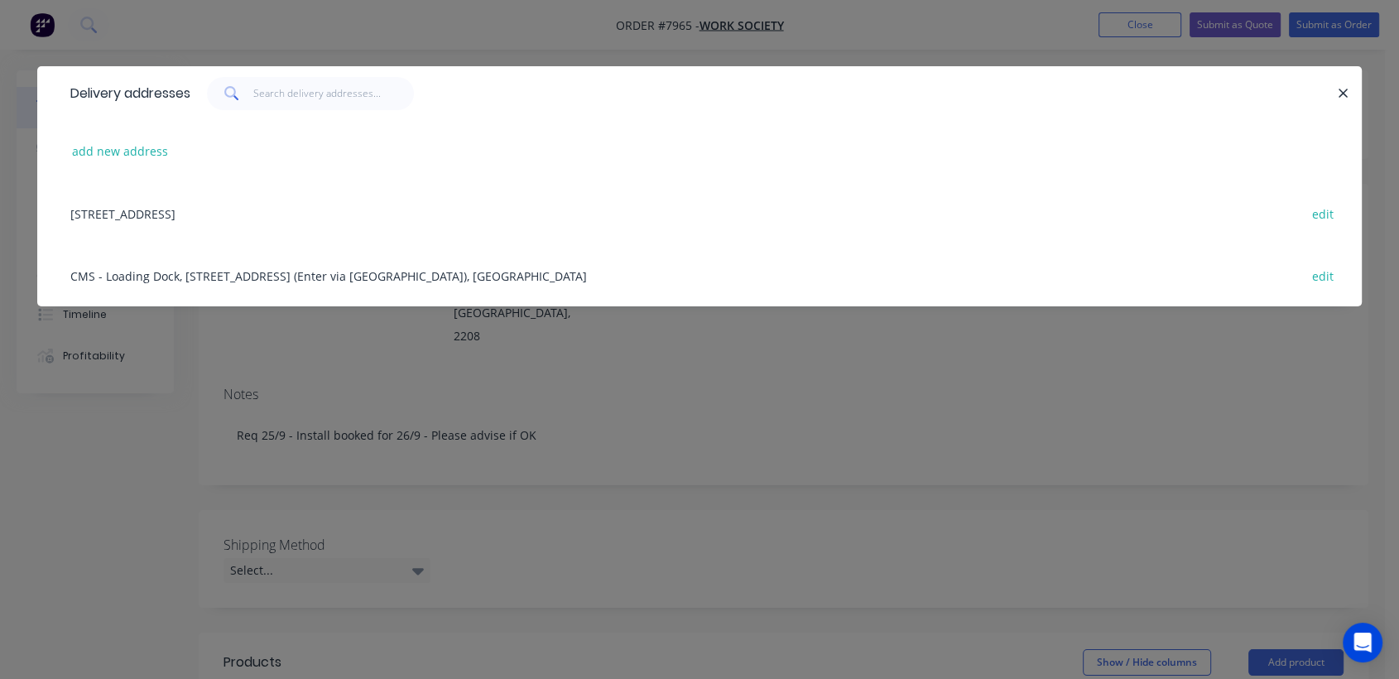
click at [271, 212] on div "[STREET_ADDRESS] edit" at bounding box center [699, 213] width 1275 height 62
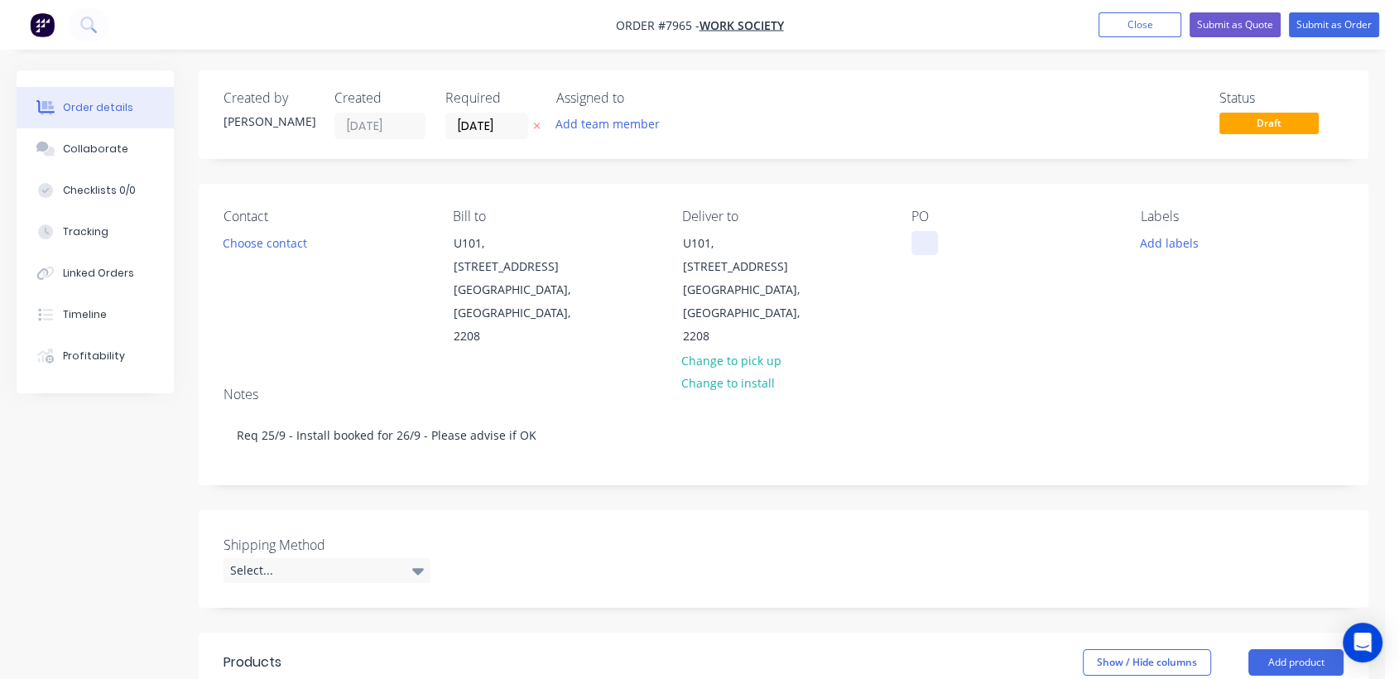
click at [919, 246] on div at bounding box center [924, 243] width 26 height 24
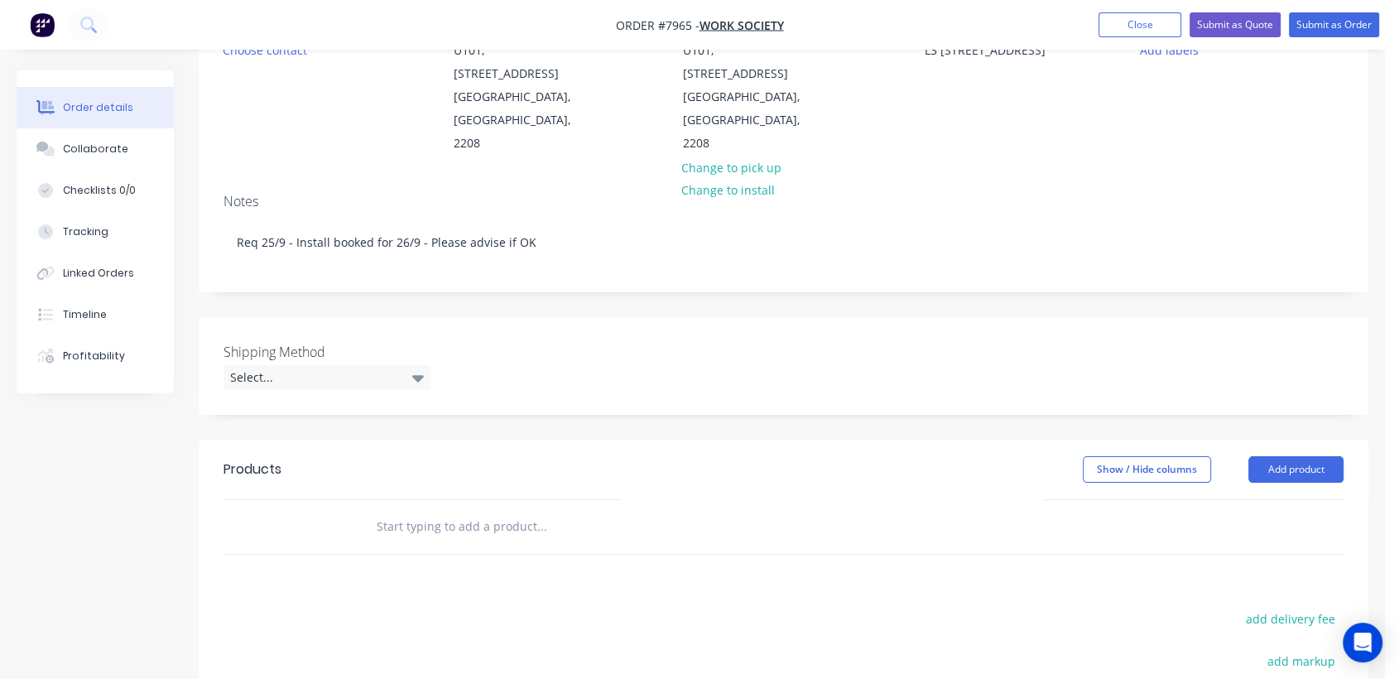
scroll to position [276, 0]
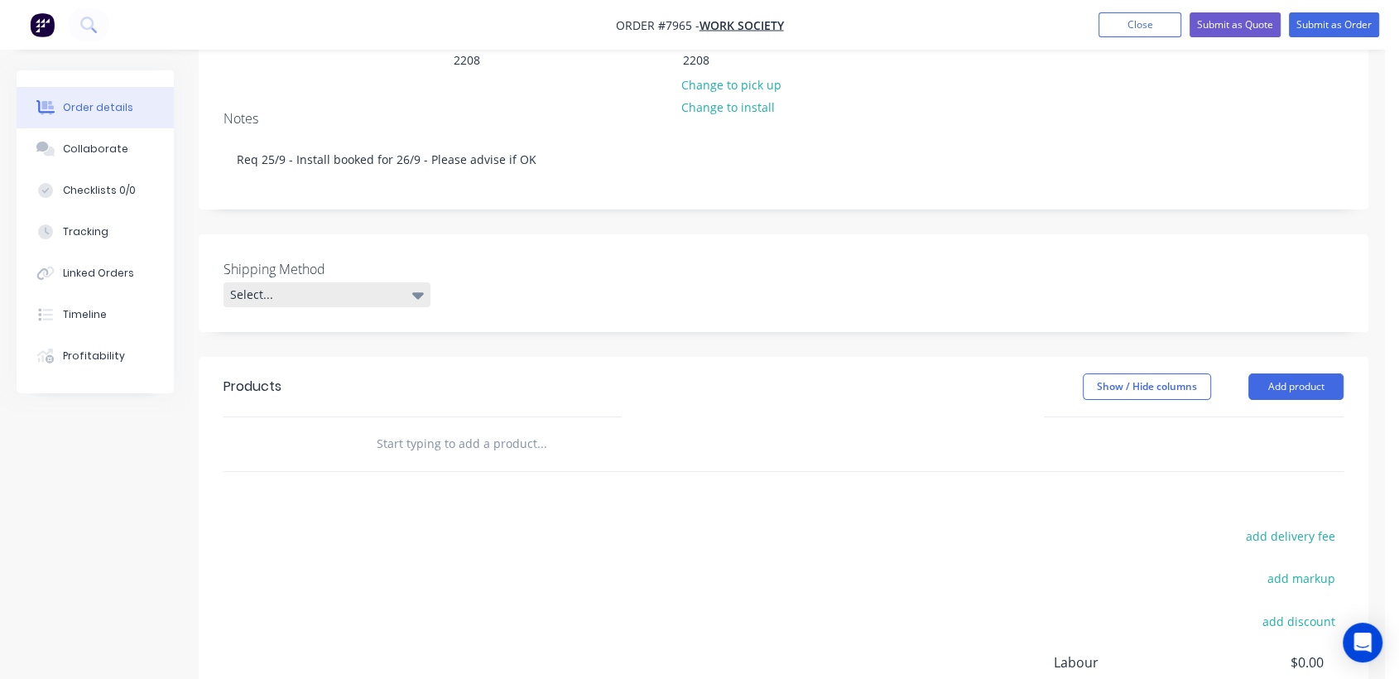
click at [293, 282] on div "Select..." at bounding box center [326, 294] width 207 height 25
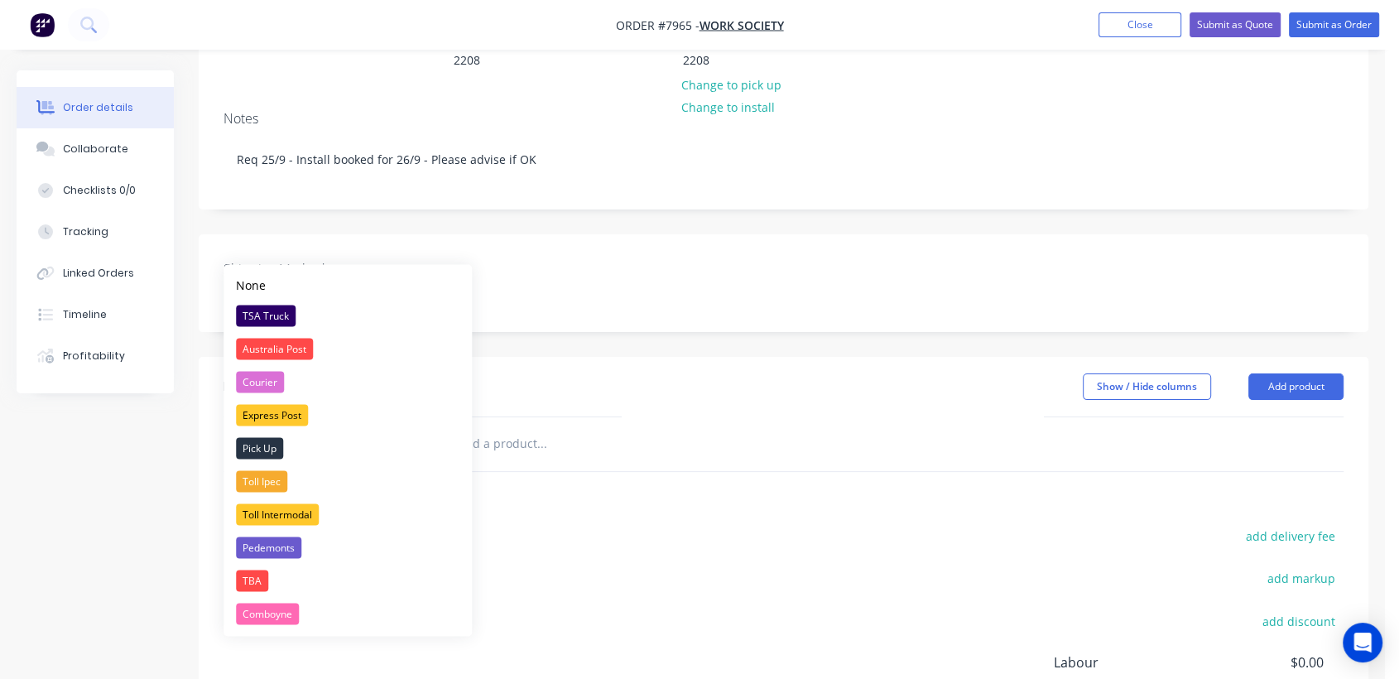
drag, startPoint x: 272, startPoint y: 308, endPoint x: 280, endPoint y: 300, distance: 11.1
click at [271, 306] on div "TSA Truck" at bounding box center [266, 316] width 60 height 22
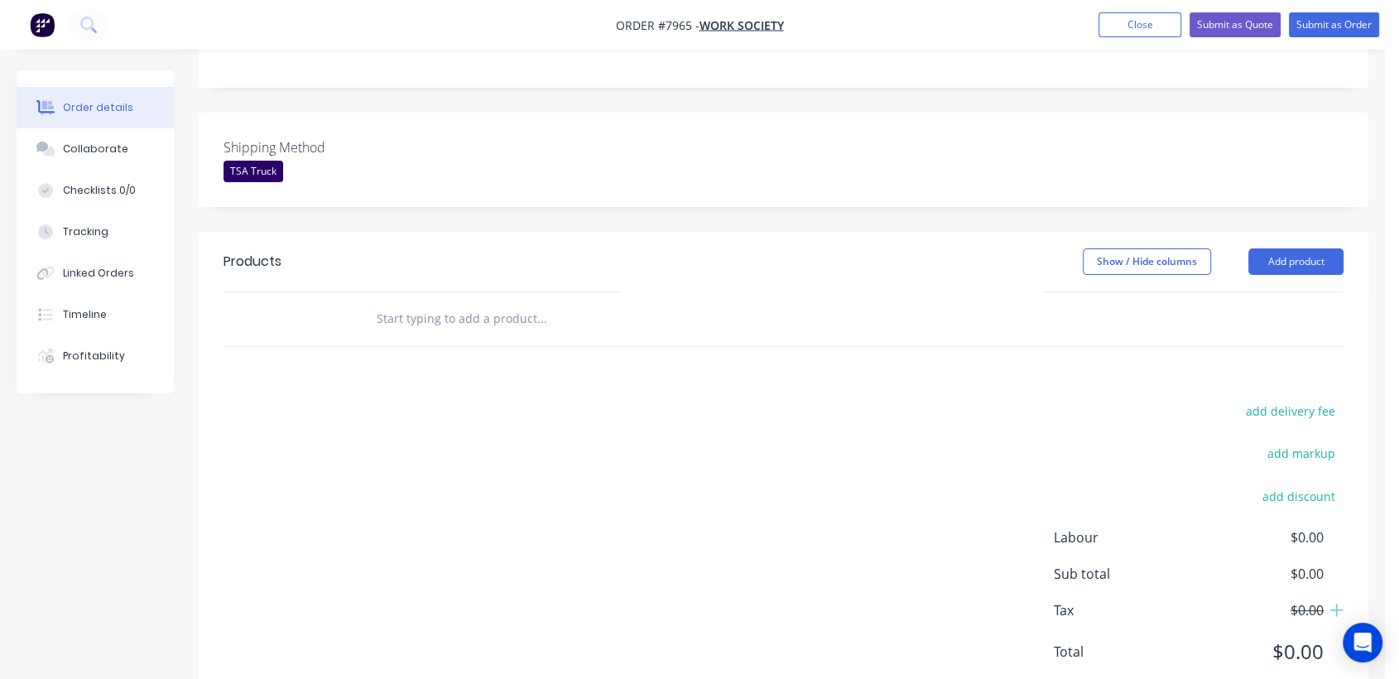
scroll to position [404, 0]
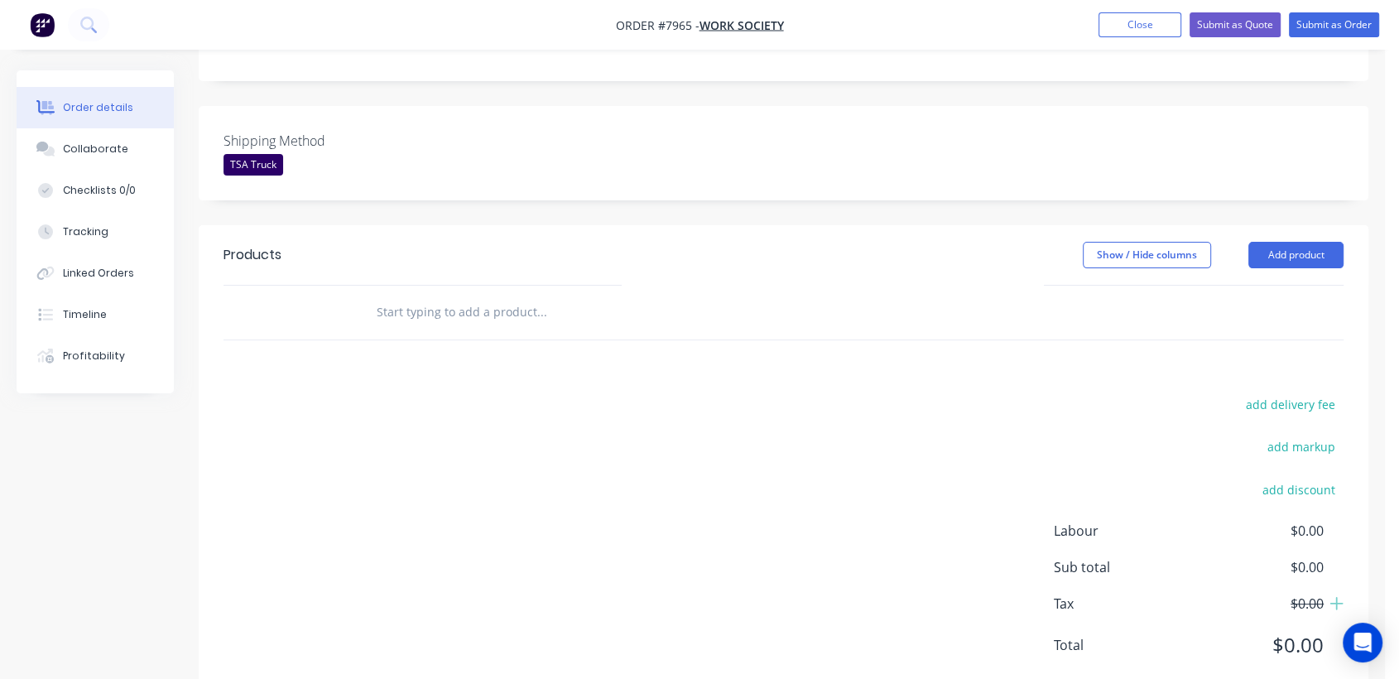
click at [483, 296] on input "text" at bounding box center [541, 312] width 331 height 33
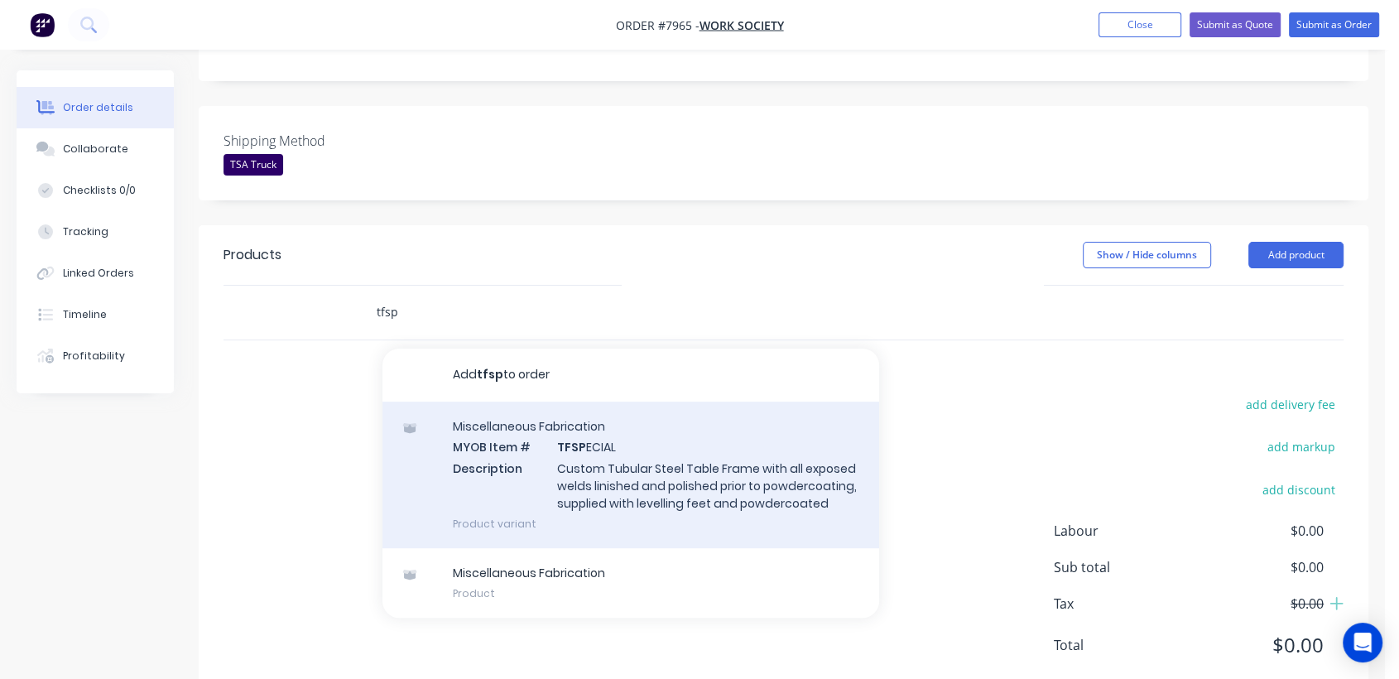
type input "tfsp"
click at [546, 406] on div "Miscellaneous Fabrication MYOB Item # TFSP ECIAL Description Custom Tubular Ste…" at bounding box center [630, 474] width 497 height 147
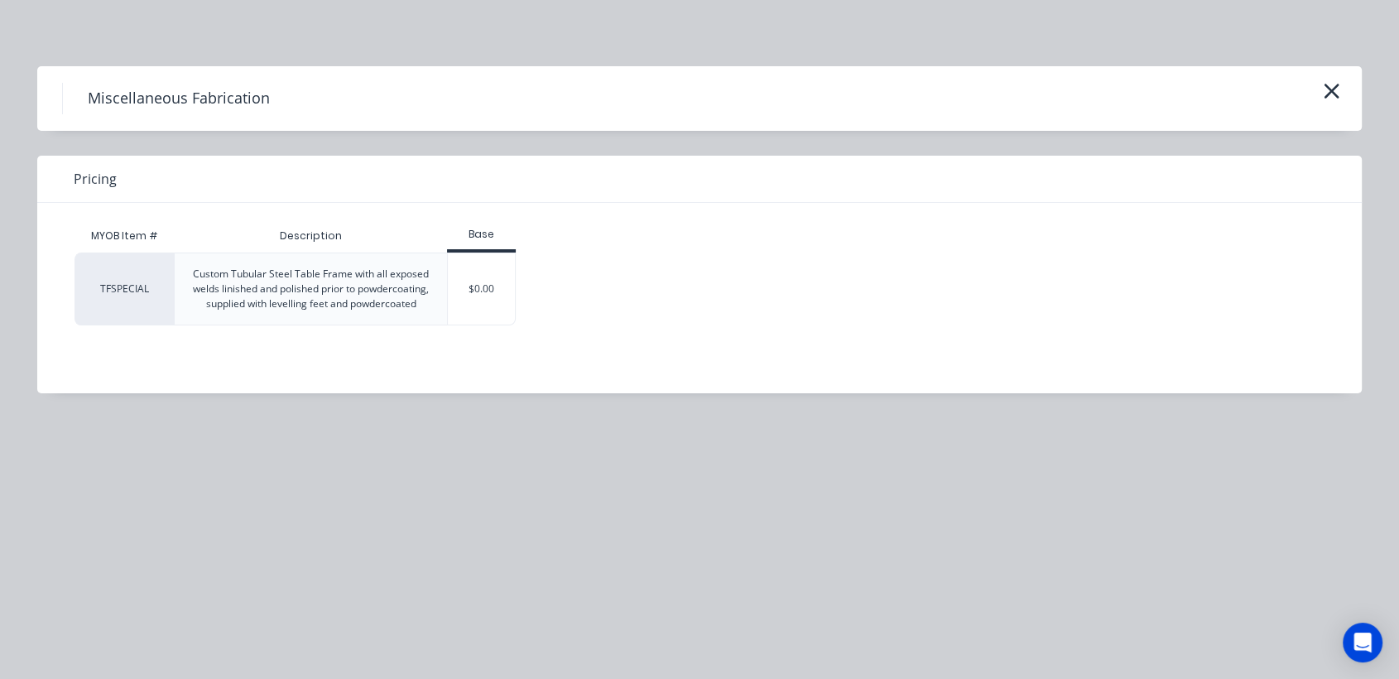
click at [465, 280] on div "$0.00" at bounding box center [481, 288] width 67 height 71
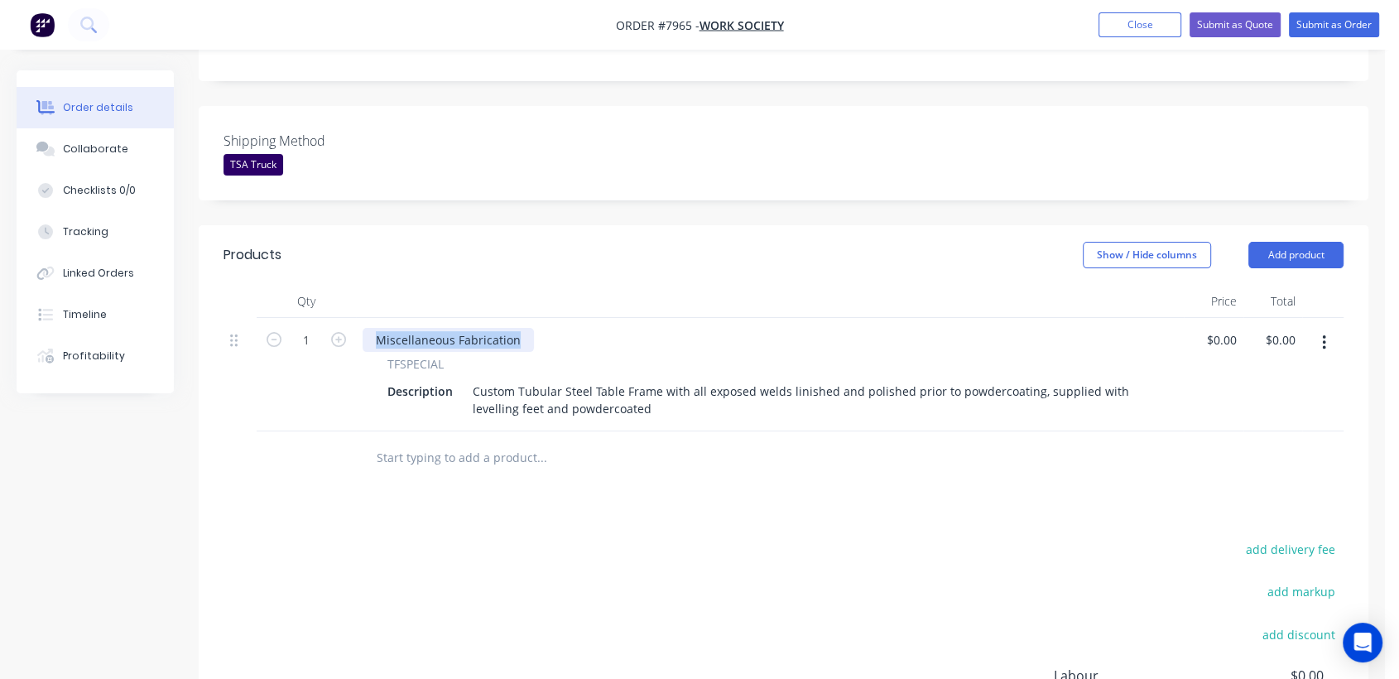
drag, startPoint x: 525, startPoint y: 290, endPoint x: 360, endPoint y: 263, distance: 166.8
click at [360, 285] on div "Qty Price Total 1 Miscellaneous Fabrication TFSPECIAL Description Custom Tubula…" at bounding box center [783, 358] width 1120 height 147
click at [340, 332] on icon "button" at bounding box center [338, 339] width 15 height 15
type input "2"
click at [436, 441] on input "text" at bounding box center [541, 457] width 331 height 33
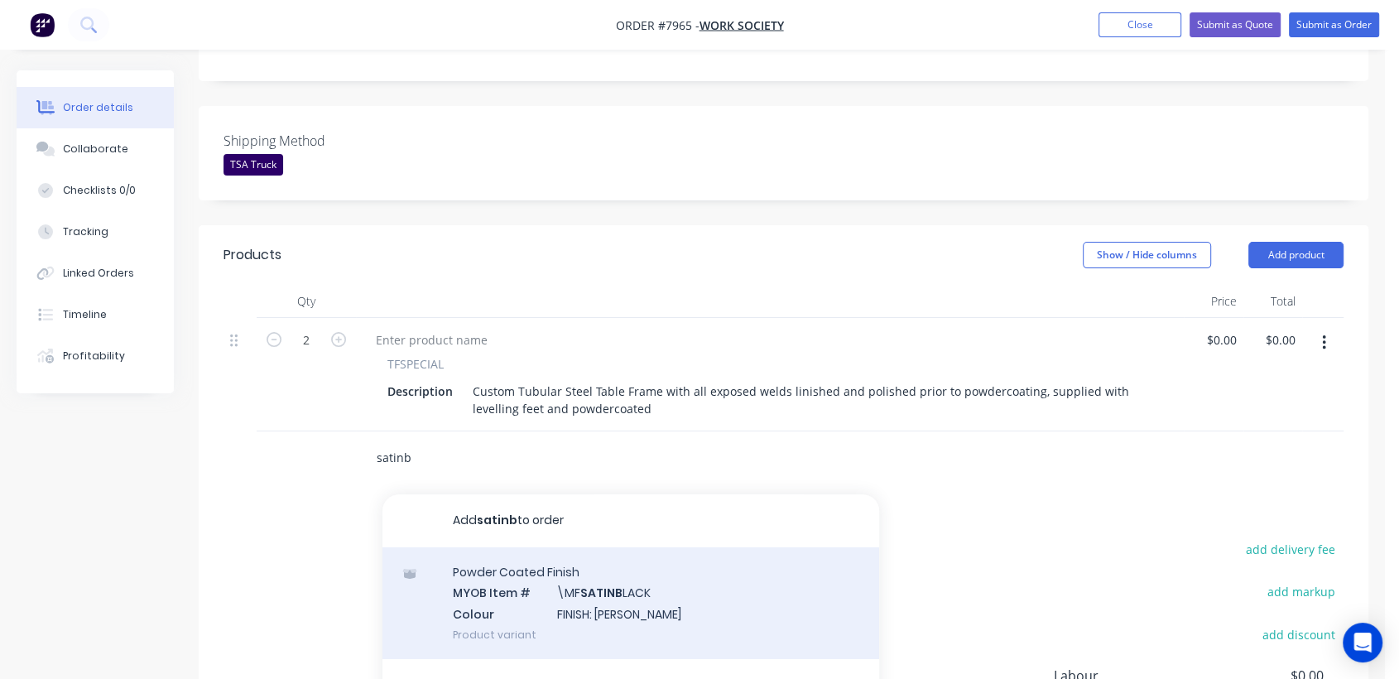
type input "satinb"
click at [556, 563] on div "Powder Coated Finish MYOB Item # \MF SATINB LACK Colour FINISH: Satin Black Pro…" at bounding box center [630, 603] width 497 height 112
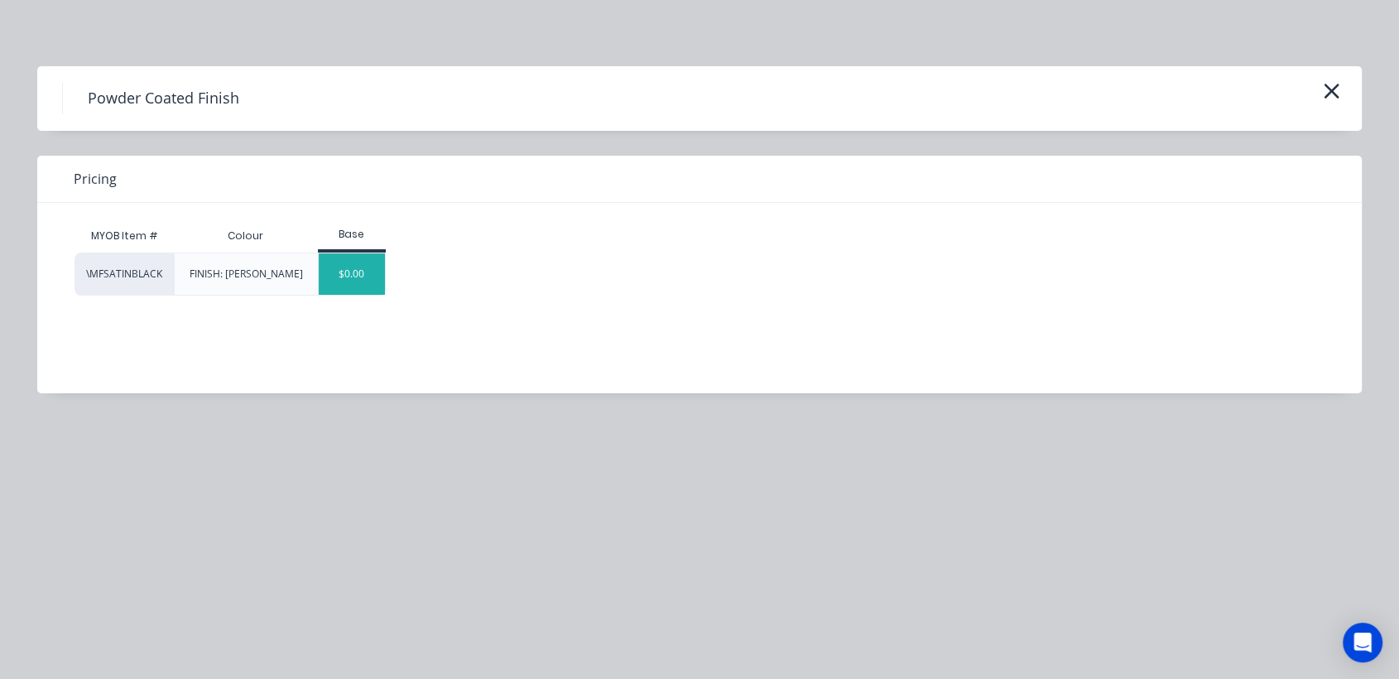
click at [372, 274] on div "$0.00" at bounding box center [352, 273] width 67 height 41
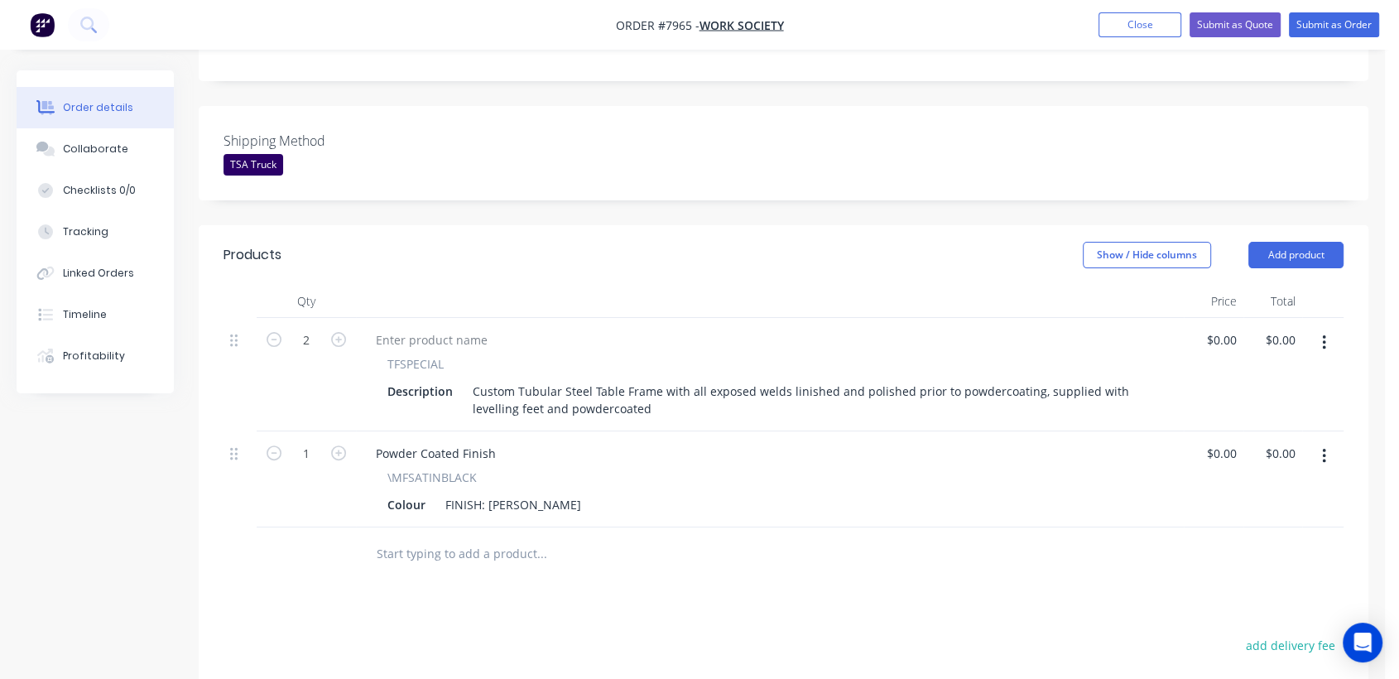
click at [510, 537] on input "text" at bounding box center [541, 553] width 331 height 33
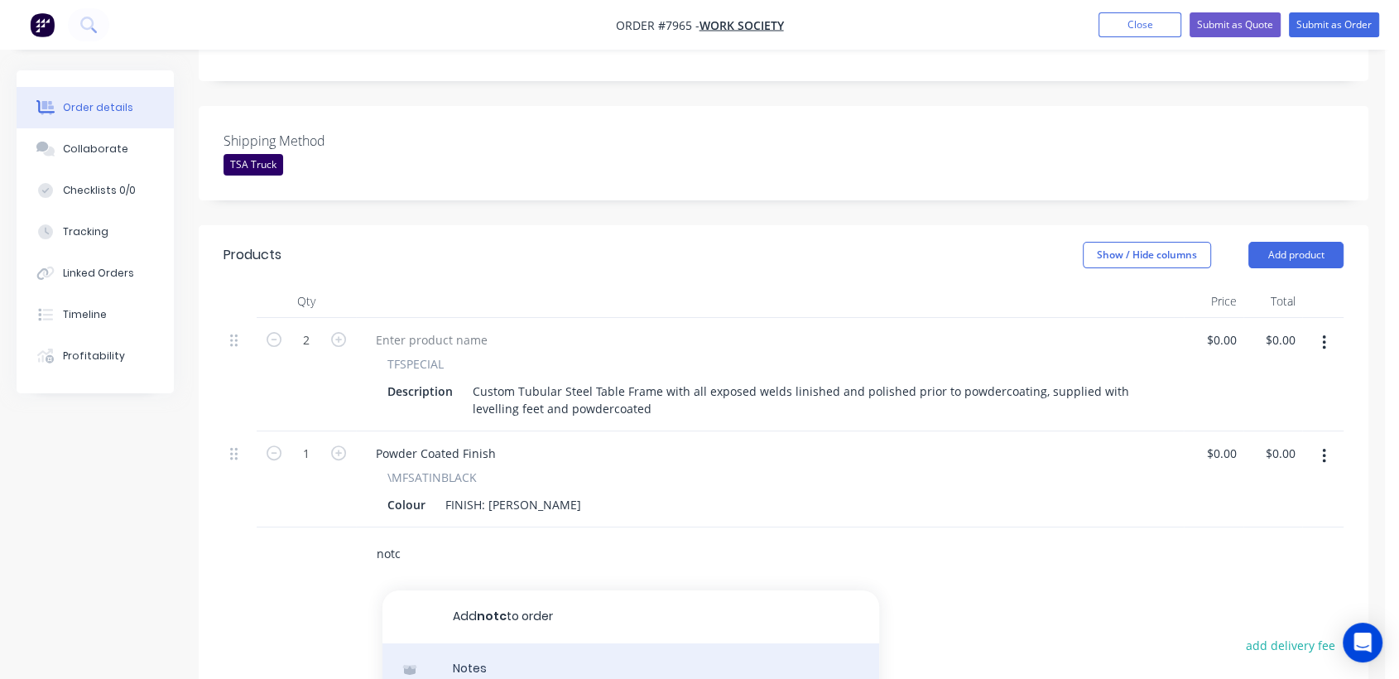
type input "notc"
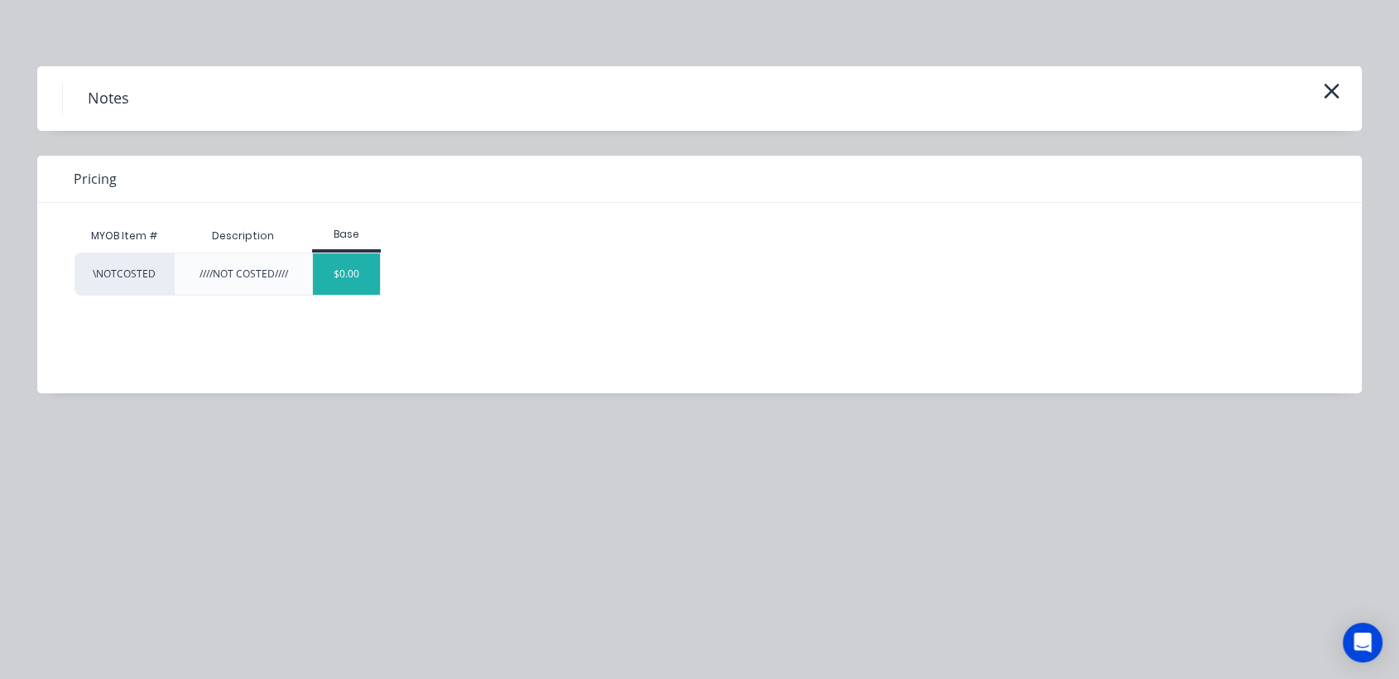
click at [356, 271] on div "$0.00" at bounding box center [346, 273] width 67 height 41
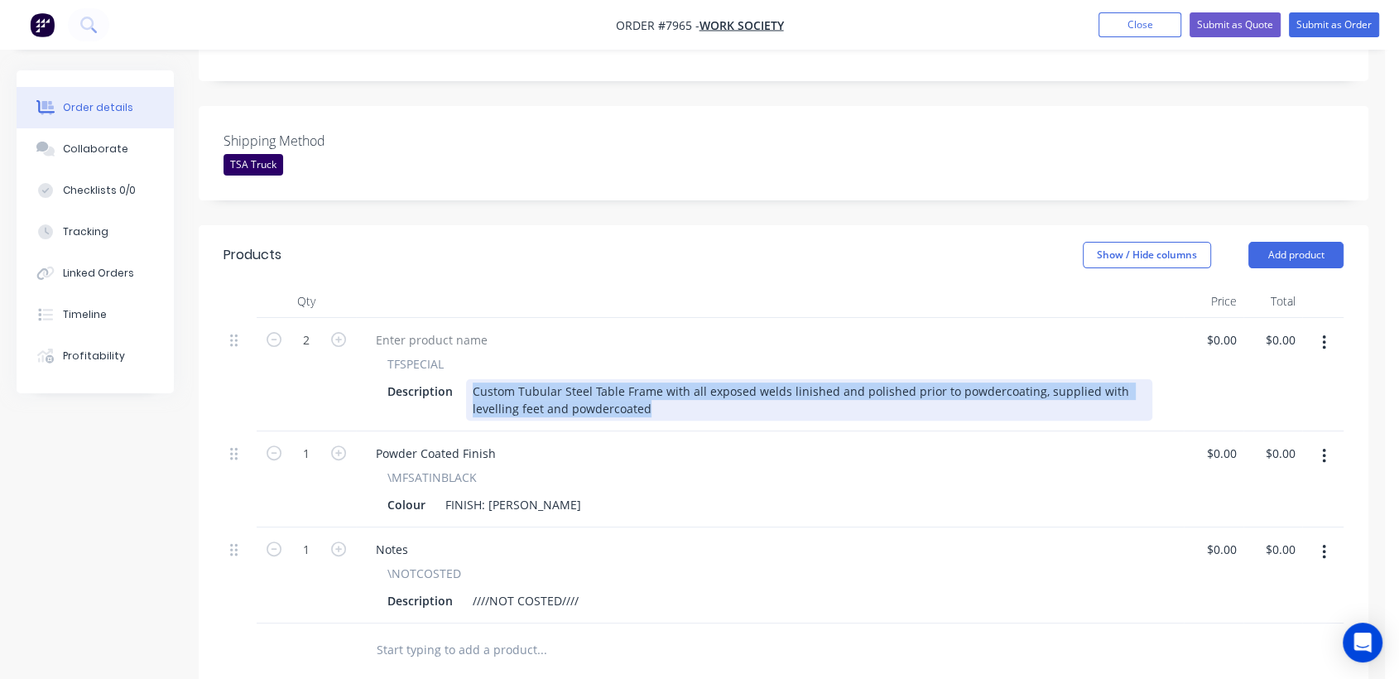
drag, startPoint x: 648, startPoint y: 361, endPoint x: 464, endPoint y: 330, distance: 186.3
click at [464, 355] on div "TFSPECIAL Description Custom Tubular Steel Table Frame with all exposed welds l…" at bounding box center [770, 387] width 814 height 65
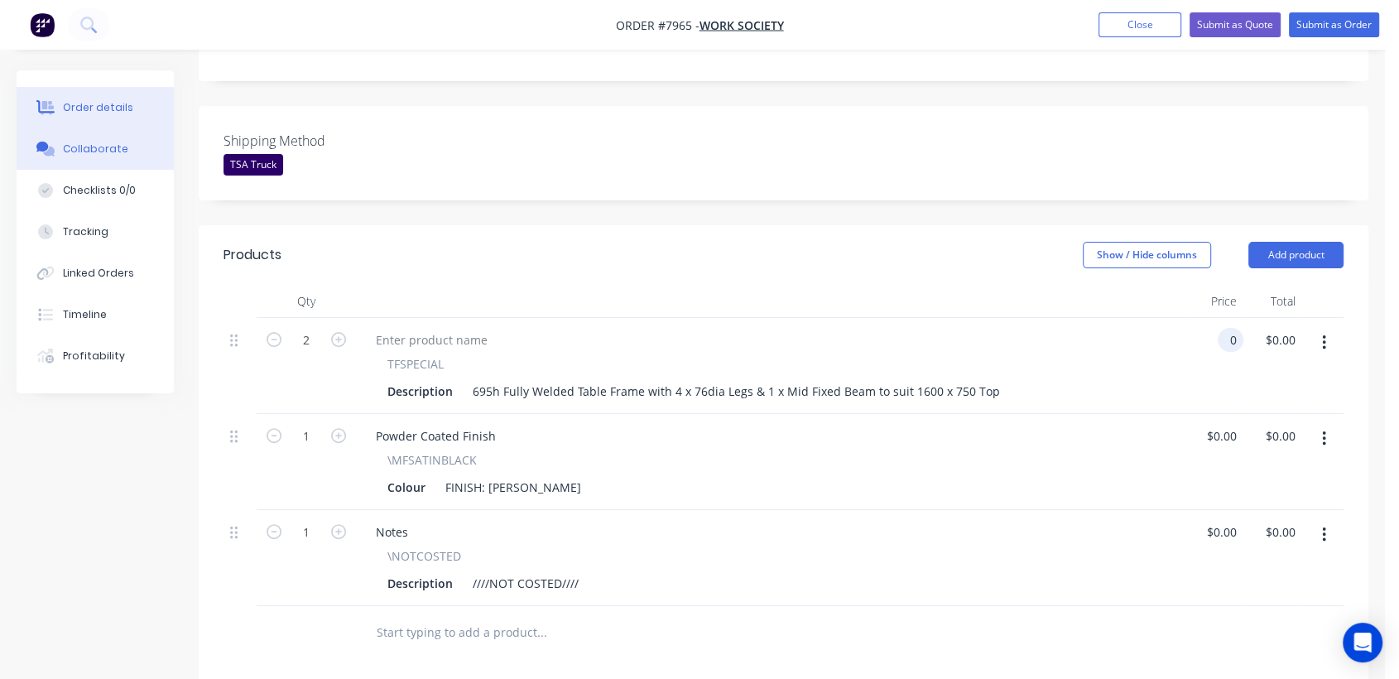
type input "$0.00"
click at [97, 138] on button "Collaborate" at bounding box center [95, 148] width 157 height 41
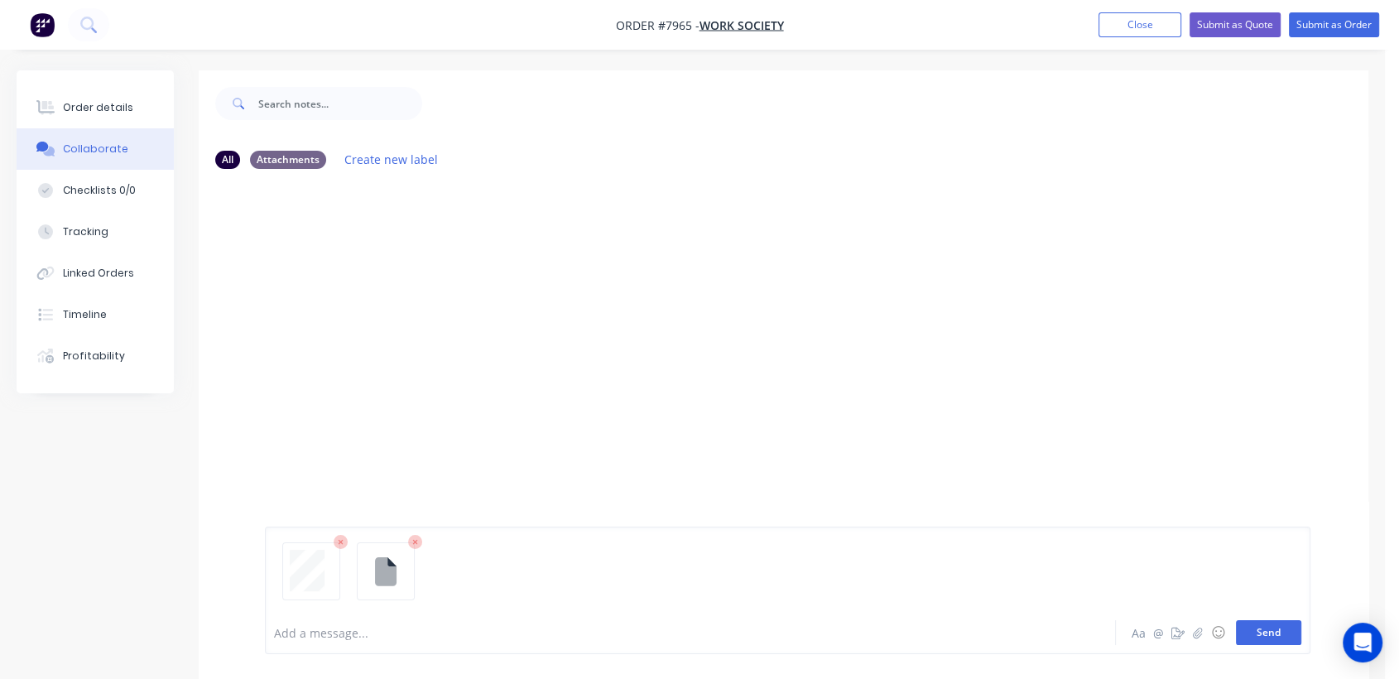
click at [1264, 629] on button "Send" at bounding box center [1268, 632] width 65 height 25
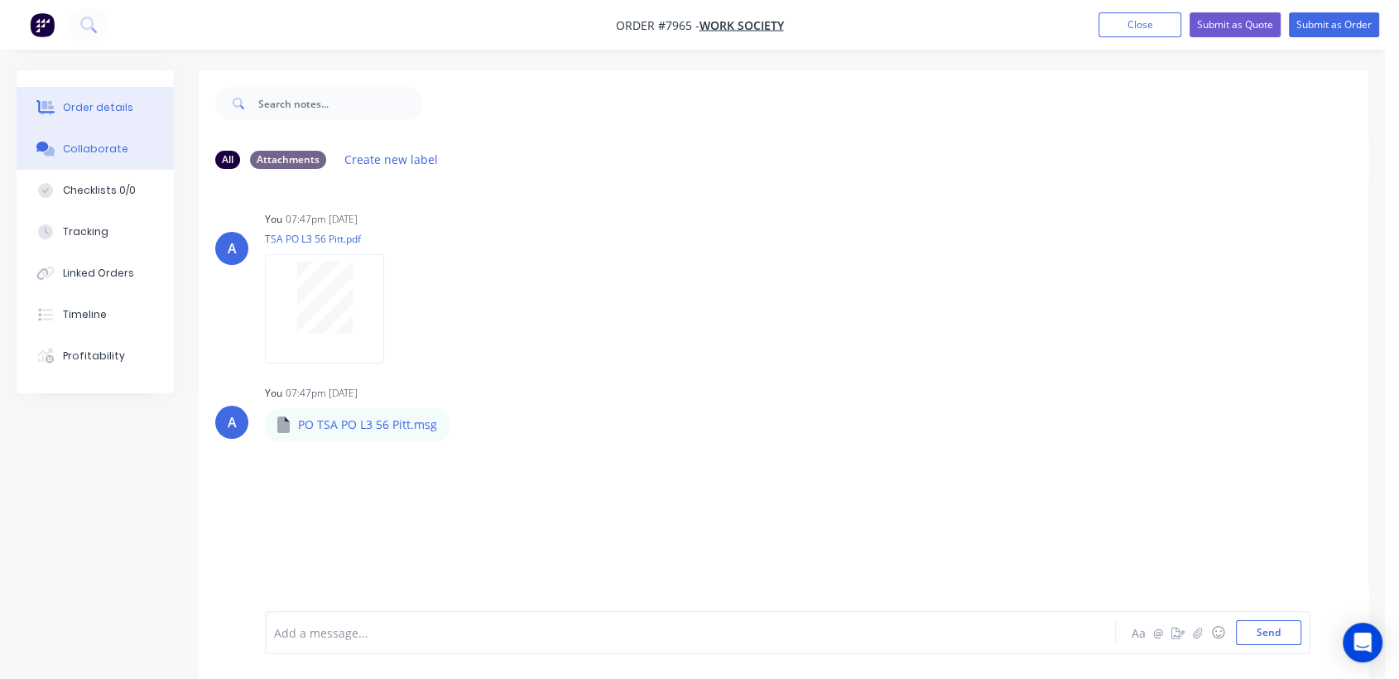
click at [109, 101] on div "Order details" at bounding box center [98, 107] width 70 height 15
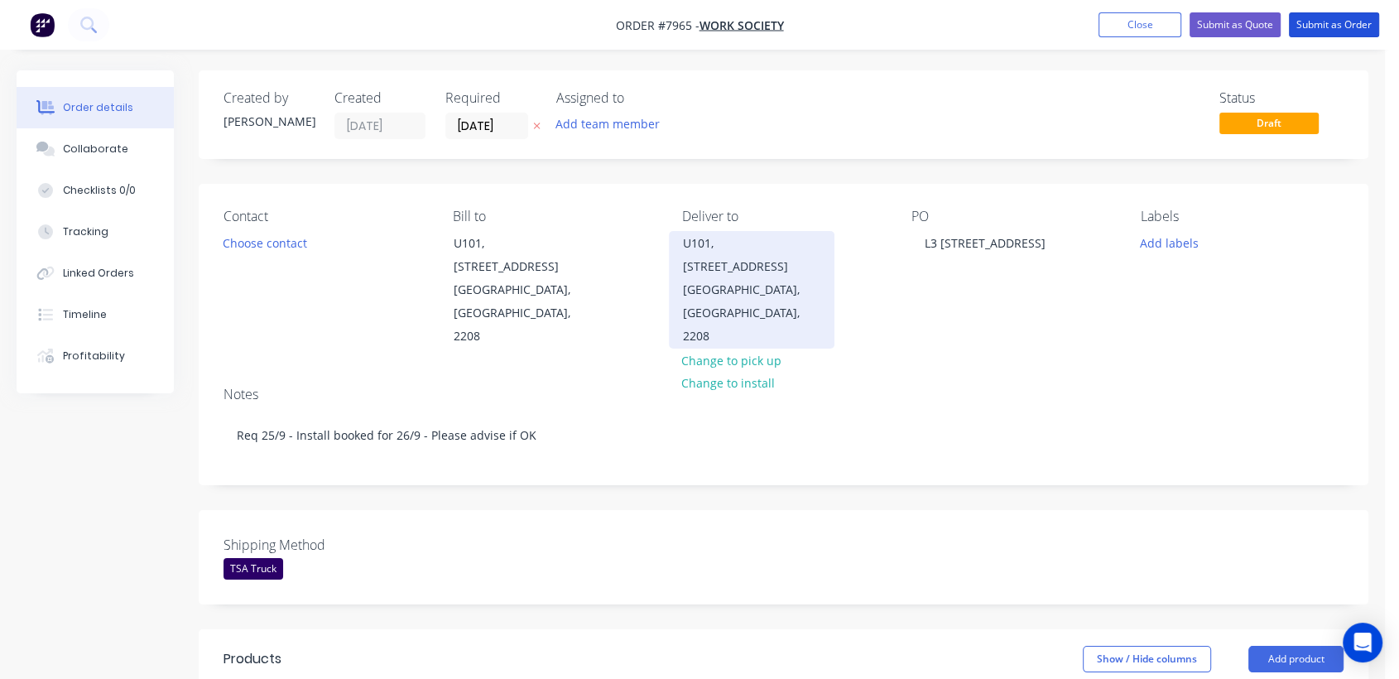
drag, startPoint x: 1344, startPoint y: 26, endPoint x: 810, endPoint y: 300, distance: 600.5
click at [1343, 26] on button "Submit as Order" at bounding box center [1334, 24] width 90 height 25
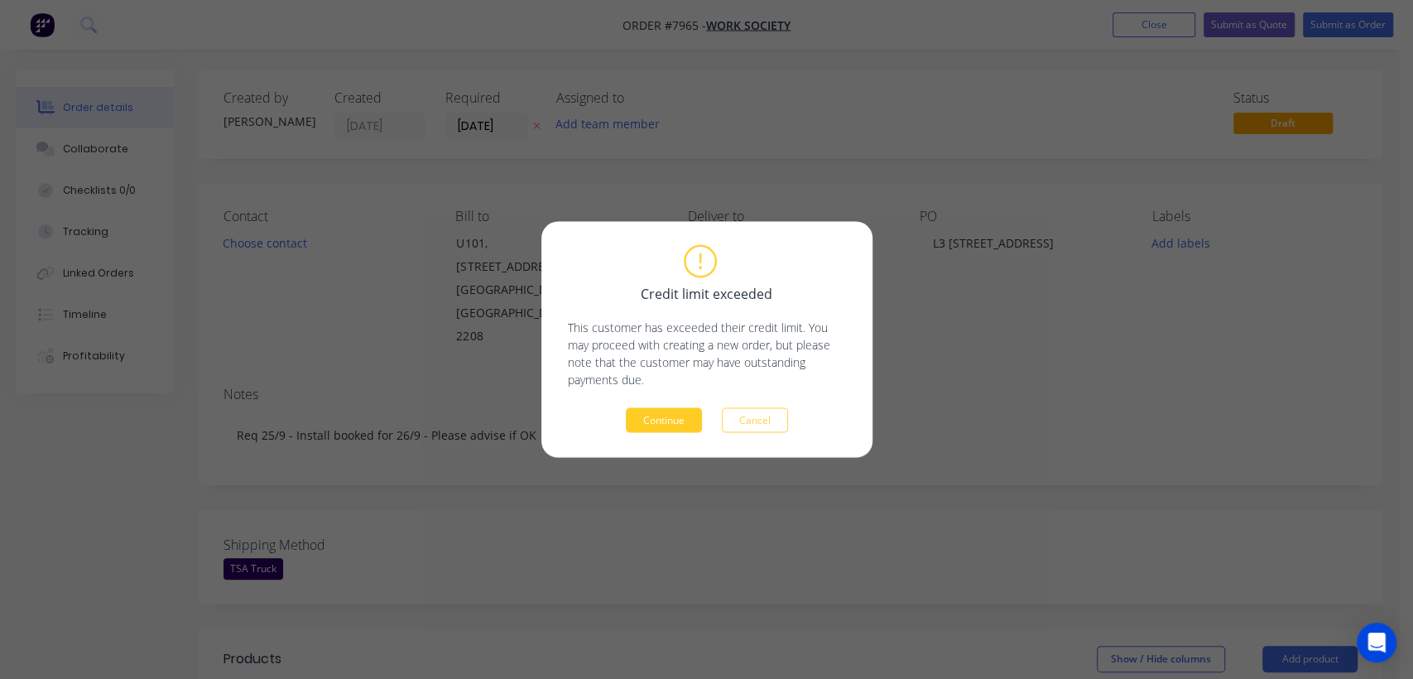
click at [674, 420] on button "Continue" at bounding box center [664, 420] width 76 height 25
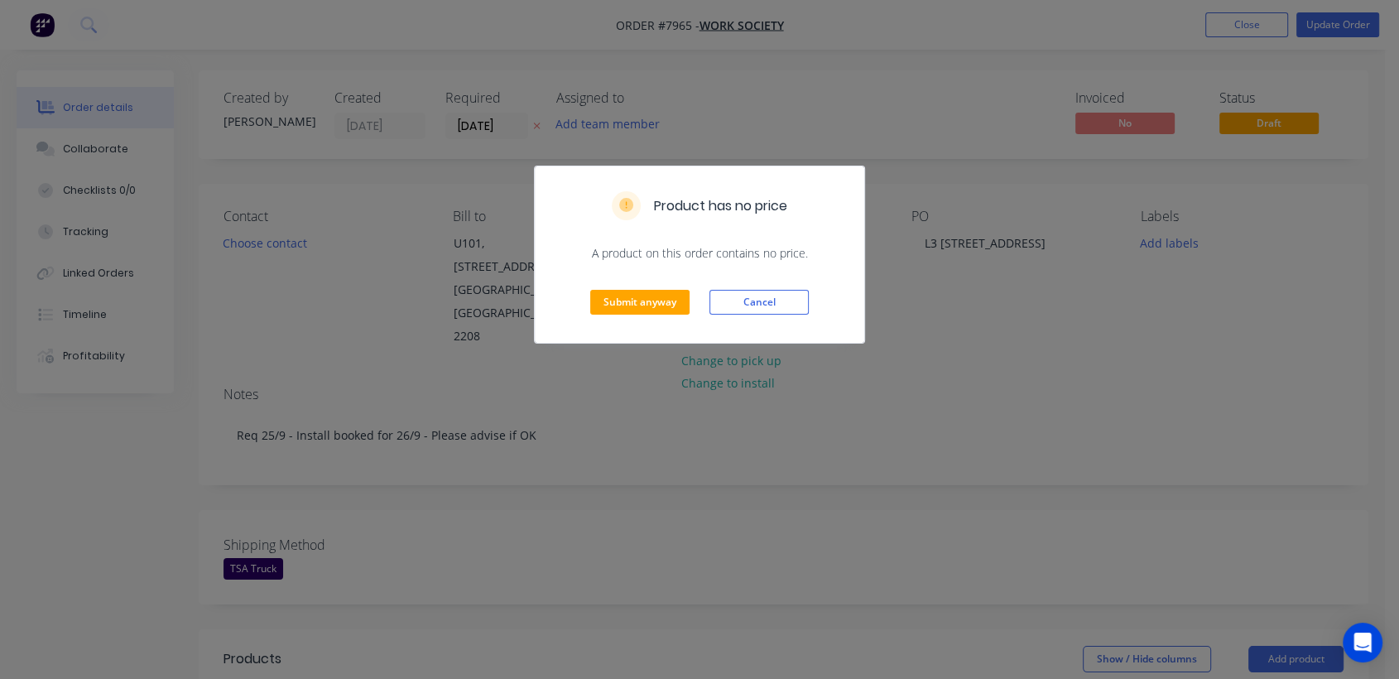
click at [666, 288] on div "Submit anyway Cancel" at bounding box center [699, 302] width 329 height 81
click at [666, 298] on button "Submit anyway" at bounding box center [639, 302] width 99 height 25
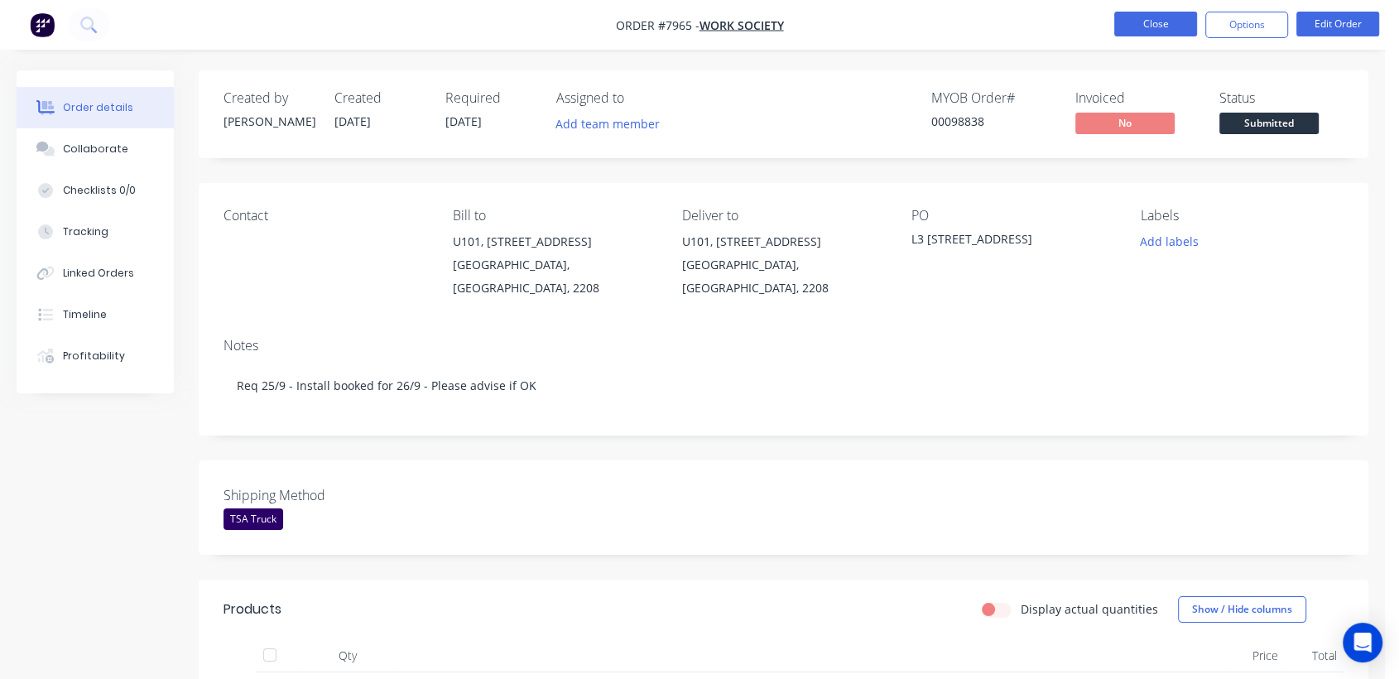
click at [1156, 20] on button "Close" at bounding box center [1155, 24] width 83 height 25
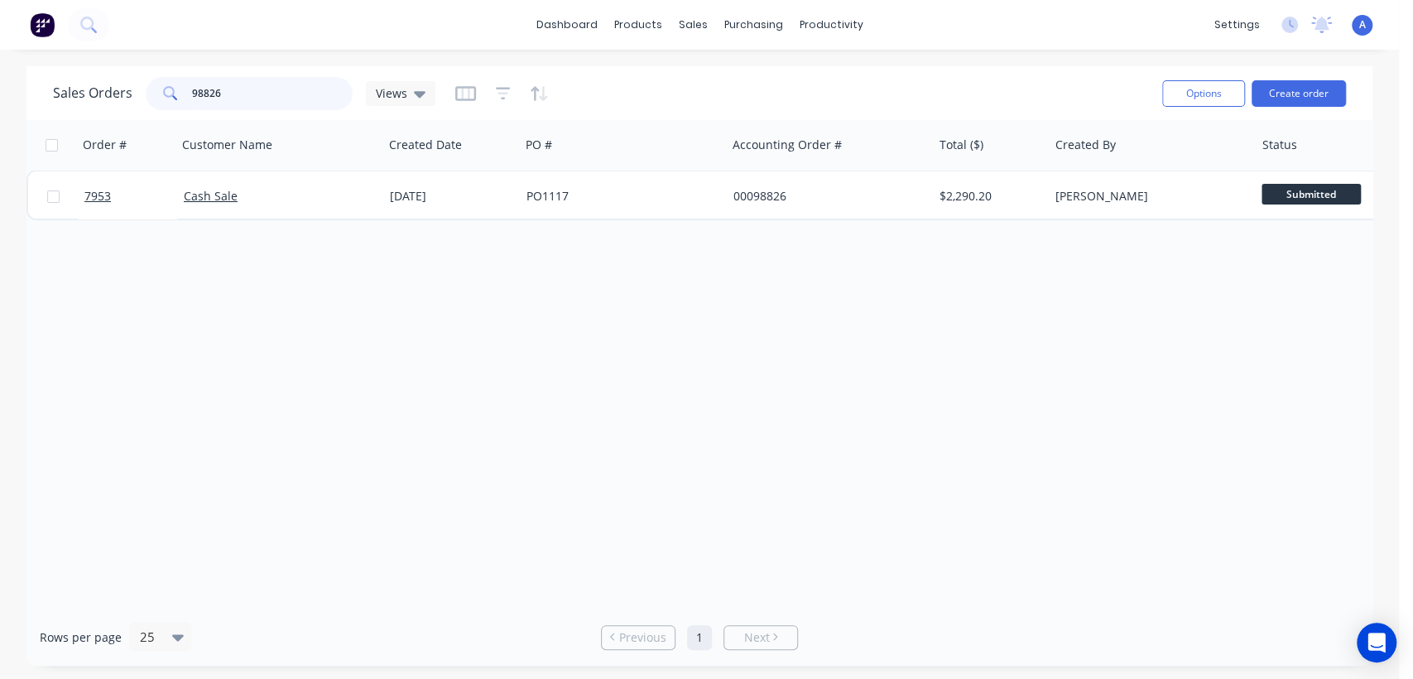
drag, startPoint x: 241, startPoint y: 89, endPoint x: 148, endPoint y: 84, distance: 92.8
click at [148, 84] on div "98826" at bounding box center [249, 93] width 207 height 33
type input "7873"
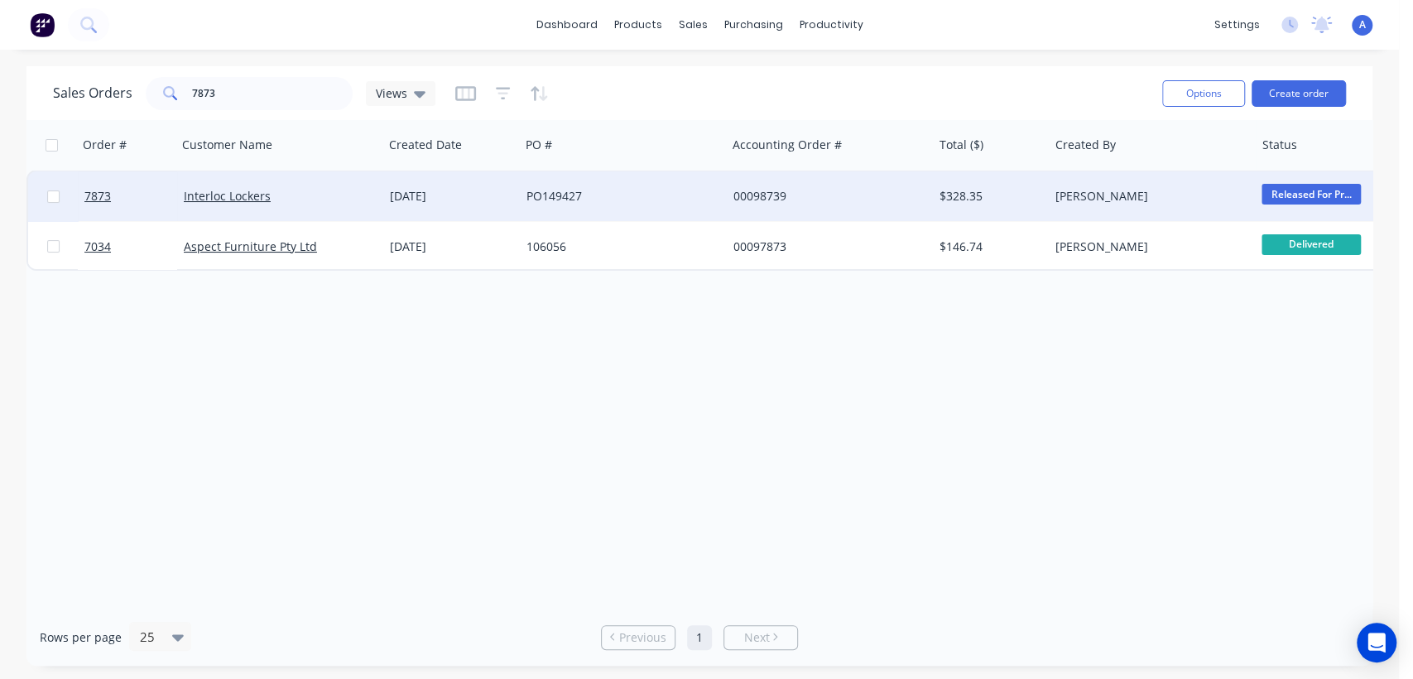
click at [618, 188] on div "PO149427" at bounding box center [618, 196] width 184 height 17
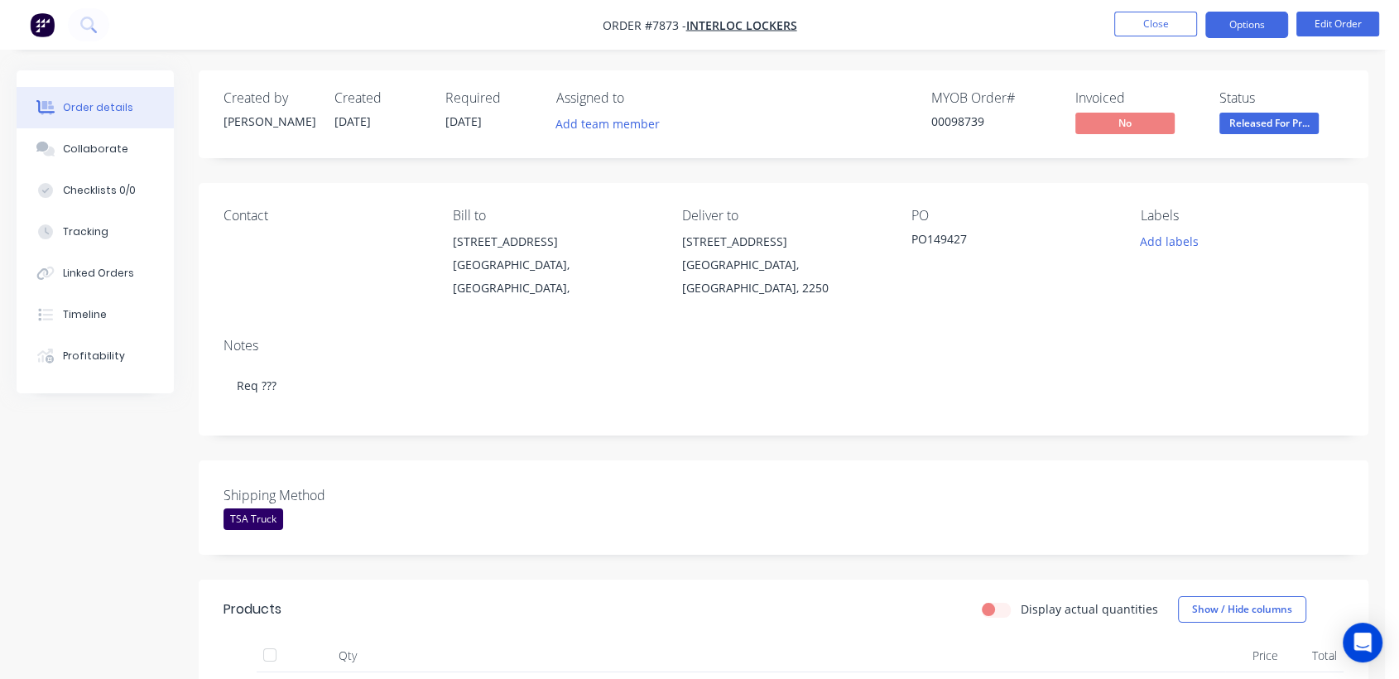
click at [1254, 27] on button "Options" at bounding box center [1246, 25] width 83 height 26
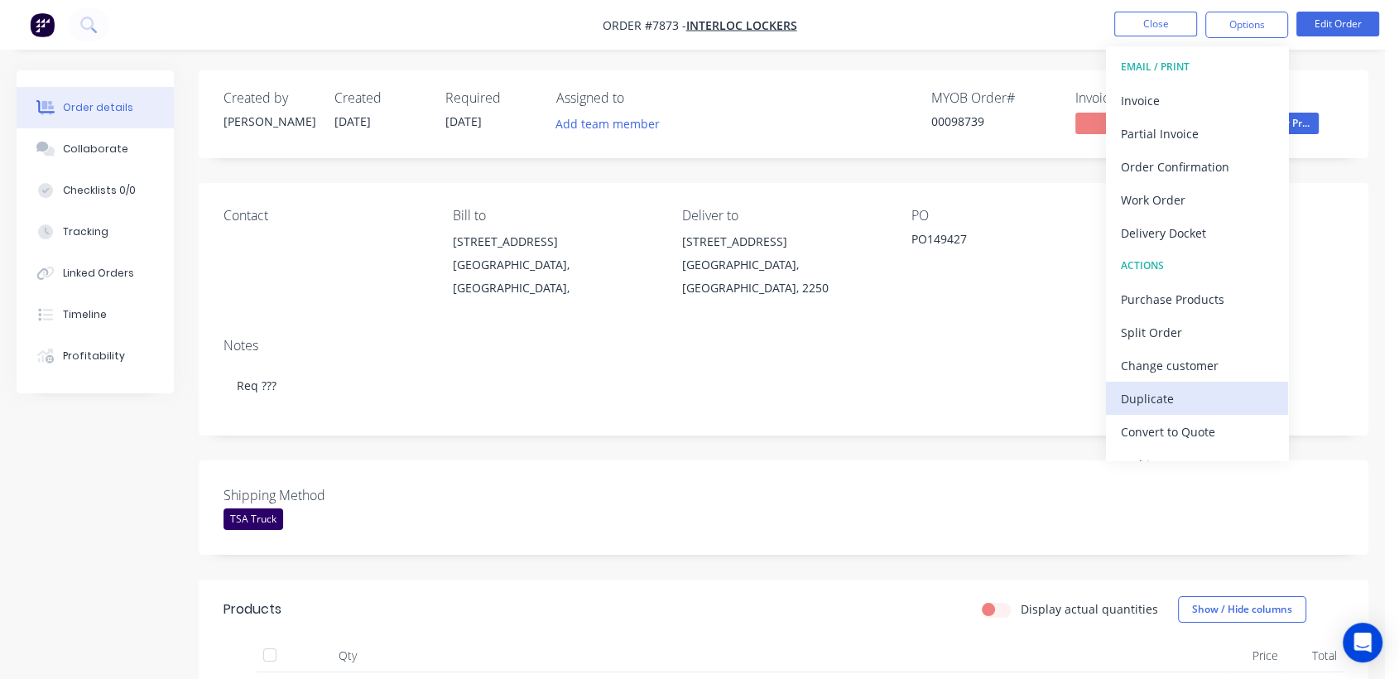
click at [1144, 387] on div "Duplicate" at bounding box center [1197, 399] width 152 height 24
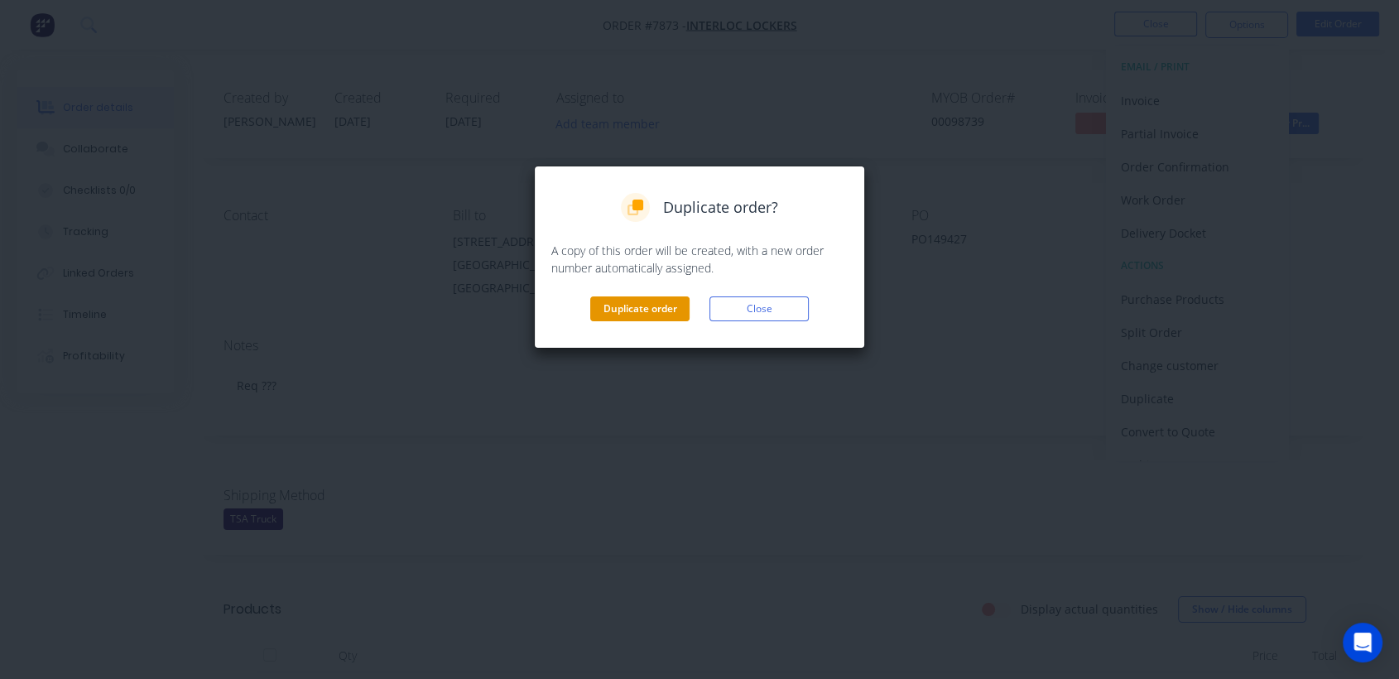
click at [662, 313] on button "Duplicate order" at bounding box center [639, 308] width 99 height 25
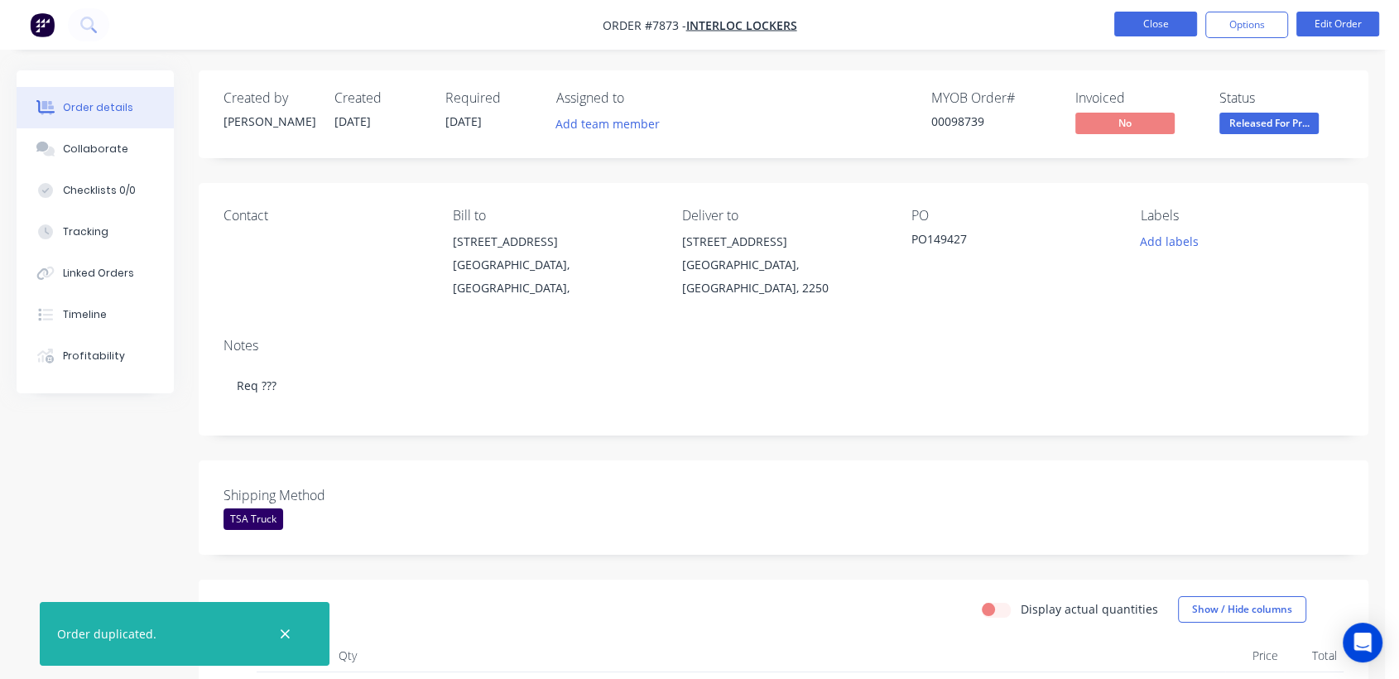
click at [1166, 18] on button "Close" at bounding box center [1155, 24] width 83 height 25
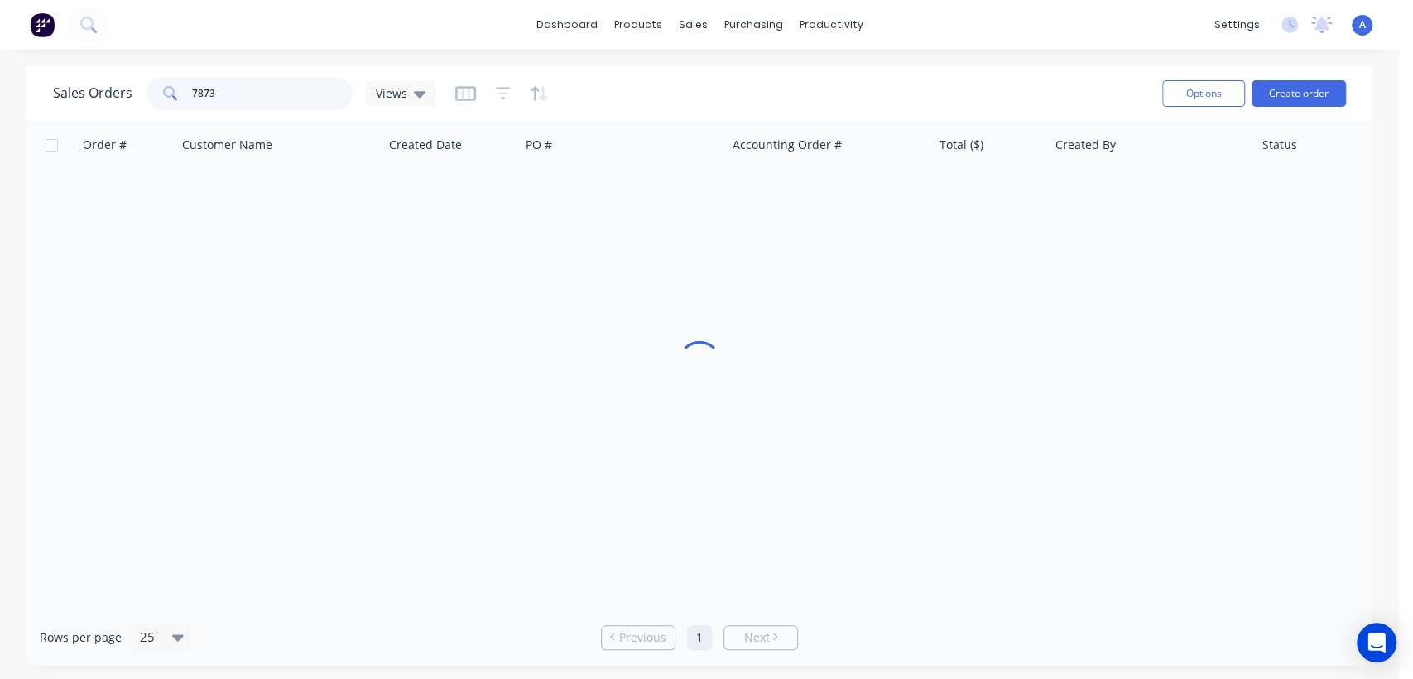
drag, startPoint x: 227, startPoint y: 88, endPoint x: 175, endPoint y: 88, distance: 51.3
click at [175, 88] on div "7873" at bounding box center [249, 93] width 207 height 33
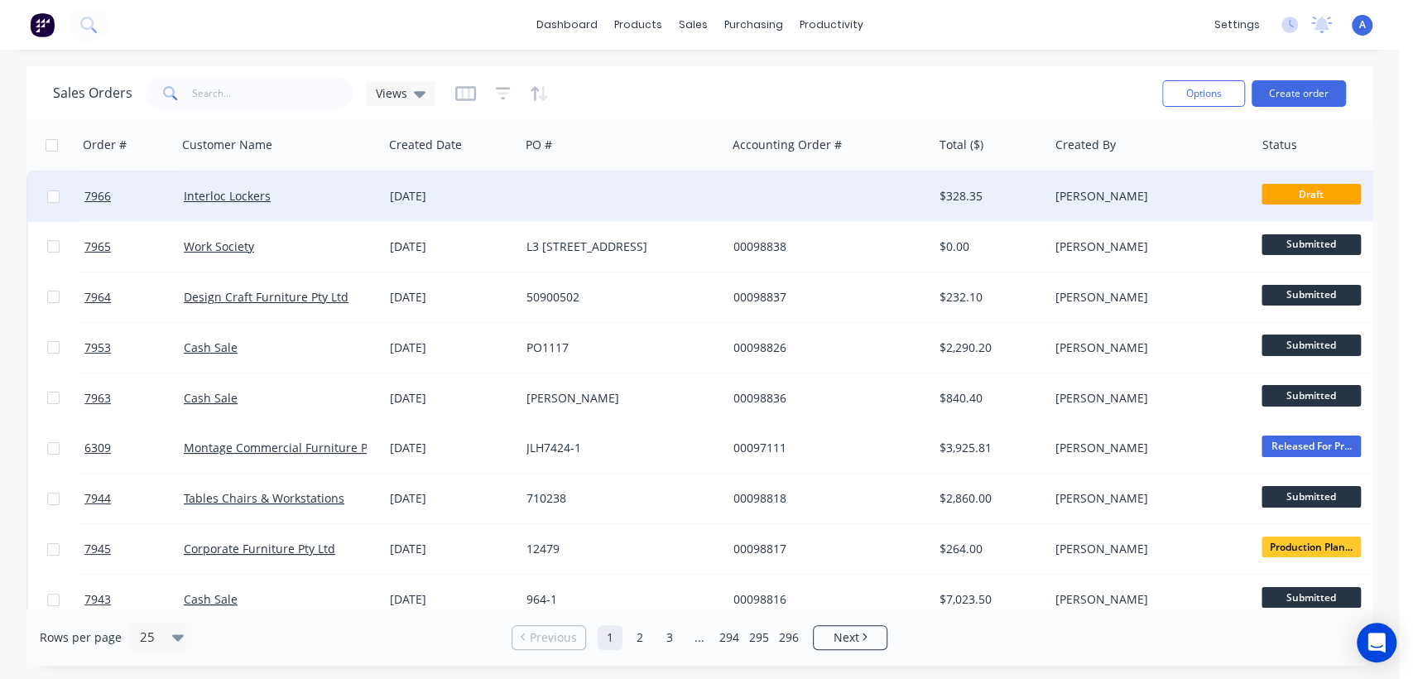
click at [549, 186] on div at bounding box center [623, 196] width 206 height 50
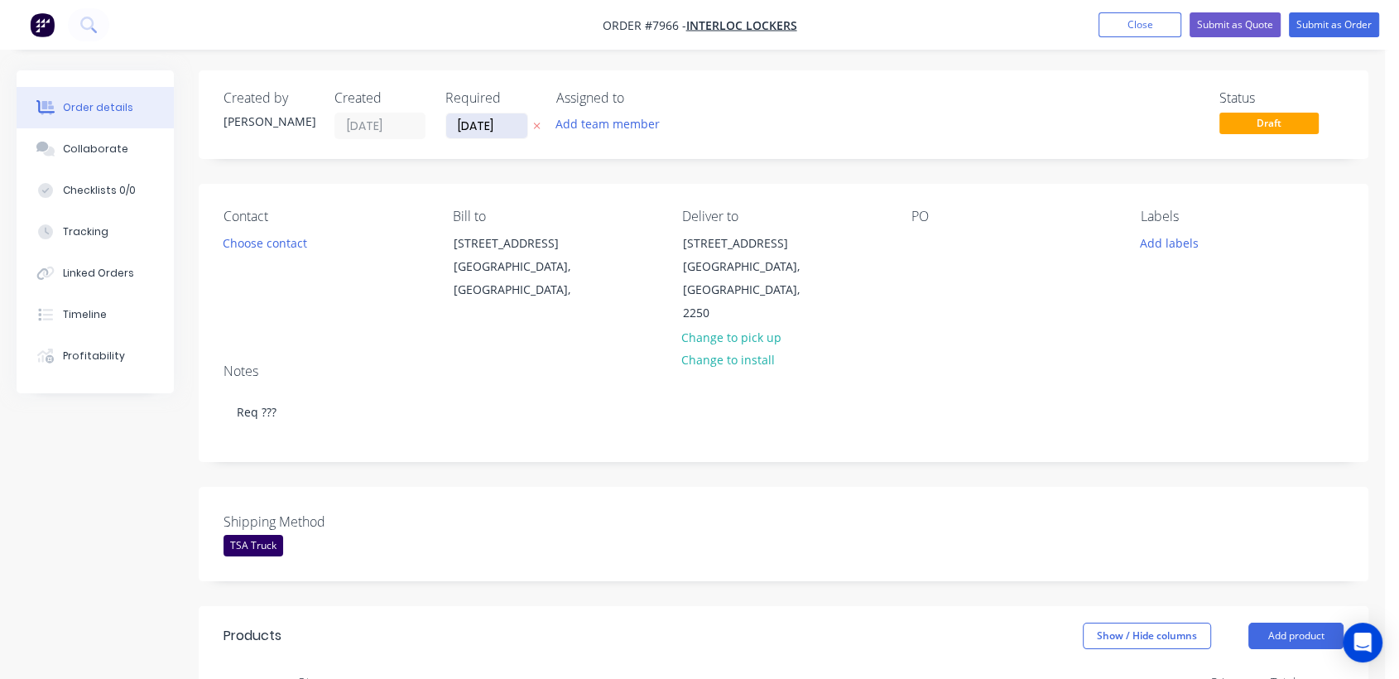
click at [523, 121] on input "[DATE]" at bounding box center [486, 125] width 81 height 25
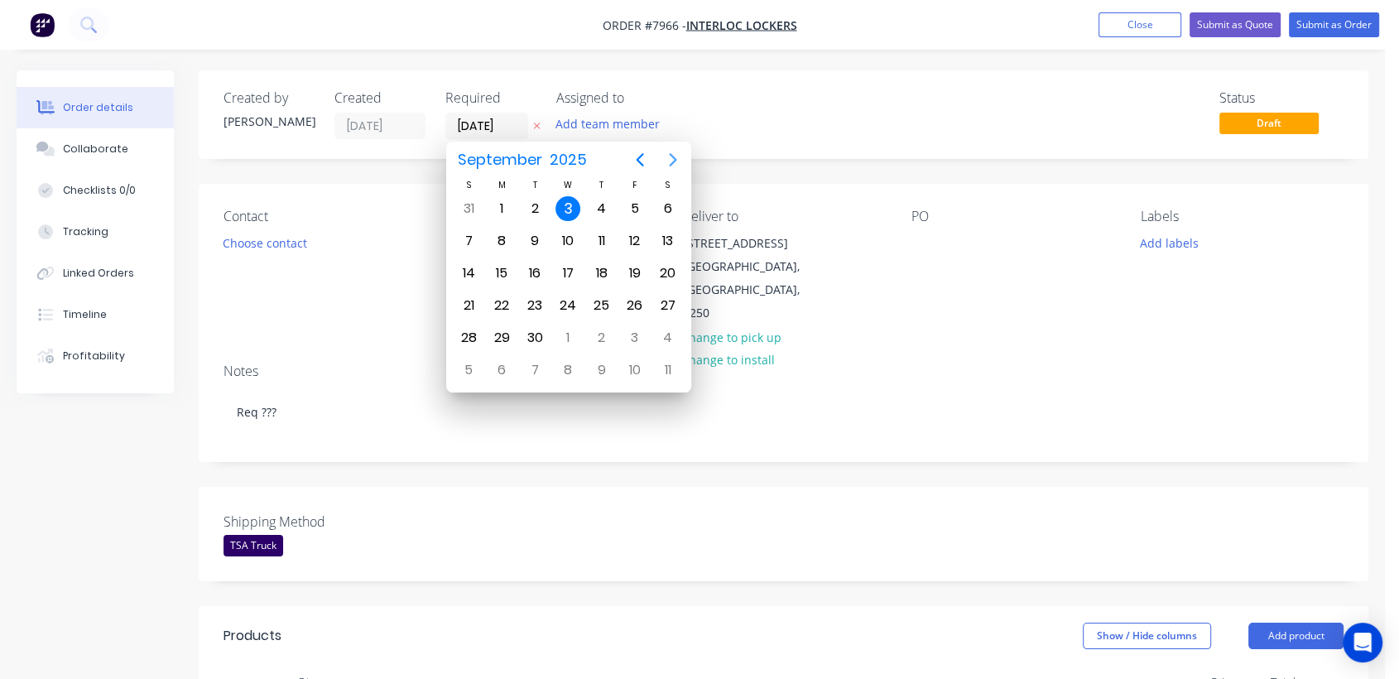
click at [672, 156] on icon "Next page" at bounding box center [672, 159] width 7 height 13
click at [570, 332] on div "31" at bounding box center [567, 337] width 25 height 25
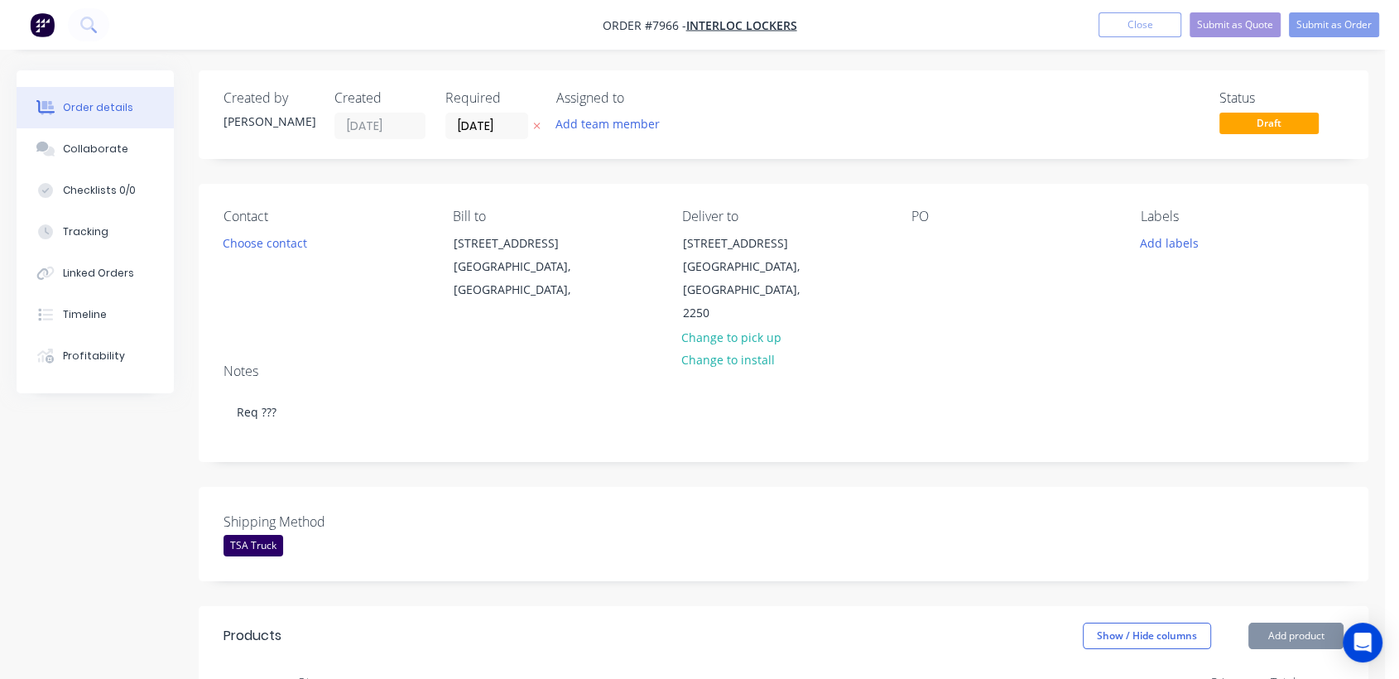
type input "[DATE]"
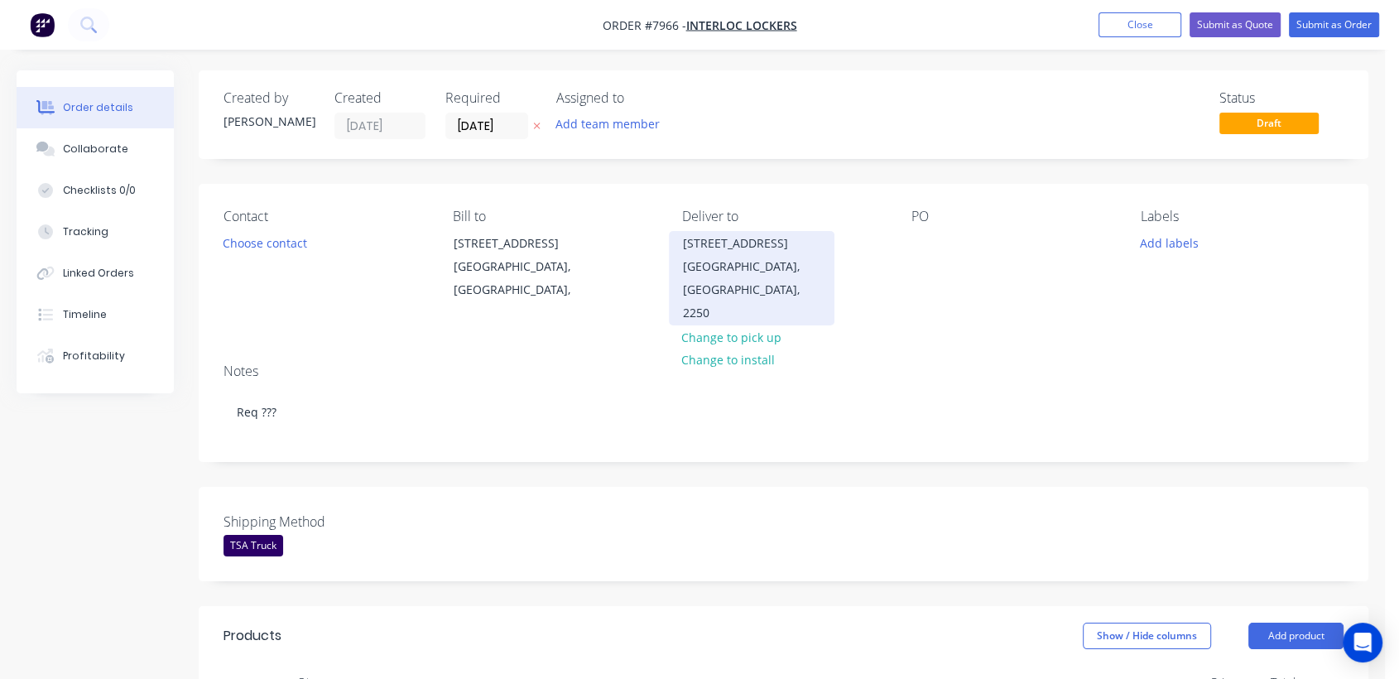
click at [726, 267] on div "[GEOGRAPHIC_DATA], [GEOGRAPHIC_DATA], 2250" at bounding box center [751, 290] width 137 height 70
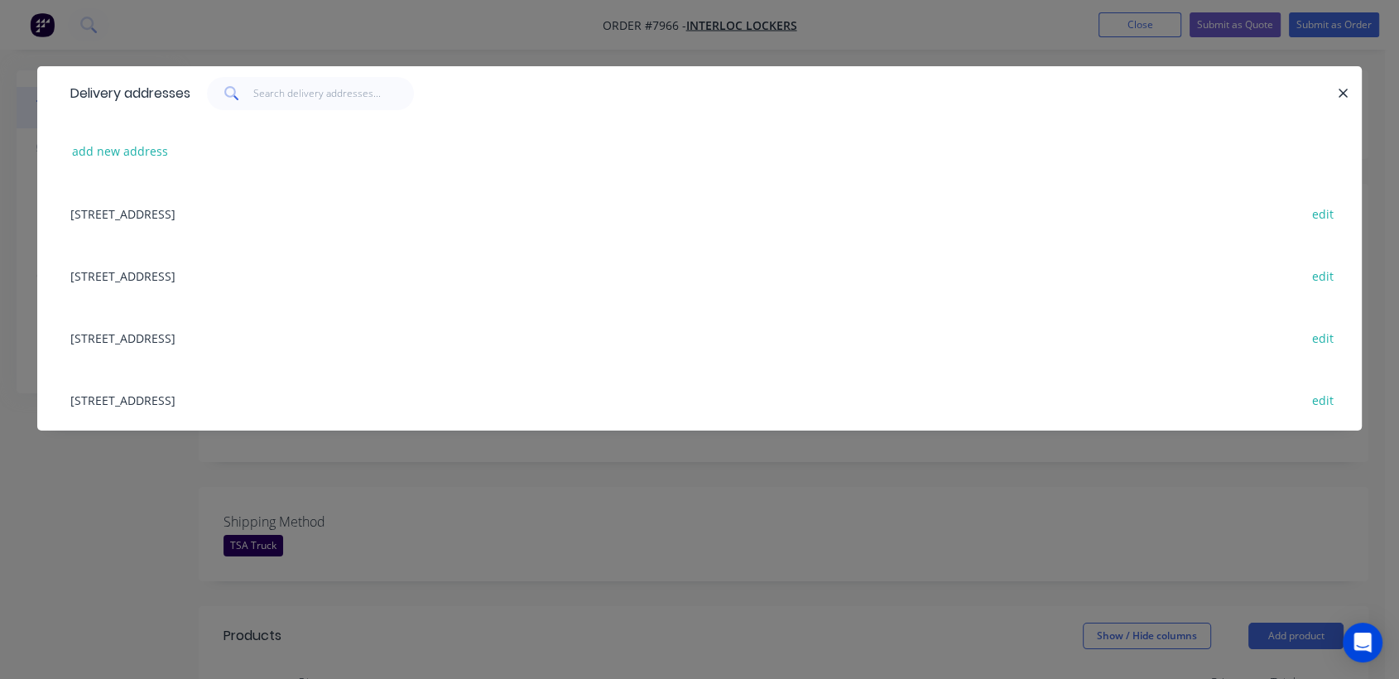
click at [171, 396] on div "[STREET_ADDRESS] edit" at bounding box center [699, 399] width 1275 height 62
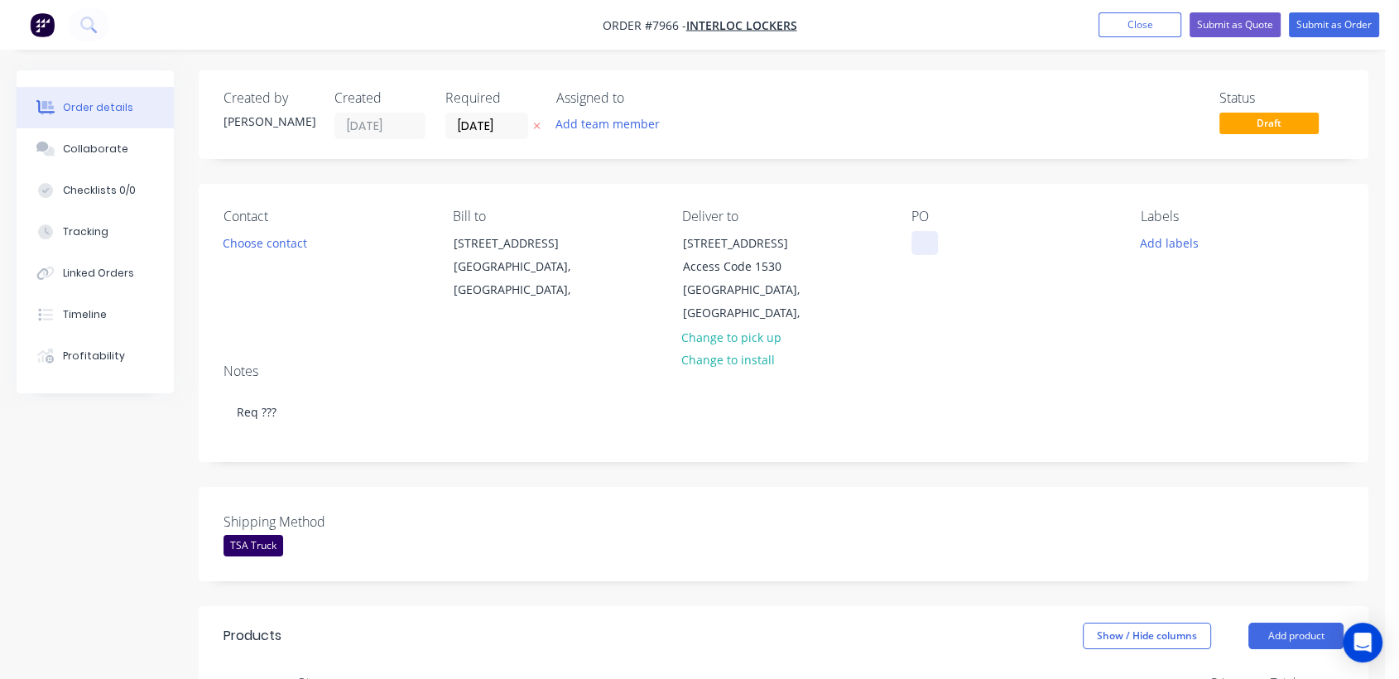
click at [928, 246] on div at bounding box center [924, 243] width 26 height 24
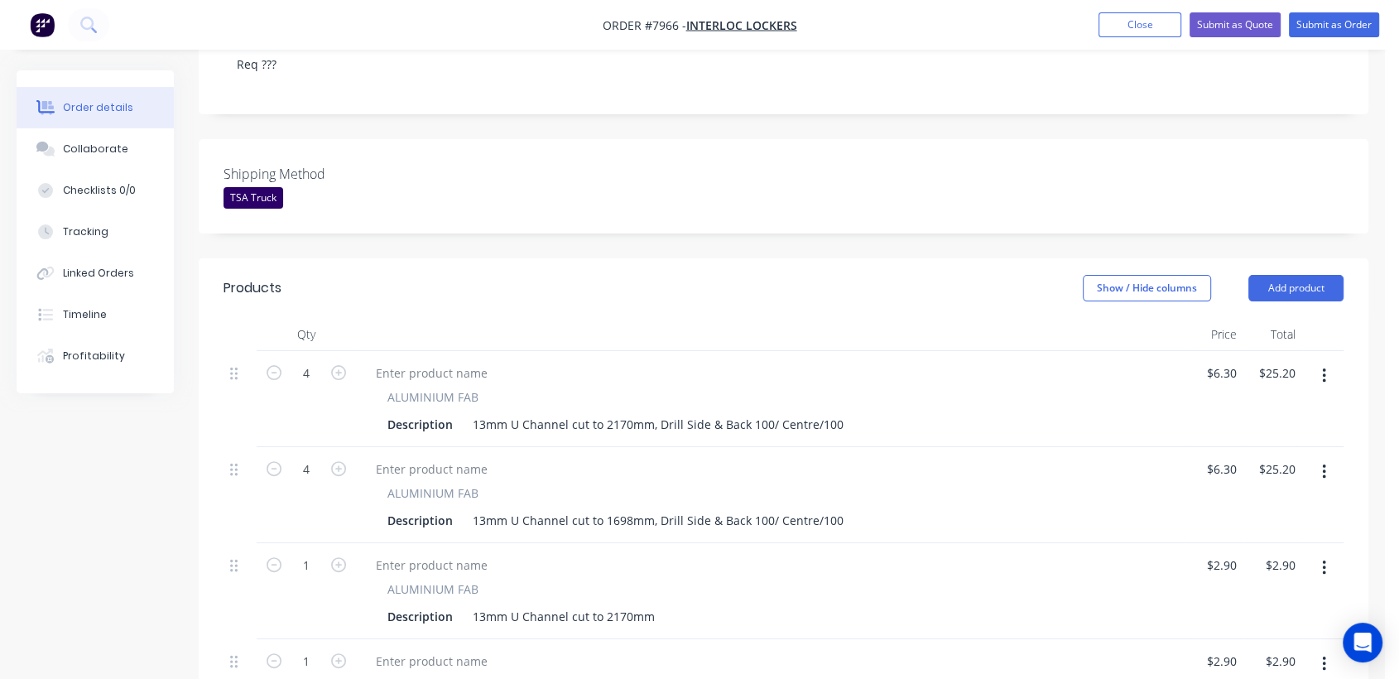
scroll to position [459, 0]
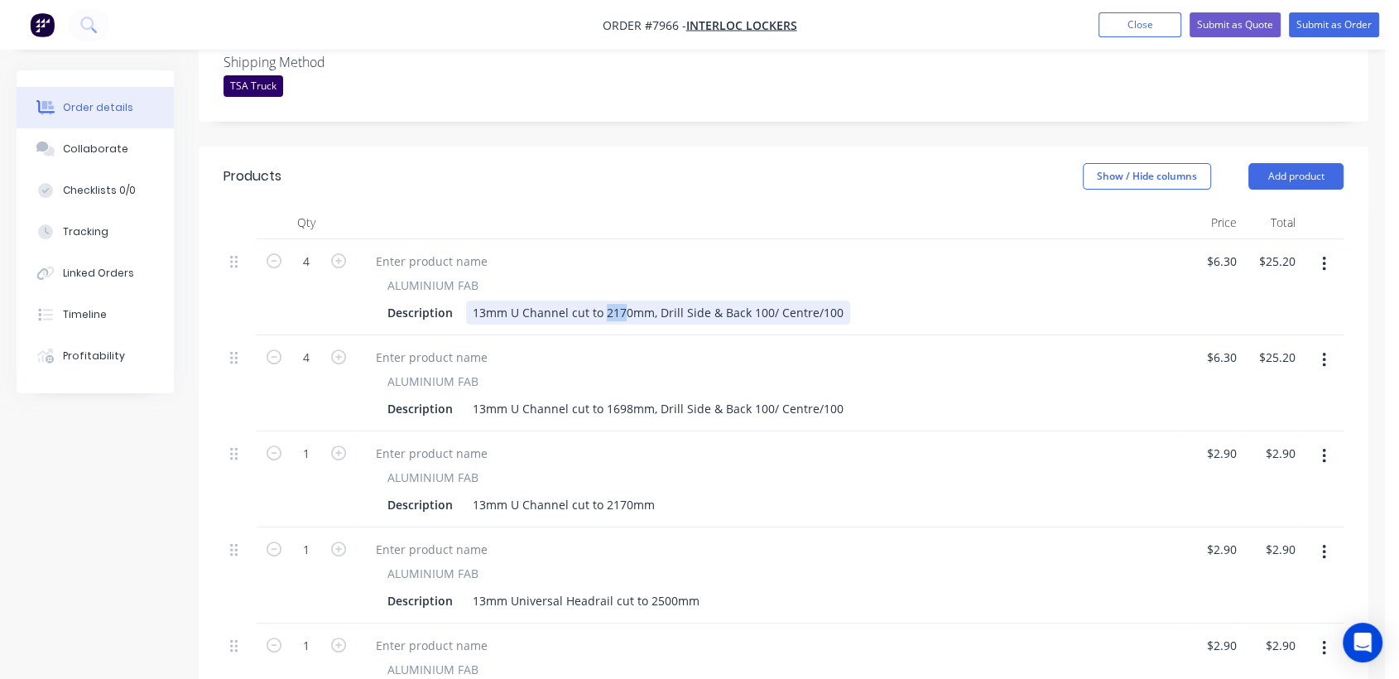
drag, startPoint x: 618, startPoint y: 310, endPoint x: 604, endPoint y: 310, distance: 14.1
click at [604, 310] on div "13mm U Channel cut to 2170mm, Drill Side & Back 100/ Centre/100" at bounding box center [658, 312] width 384 height 24
click at [336, 353] on icon "button" at bounding box center [338, 356] width 15 height 15
type input "5"
type input "$31.50"
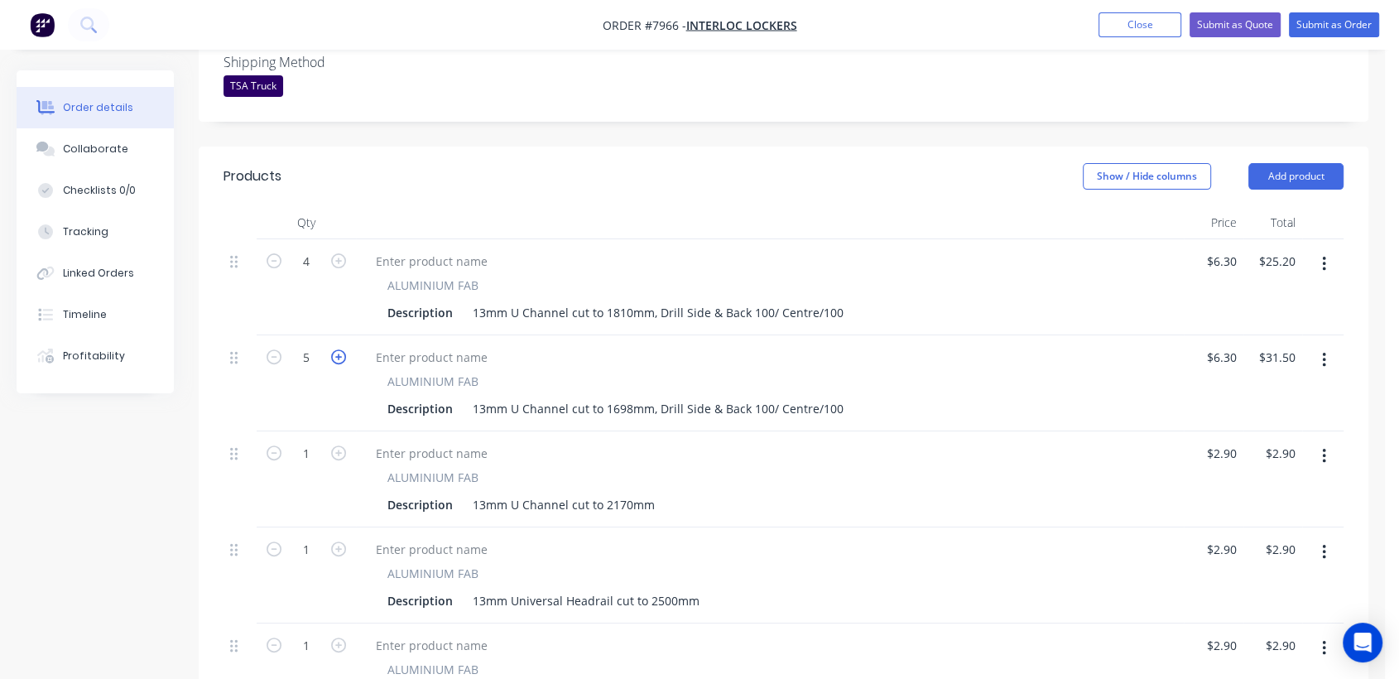
click at [336, 353] on icon "button" at bounding box center [338, 356] width 15 height 15
type input "6"
type input "$37.80"
click at [336, 353] on icon "button" at bounding box center [338, 356] width 15 height 15
type input "7"
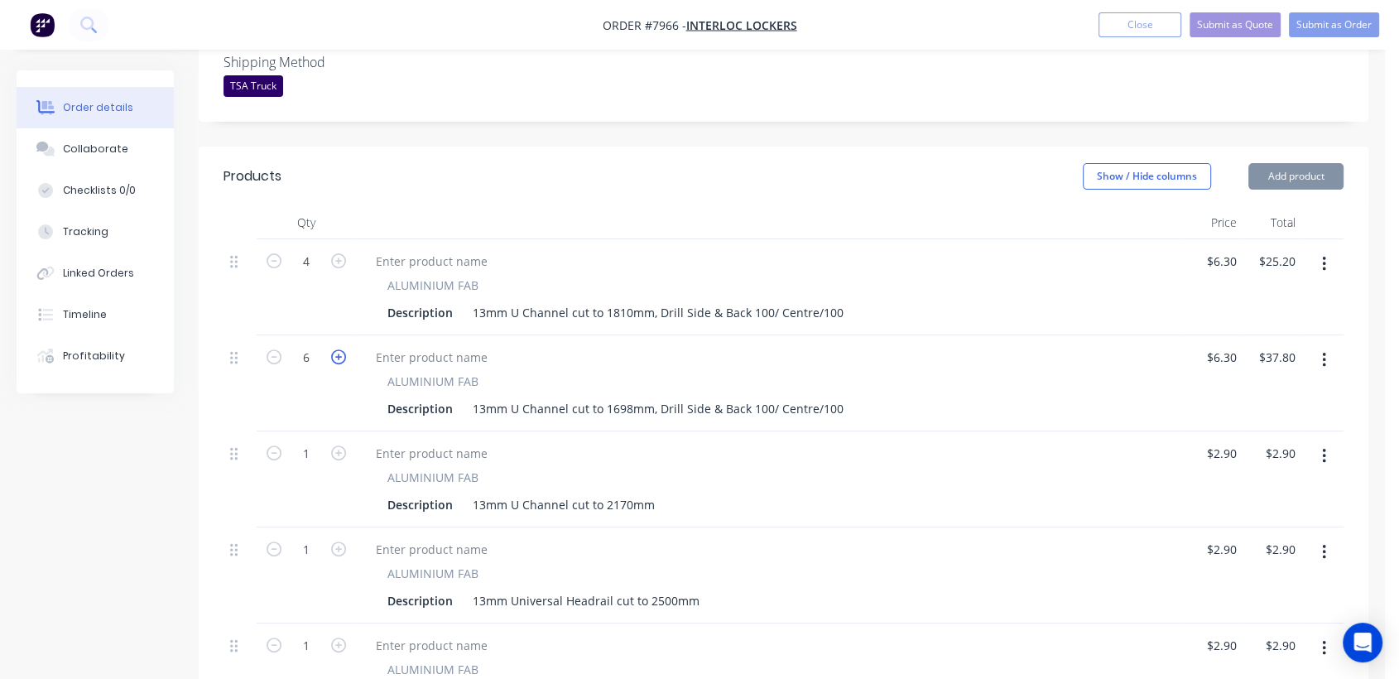
type input "$44.10"
click at [336, 353] on icon "button" at bounding box center [338, 356] width 15 height 15
type input "8"
type input "$50.40"
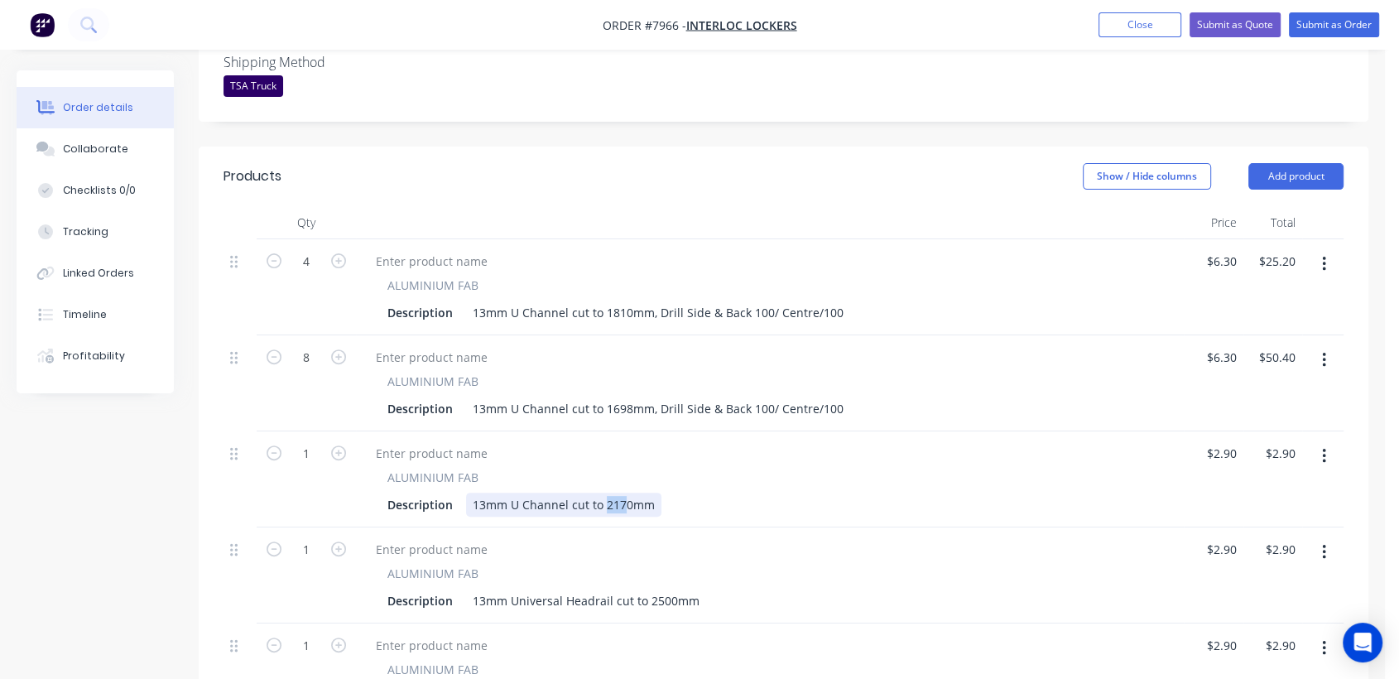
drag, startPoint x: 620, startPoint y: 501, endPoint x: 627, endPoint y: 561, distance: 60.9
click at [603, 502] on div "13mm U Channel cut to 2170mm" at bounding box center [563, 505] width 195 height 24
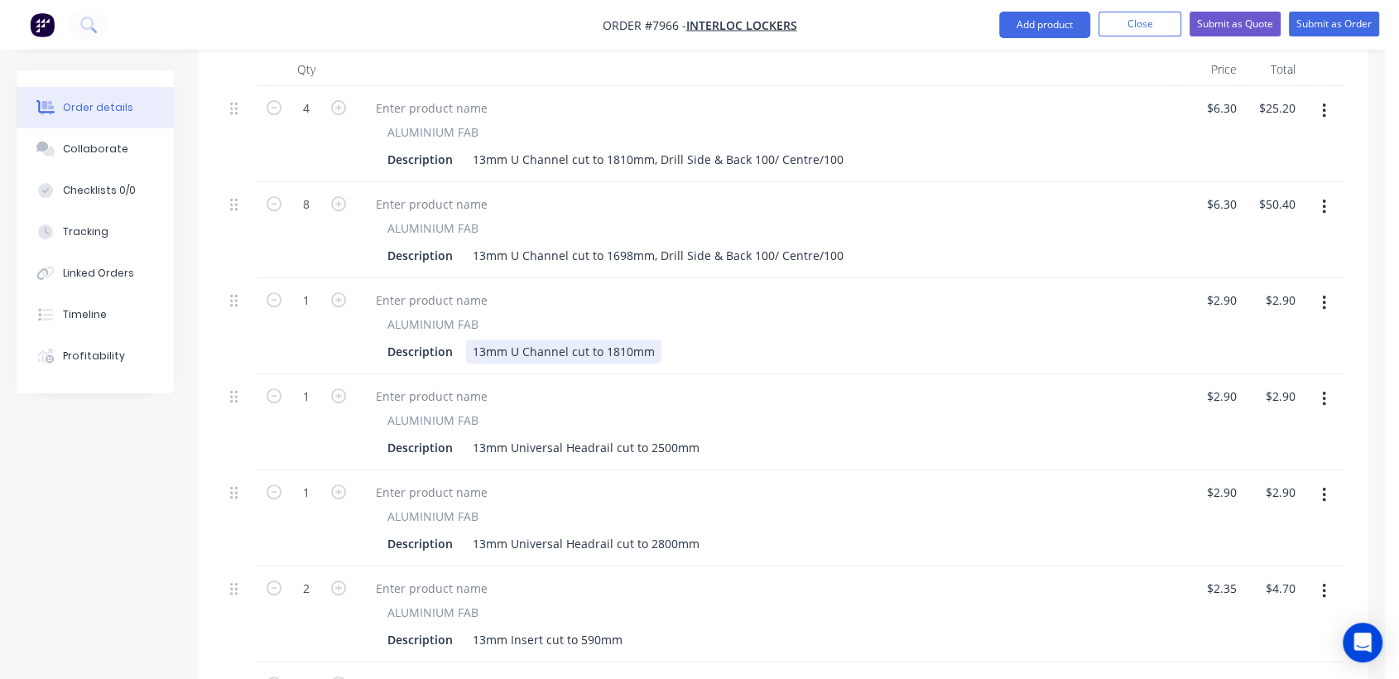
scroll to position [643, 0]
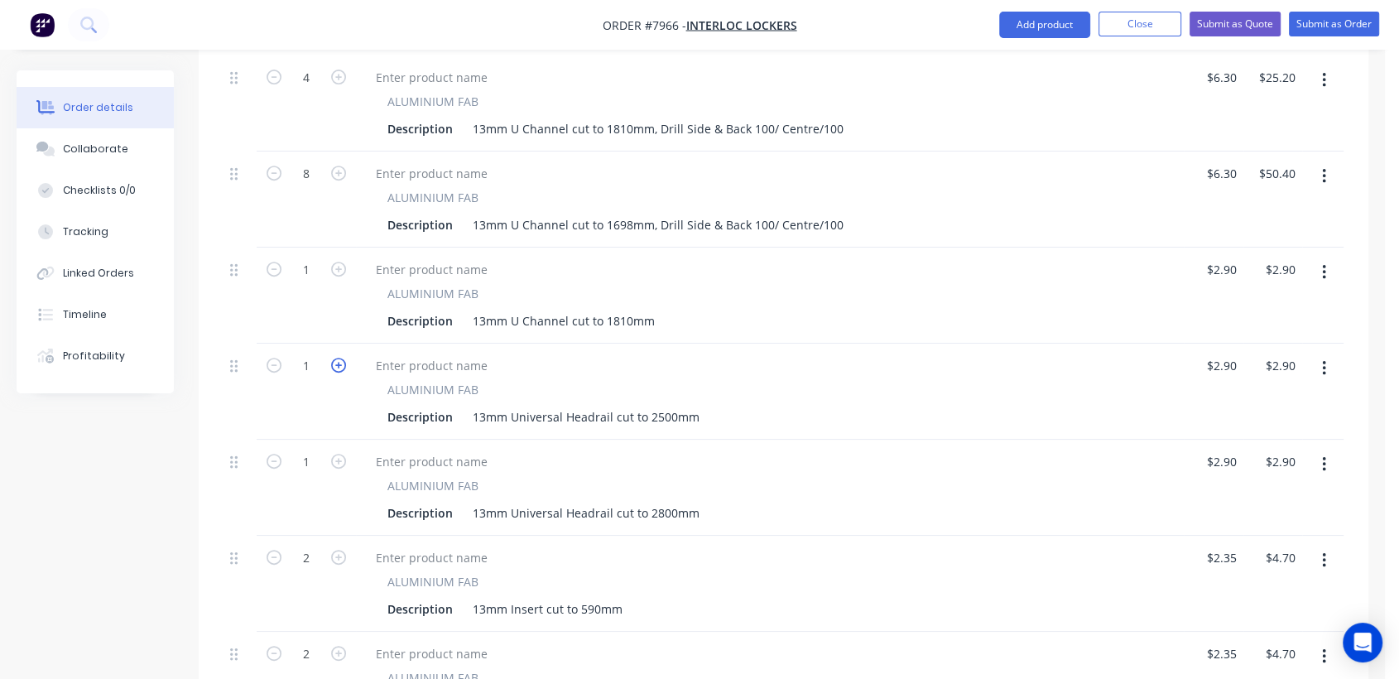
click at [338, 358] on icon "button" at bounding box center [338, 365] width 15 height 15
type input "2"
type input "$5.80"
click at [663, 413] on div "13mm Universal Headrail cut to 2500mm" at bounding box center [586, 417] width 240 height 24
click at [1320, 465] on button "button" at bounding box center [1324, 464] width 39 height 30
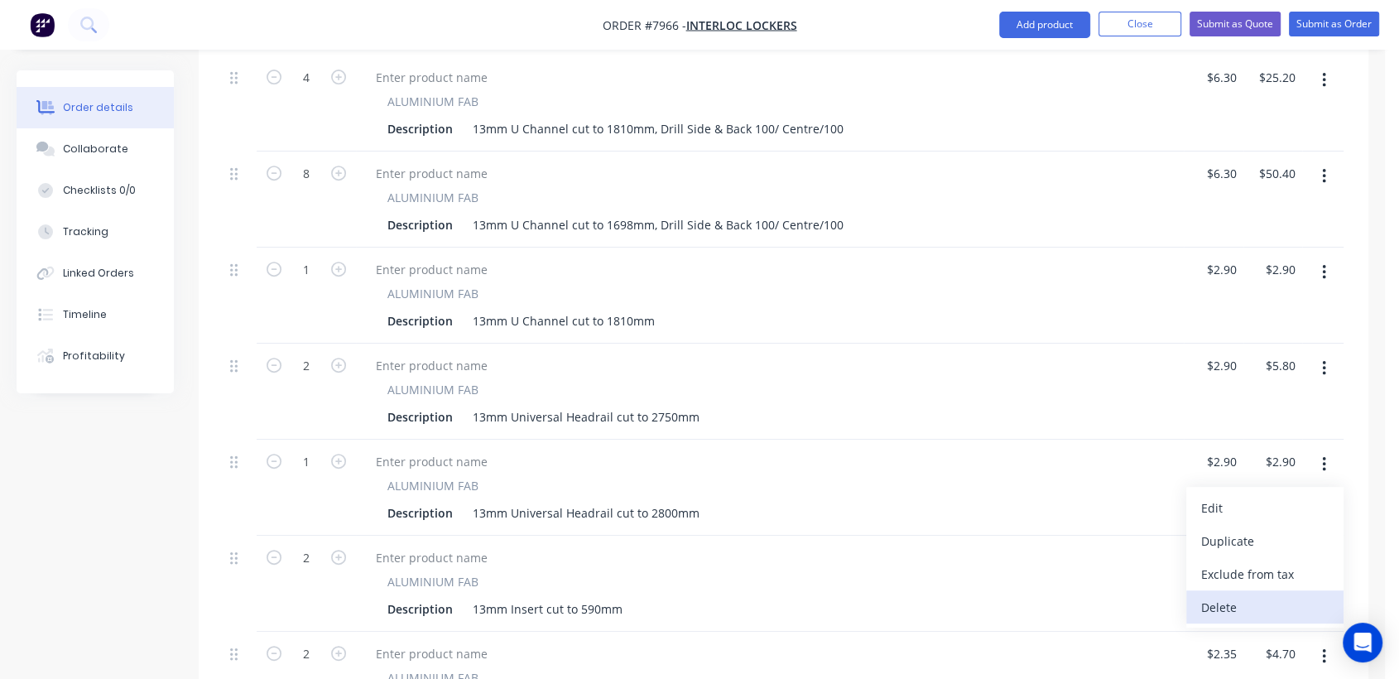
click at [1252, 595] on div "Delete" at bounding box center [1264, 607] width 127 height 24
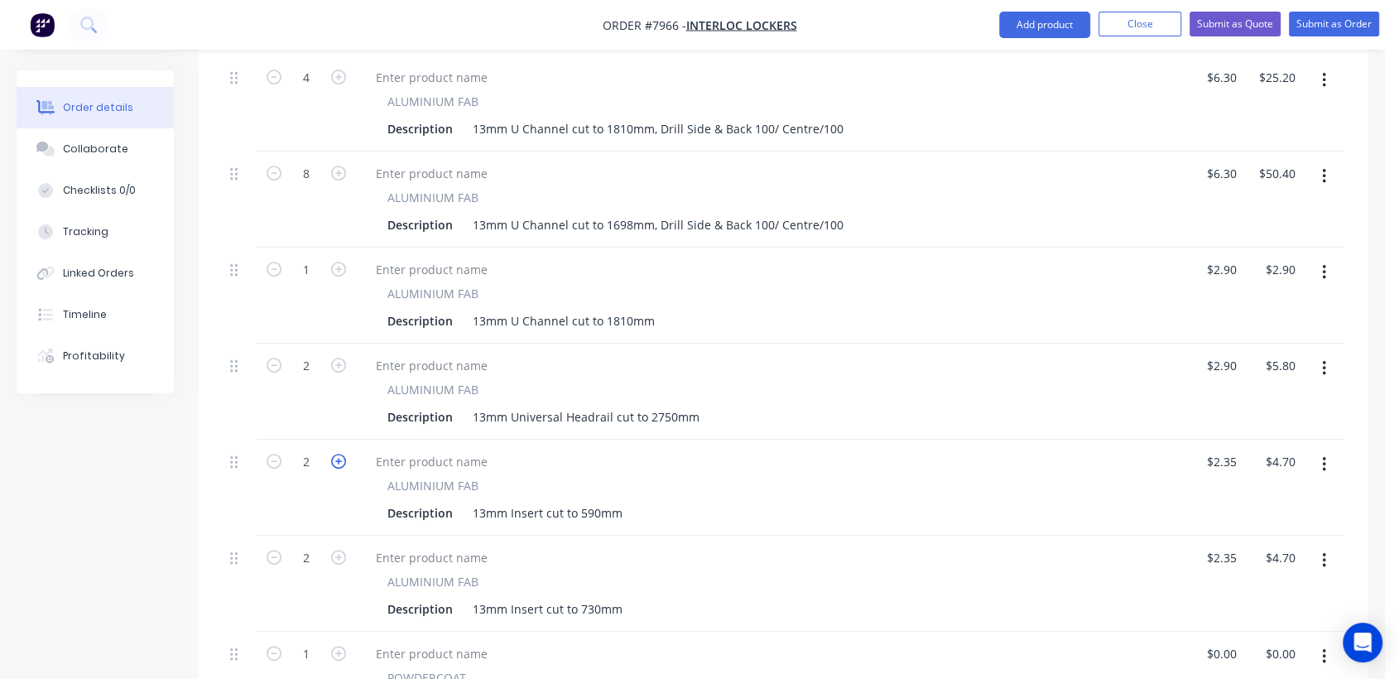
click at [339, 456] on icon "button" at bounding box center [338, 461] width 15 height 15
type input "3"
type input "$7.05"
click at [339, 456] on icon "button" at bounding box center [338, 461] width 15 height 15
type input "4"
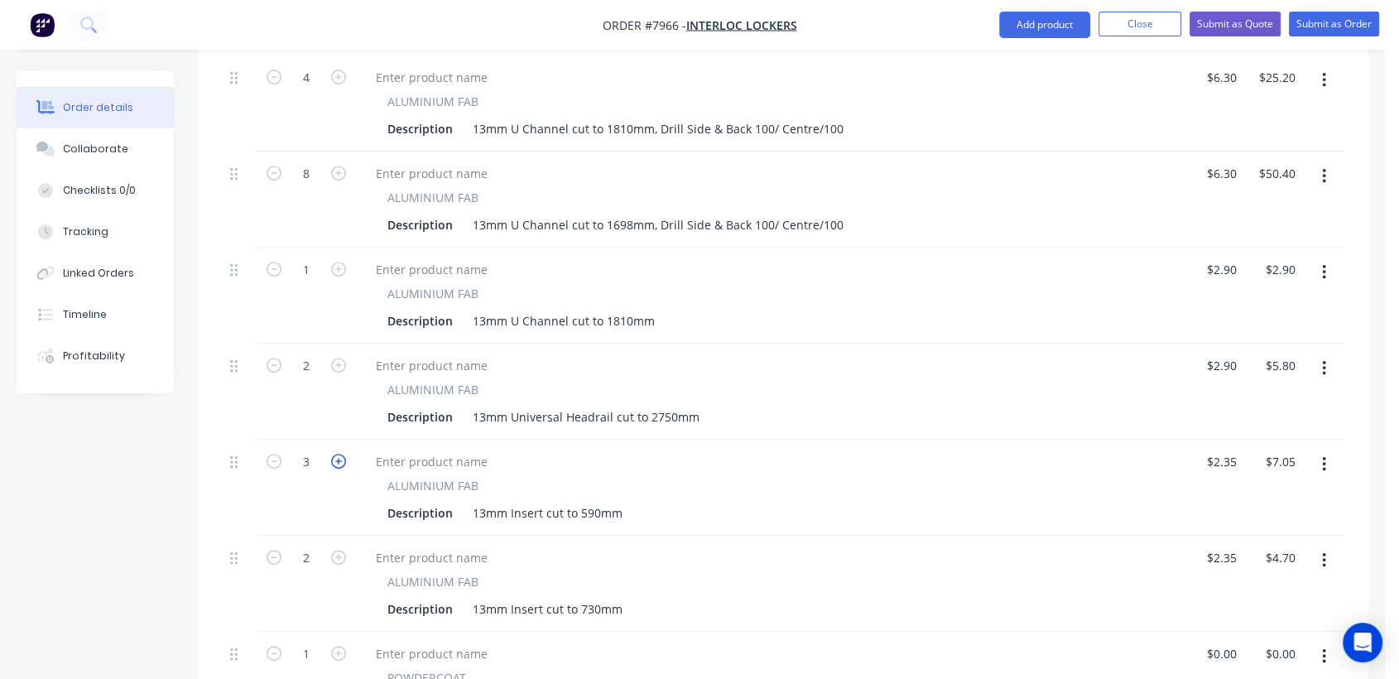
type input "$9.40"
click at [339, 456] on icon "button" at bounding box center [338, 461] width 15 height 15
type input "5"
type input "$11.75"
click at [339, 456] on icon "button" at bounding box center [338, 461] width 15 height 15
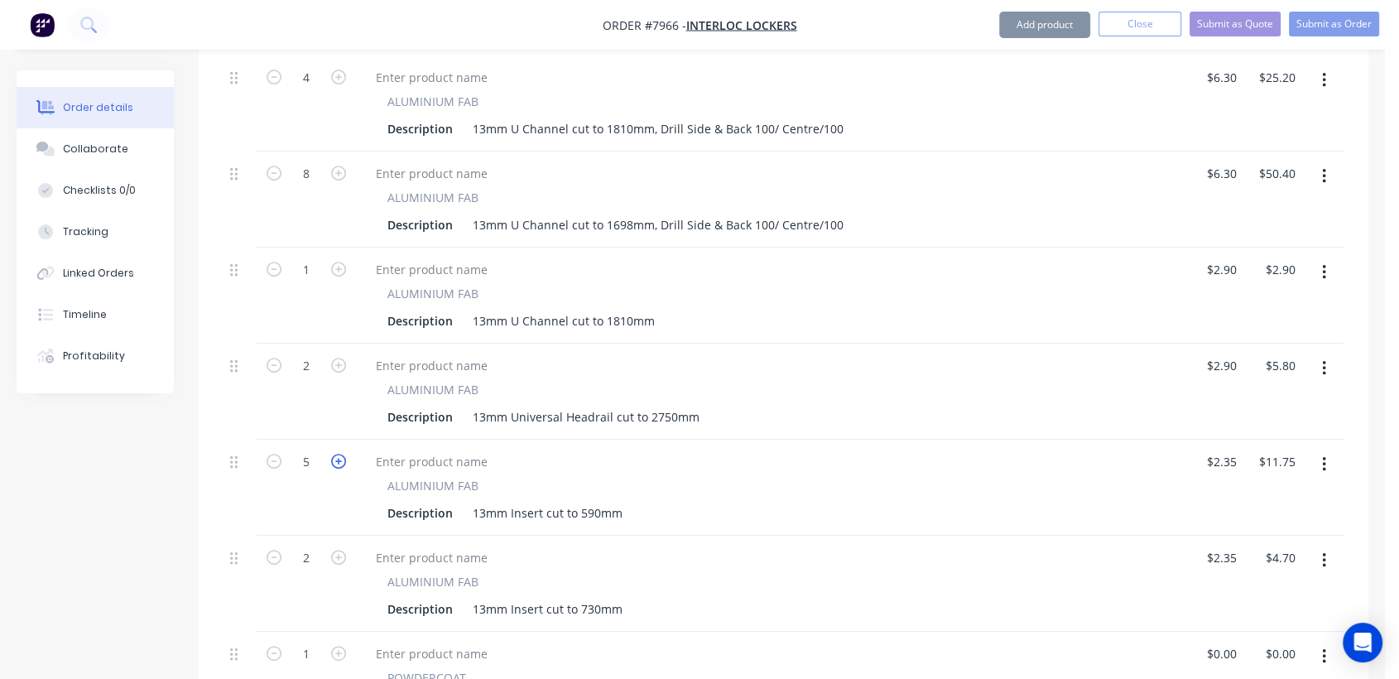
type input "6"
type input "$14.10"
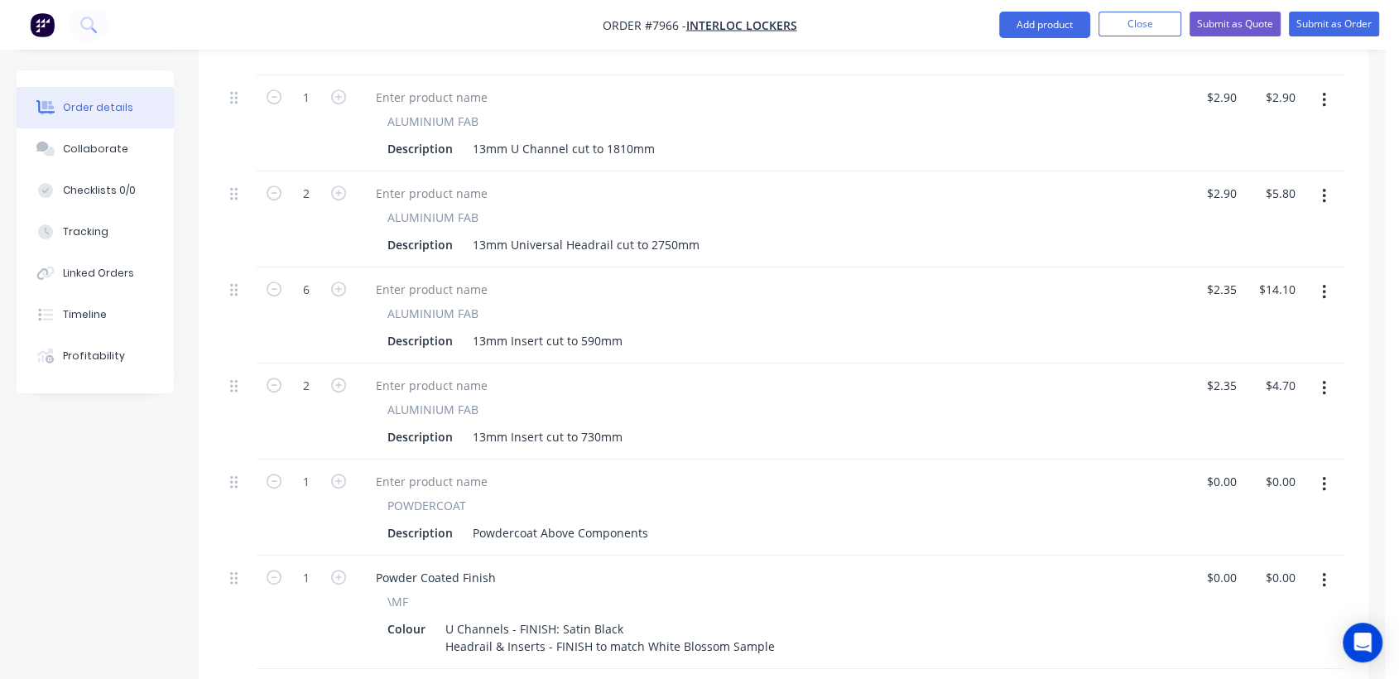
scroll to position [828, 0]
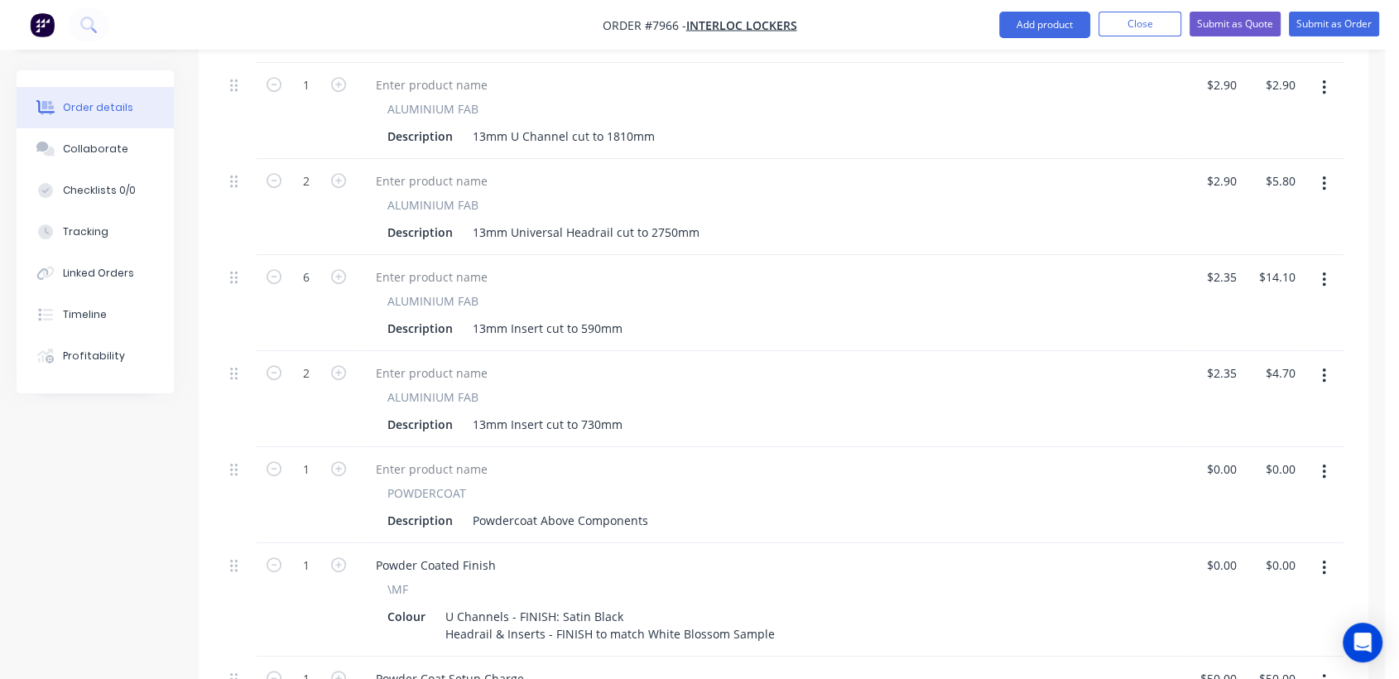
click at [1323, 377] on icon "button" at bounding box center [1324, 376] width 4 height 18
click at [1221, 509] on div "Delete" at bounding box center [1264, 519] width 127 height 24
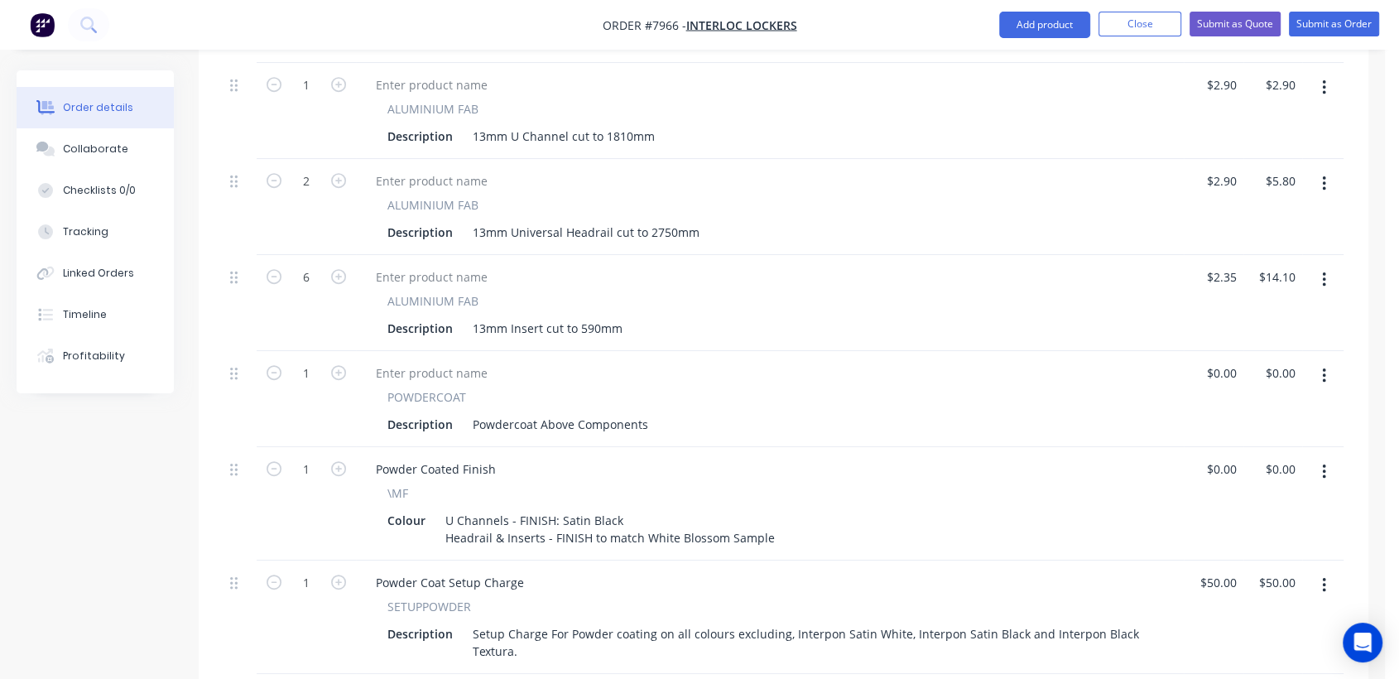
click at [1324, 367] on icon "button" at bounding box center [1324, 376] width 4 height 18
click at [1236, 507] on div "Delete" at bounding box center [1264, 519] width 127 height 24
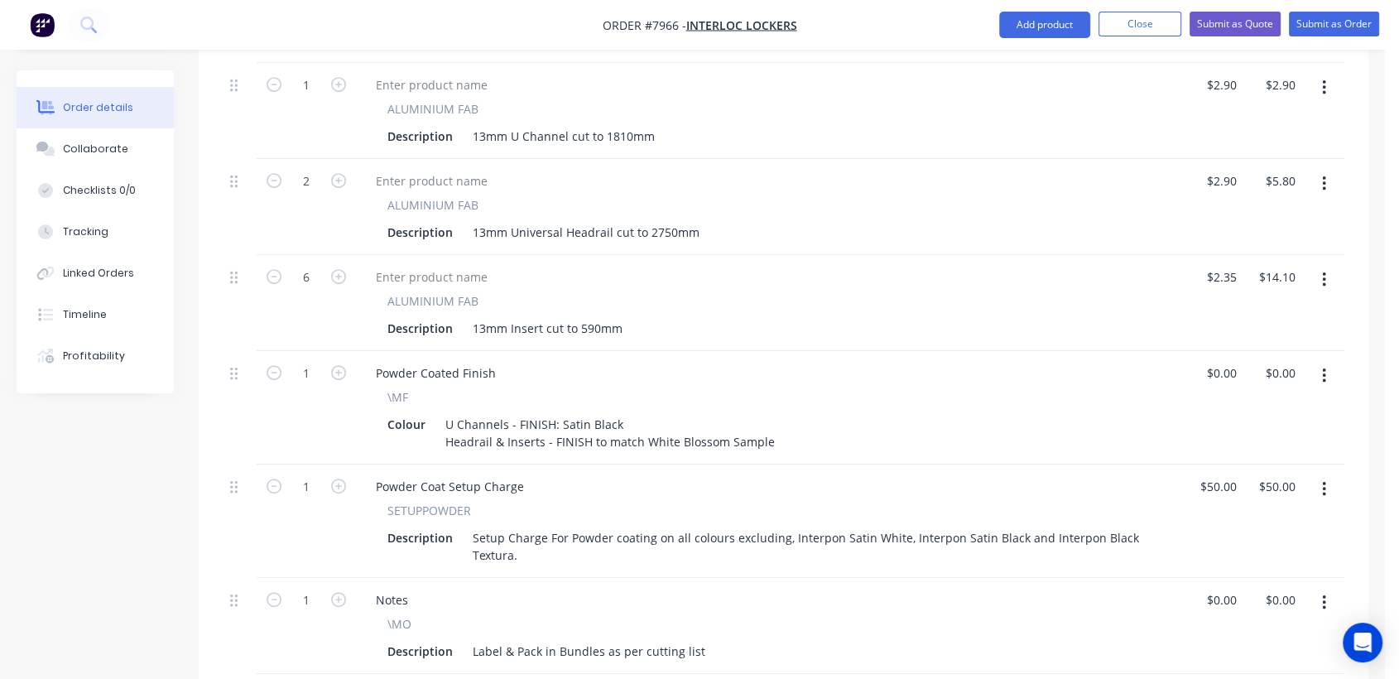
click at [1320, 374] on button "button" at bounding box center [1324, 376] width 39 height 30
click at [1225, 508] on div "Delete" at bounding box center [1264, 519] width 127 height 24
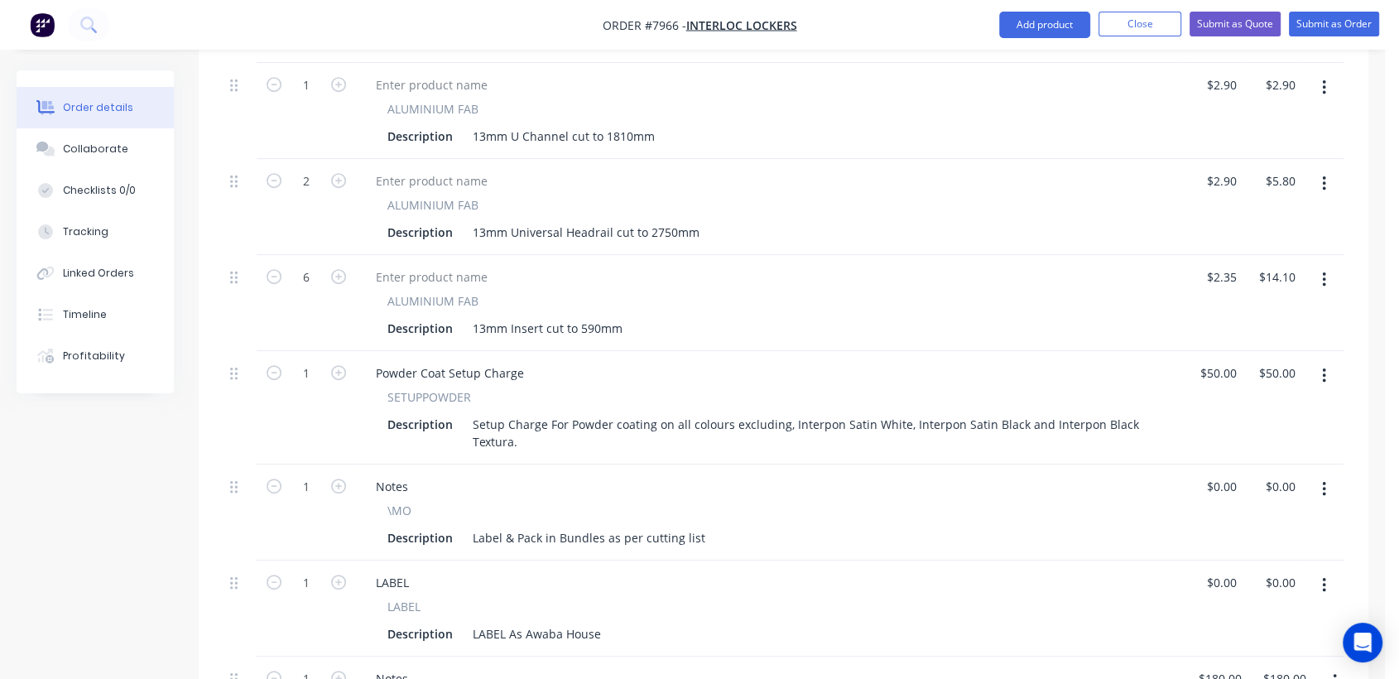
click at [1322, 373] on icon "button" at bounding box center [1324, 376] width 4 height 18
click at [1225, 511] on div "Delete" at bounding box center [1264, 519] width 127 height 24
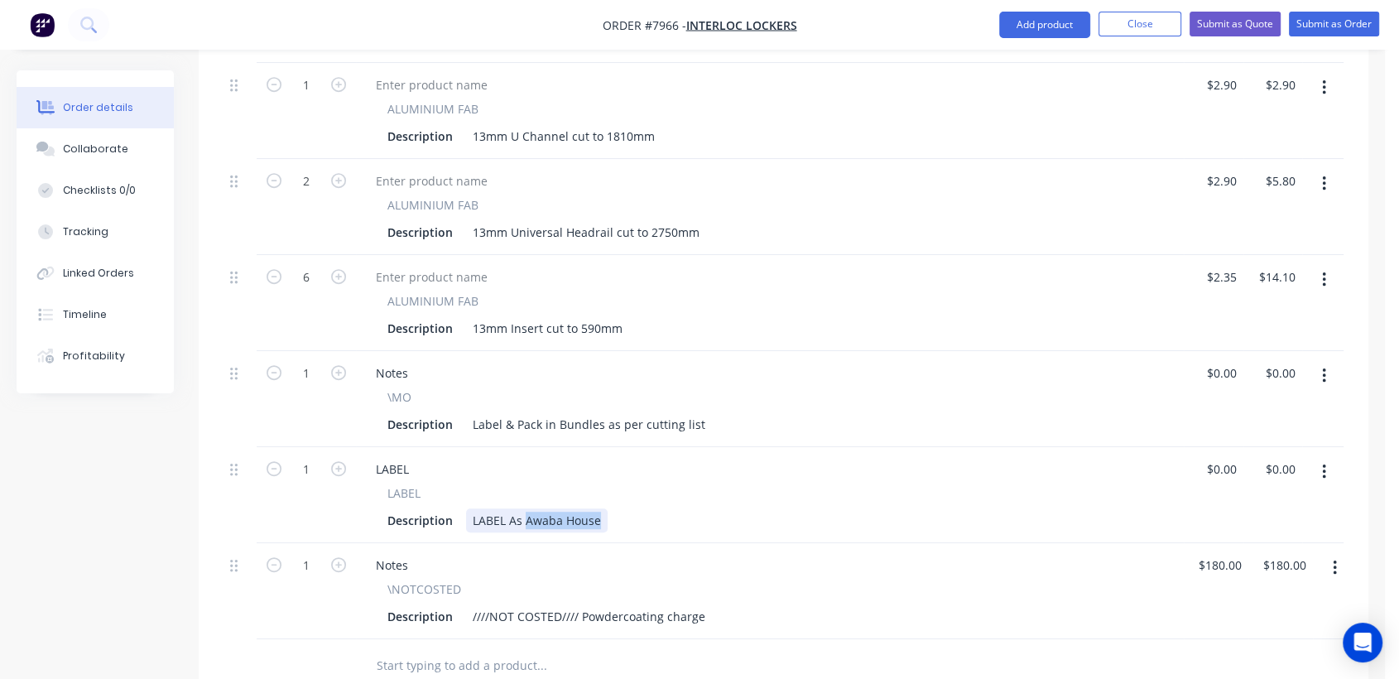
drag, startPoint x: 601, startPoint y: 517, endPoint x: 525, endPoint y: 512, distance: 76.3
click at [525, 512] on div "LABEL As Awaba House" at bounding box center [537, 520] width 142 height 24
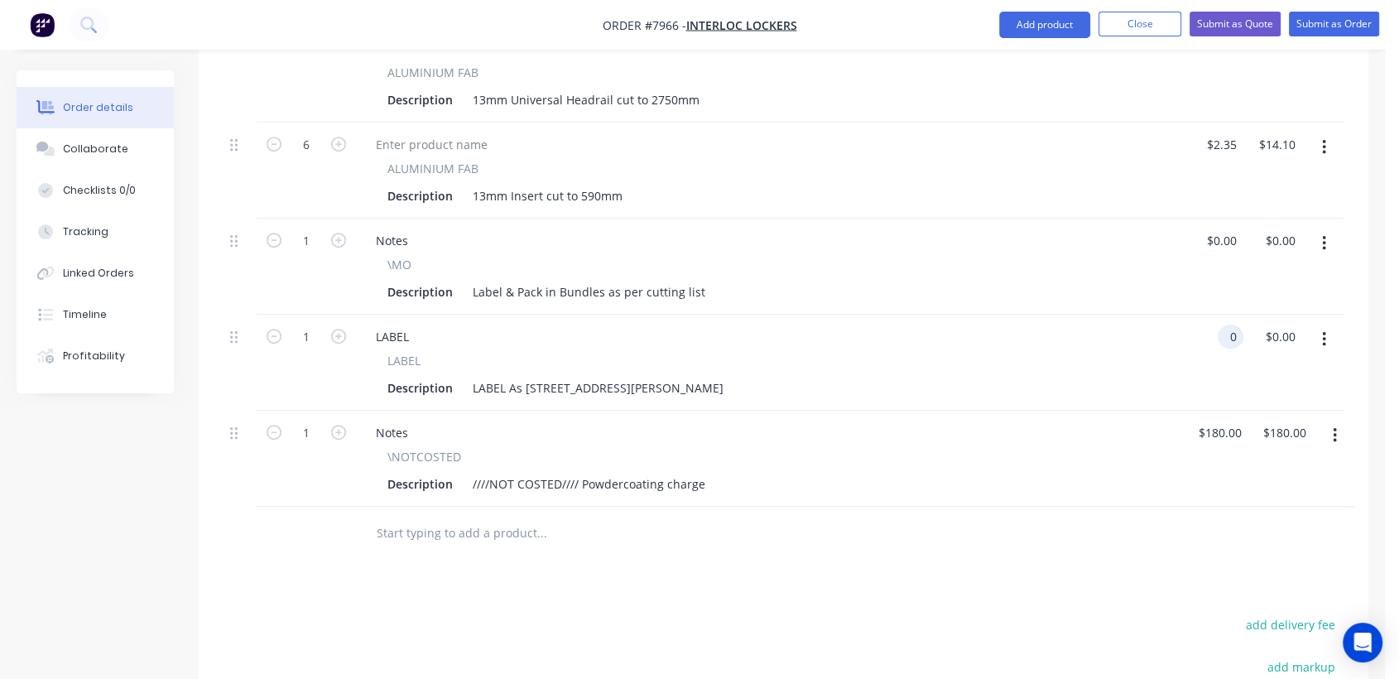
scroll to position [1011, 0]
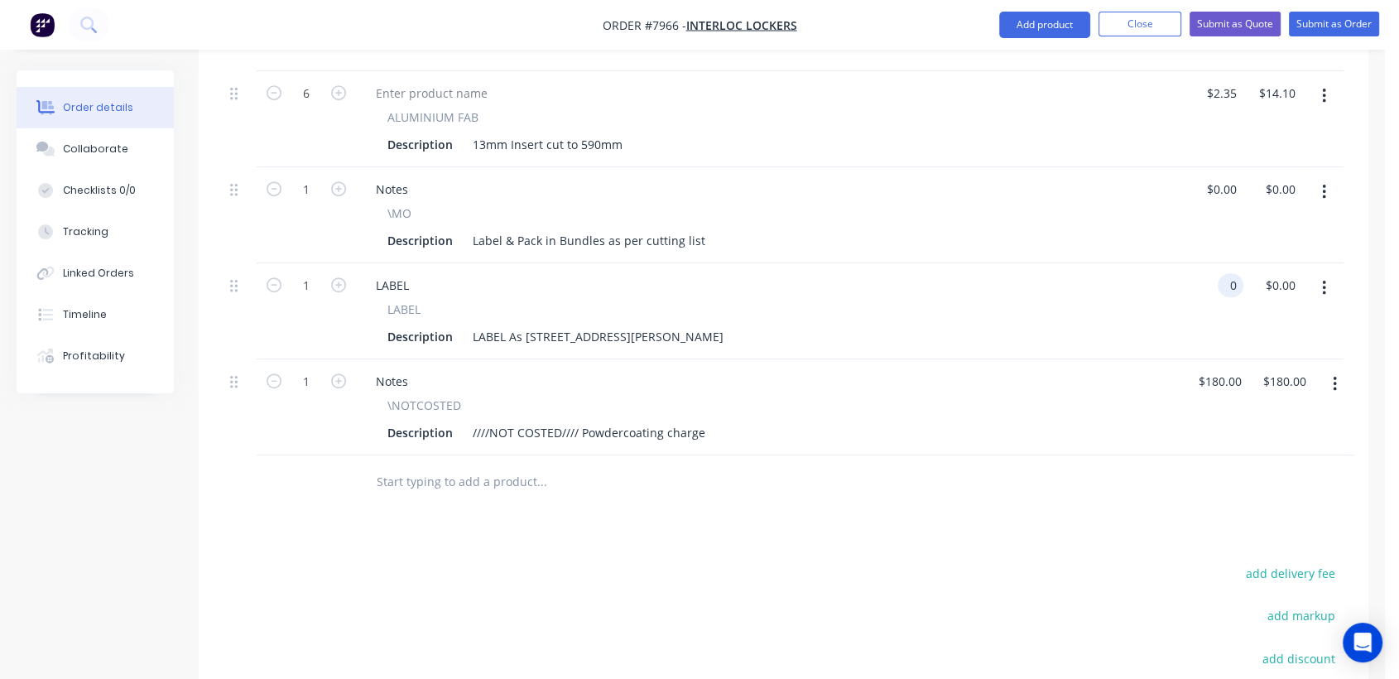
type input "$0.00"
click at [1333, 379] on icon "button" at bounding box center [1335, 384] width 4 height 18
click at [1239, 521] on div "Delete" at bounding box center [1275, 527] width 127 height 24
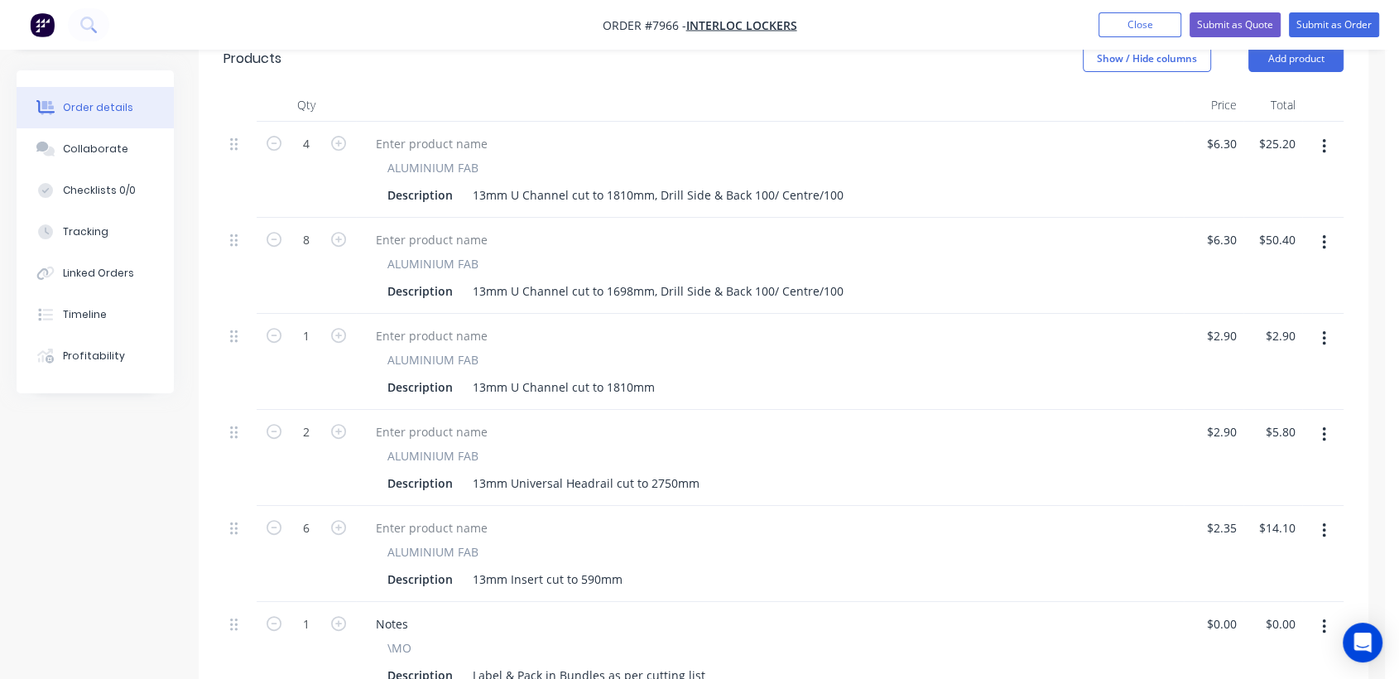
scroll to position [487, 0]
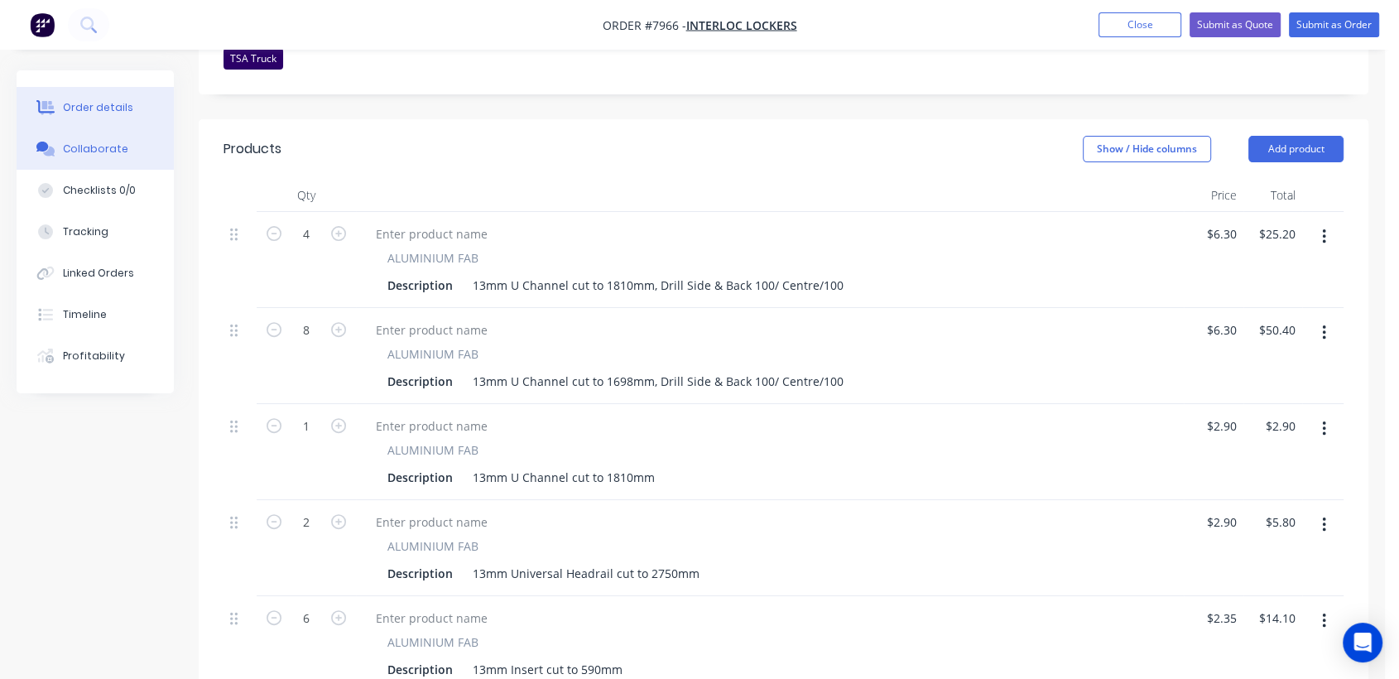
click at [70, 144] on div "Collaborate" at bounding box center [95, 149] width 65 height 15
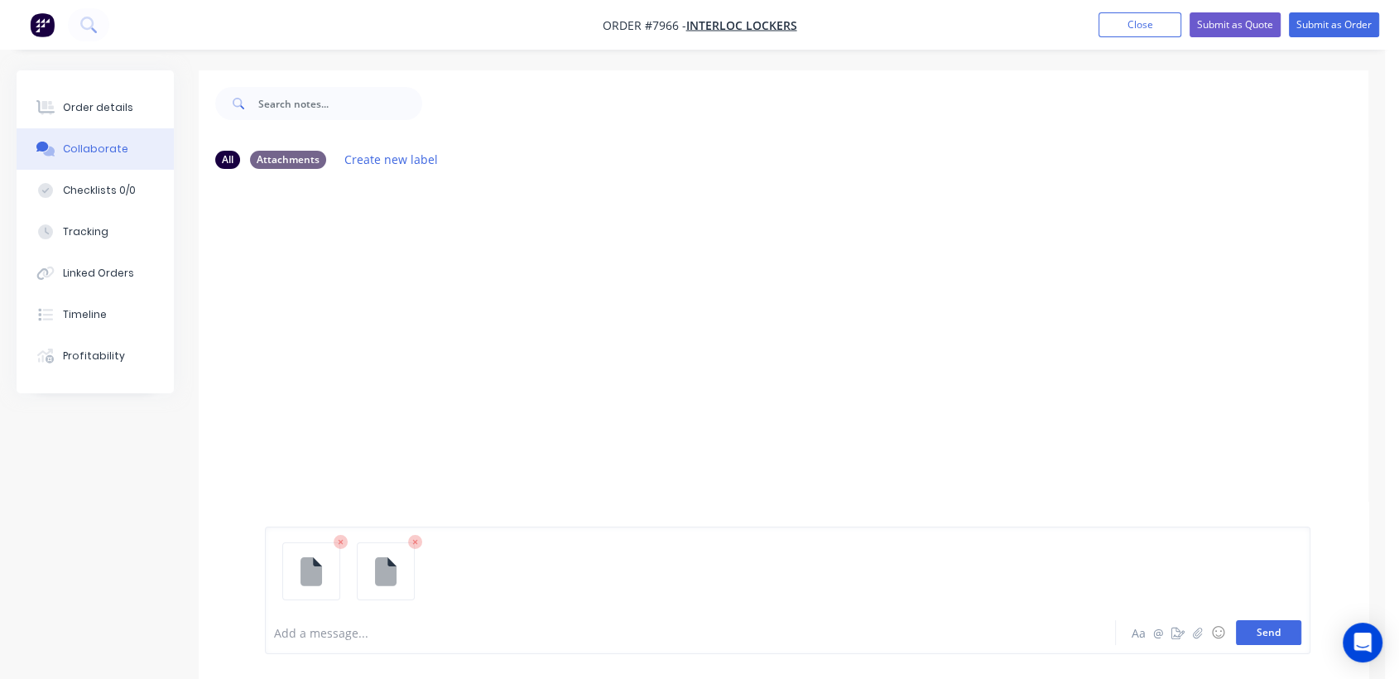
click at [1265, 635] on button "Send" at bounding box center [1268, 632] width 65 height 25
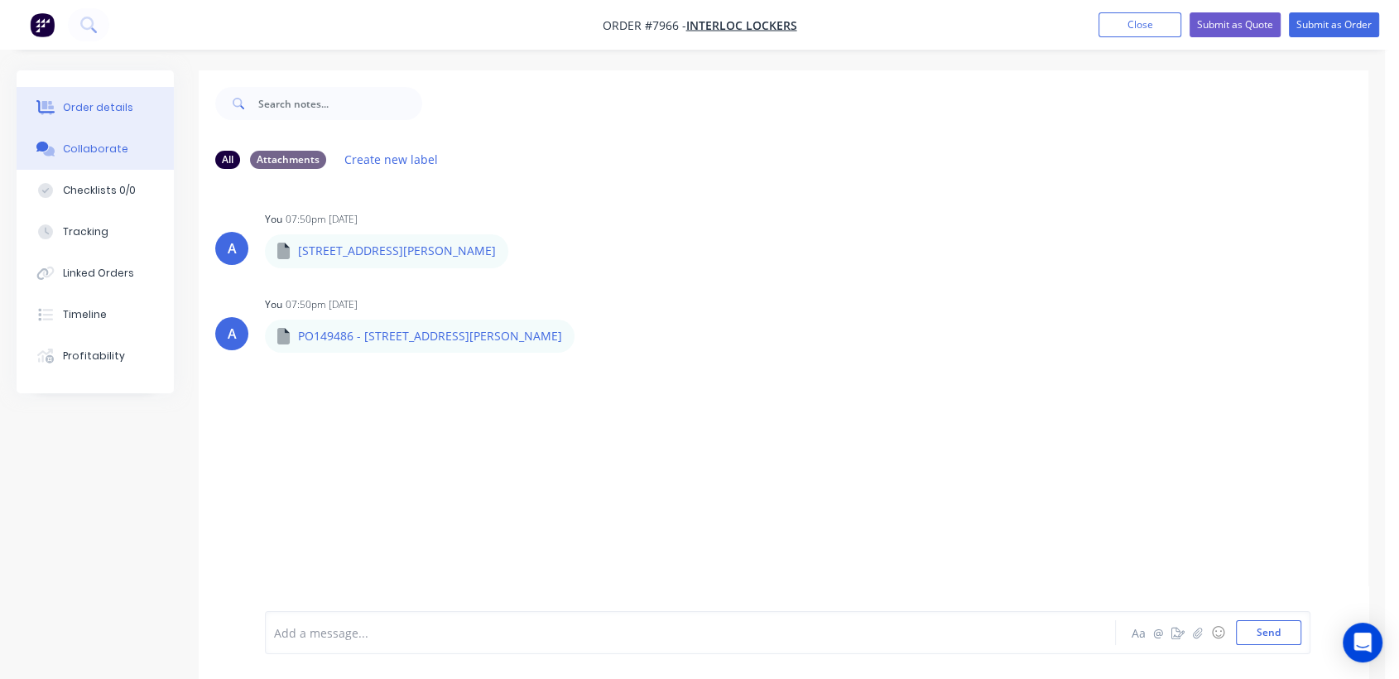
click at [124, 94] on button "Order details" at bounding box center [95, 107] width 157 height 41
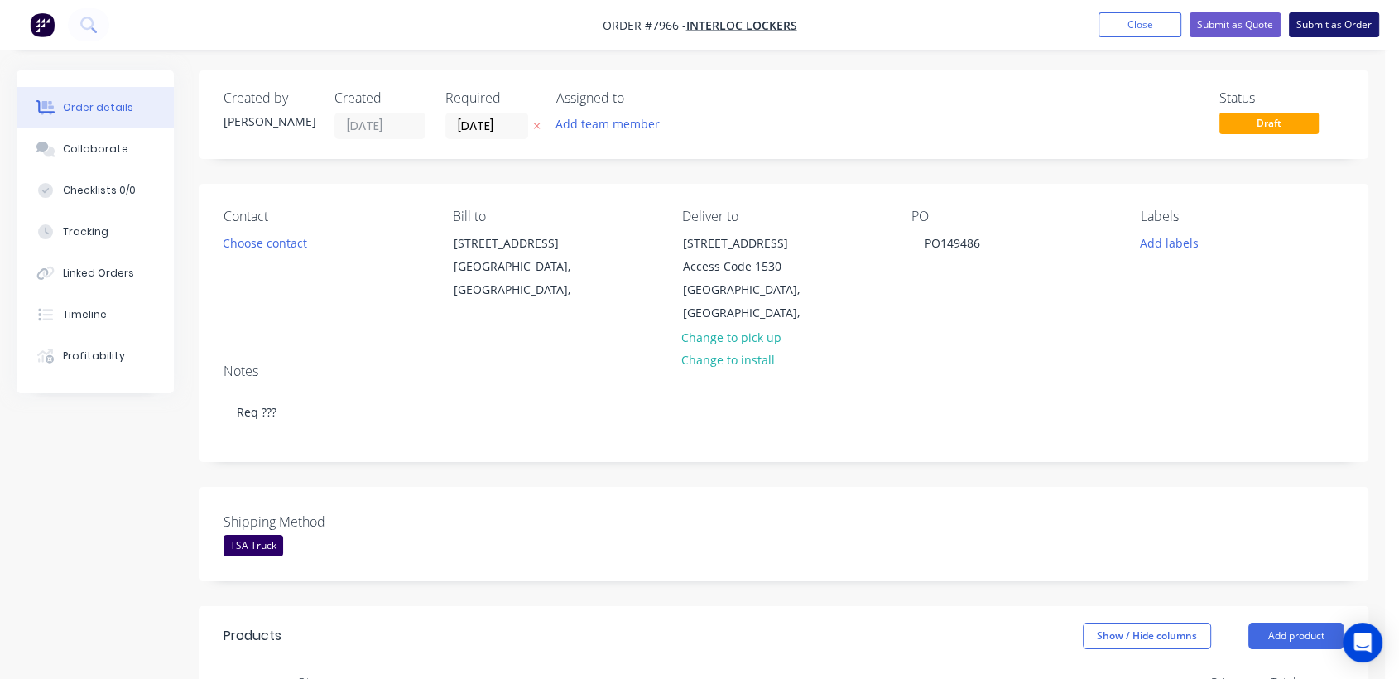
click at [1334, 23] on button "Submit as Order" at bounding box center [1334, 24] width 90 height 25
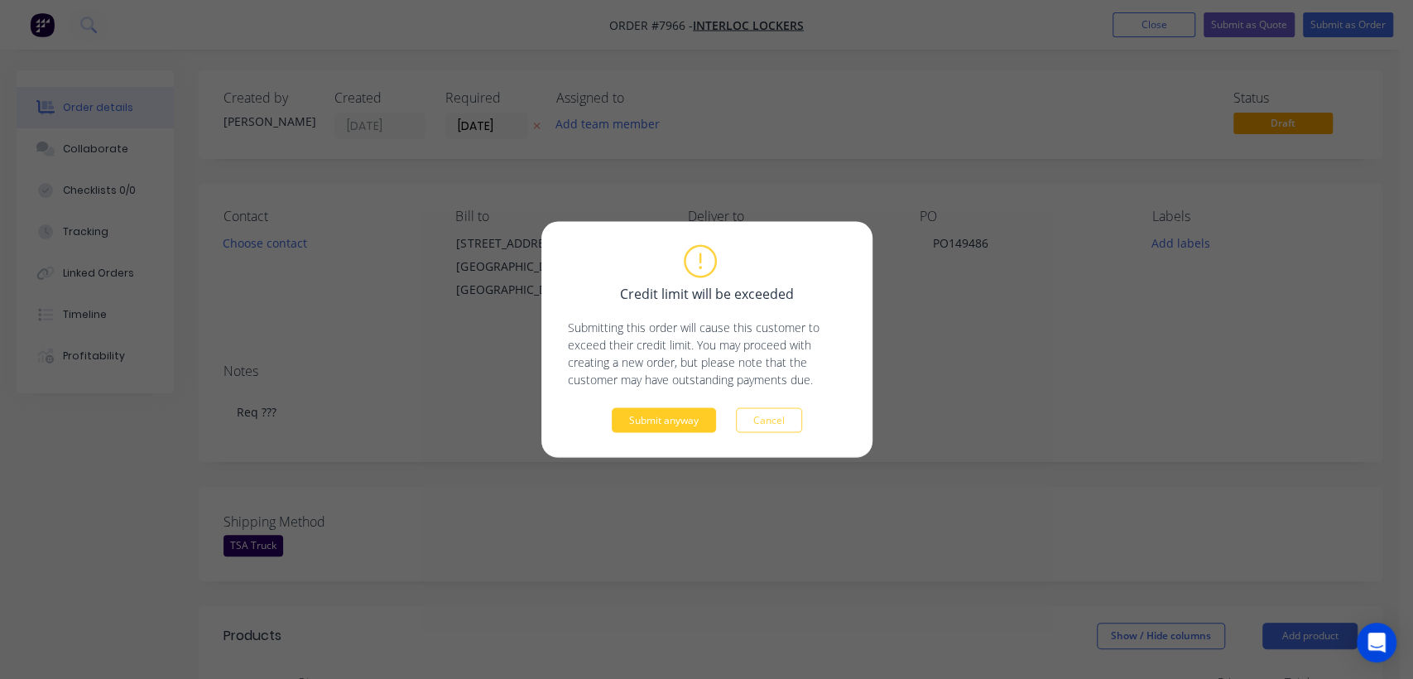
click at [678, 415] on button "Submit anyway" at bounding box center [664, 420] width 104 height 25
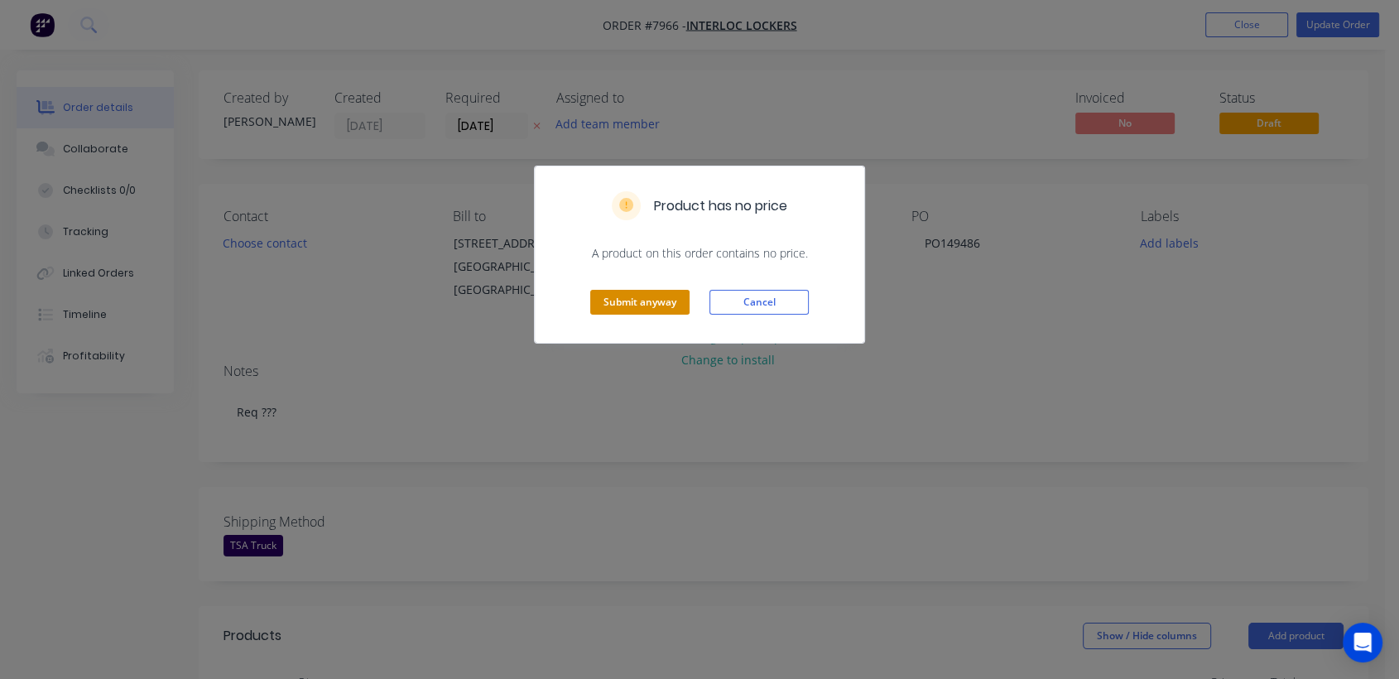
click at [639, 293] on button "Submit anyway" at bounding box center [639, 302] width 99 height 25
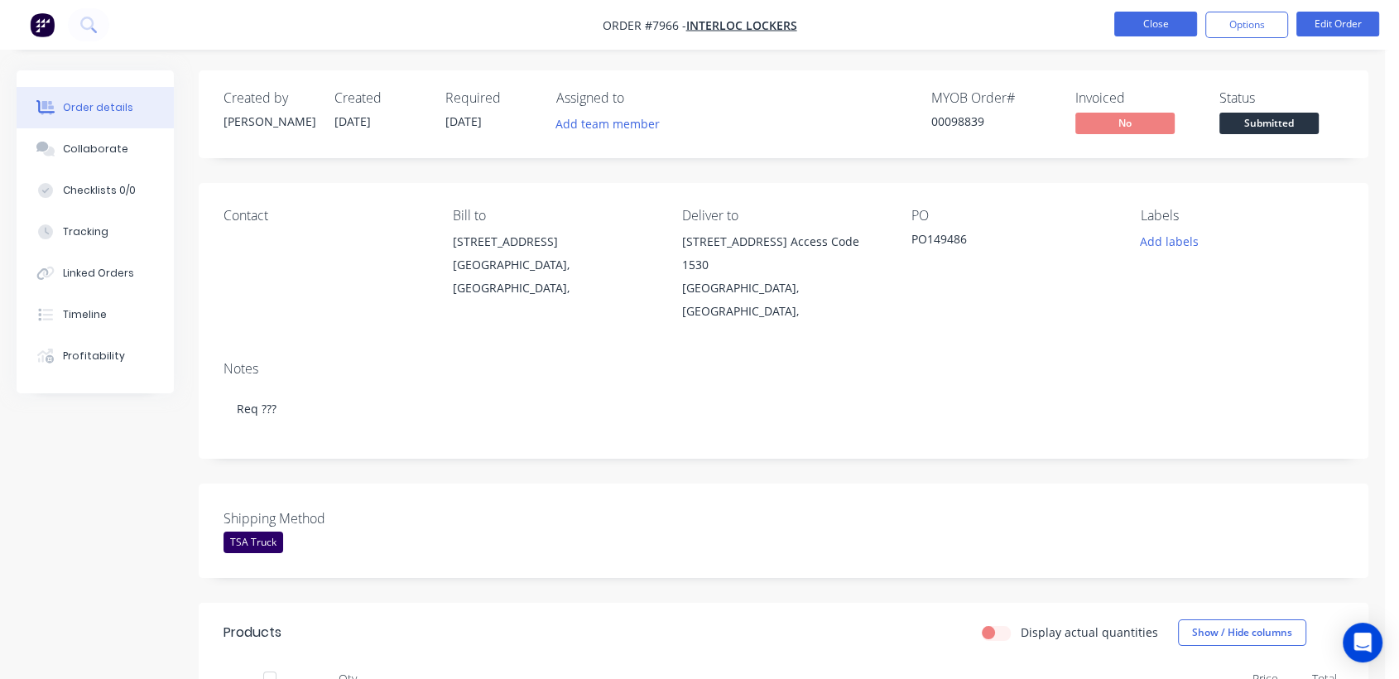
click at [1154, 23] on button "Close" at bounding box center [1155, 24] width 83 height 25
